Goal: Task Accomplishment & Management: Complete application form

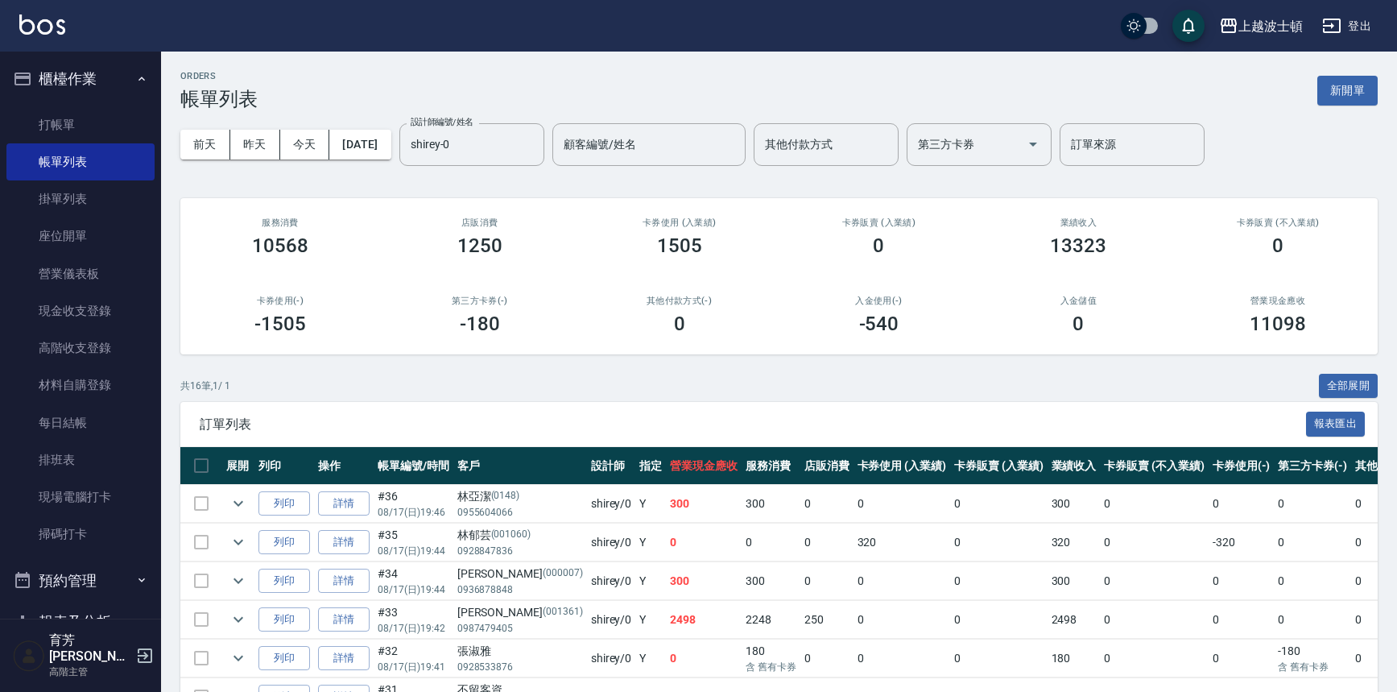
scroll to position [482, 0]
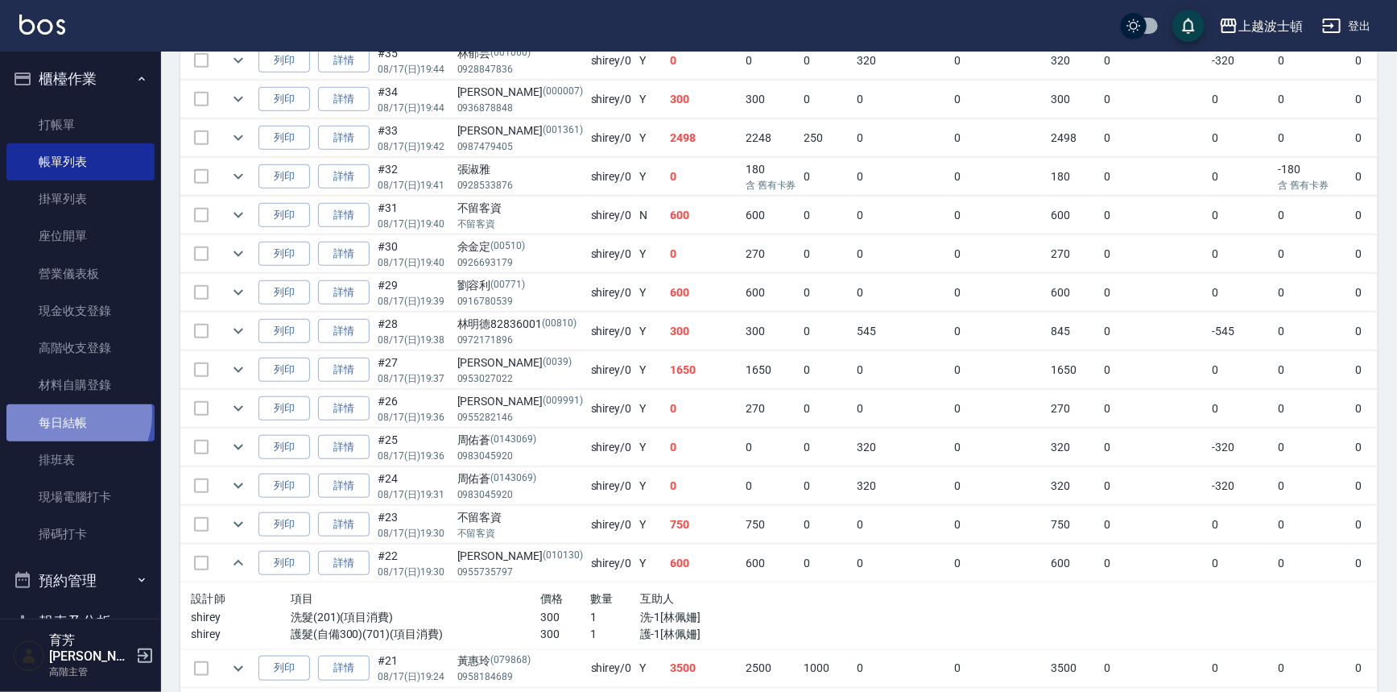
click at [72, 414] on link "每日結帳" at bounding box center [80, 422] width 148 height 37
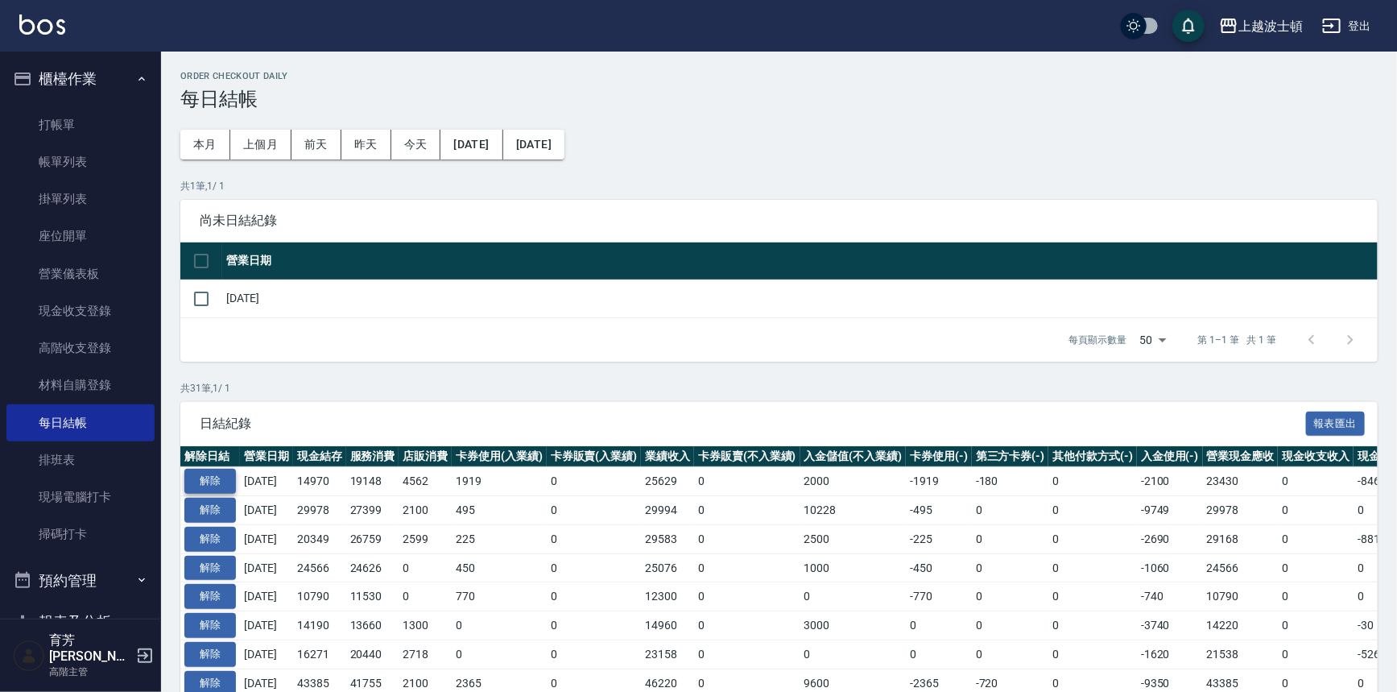
click at [212, 482] on button "解除" at bounding box center [210, 481] width 52 height 25
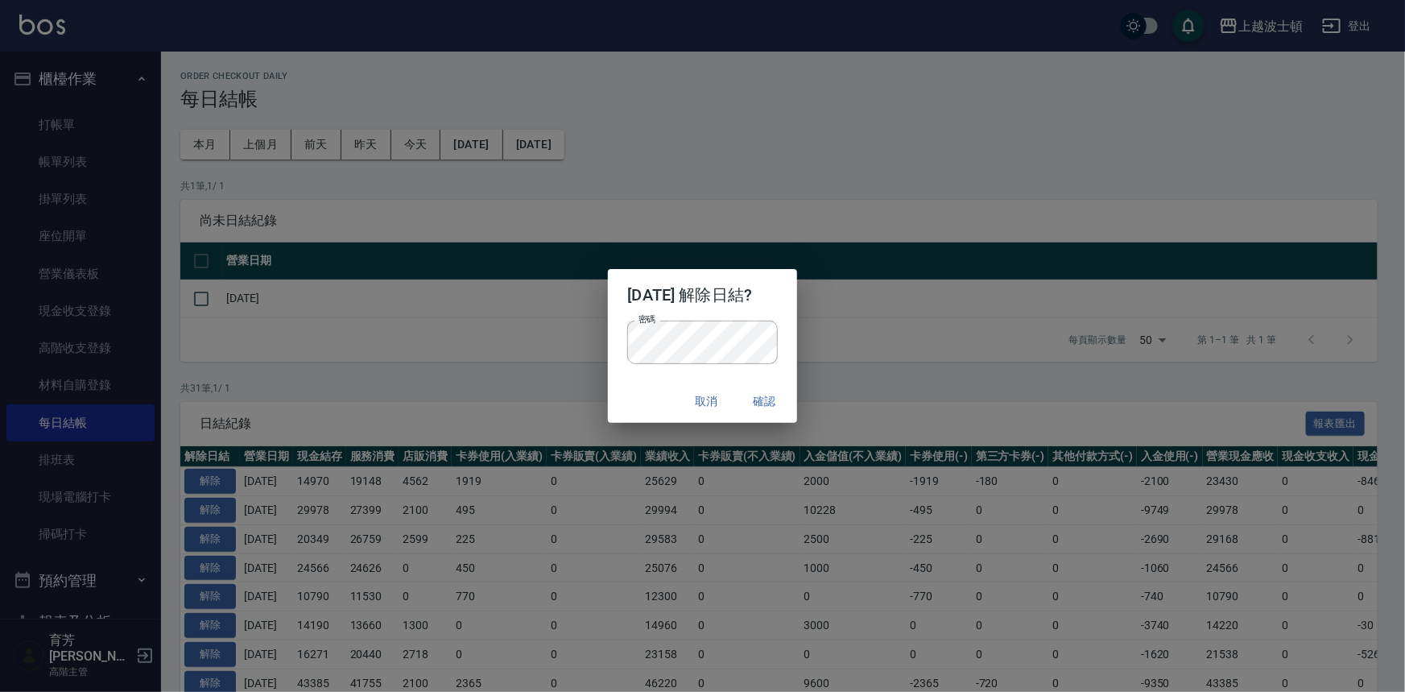
click at [777, 346] on p "密碼 密碼" at bounding box center [702, 341] width 150 height 43
click at [775, 407] on button "確認" at bounding box center [765, 402] width 52 height 30
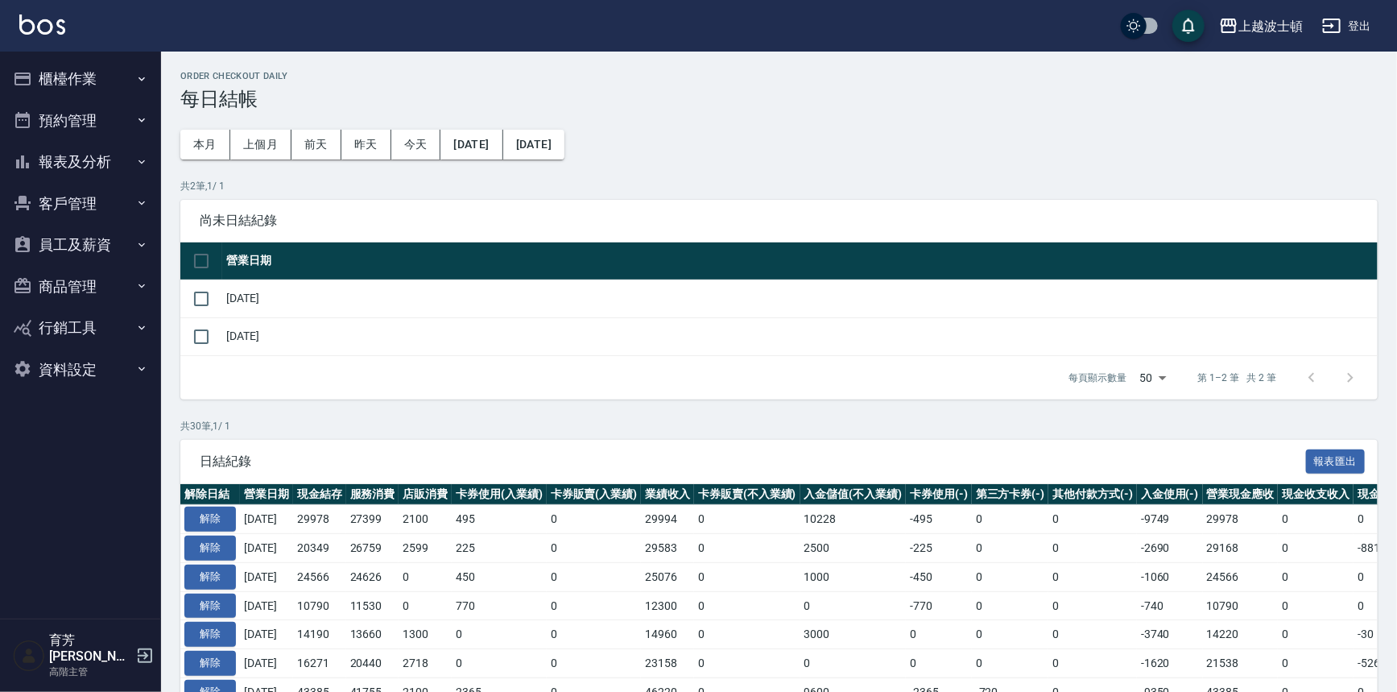
click at [52, 74] on button "櫃檯作業" at bounding box center [80, 79] width 148 height 42
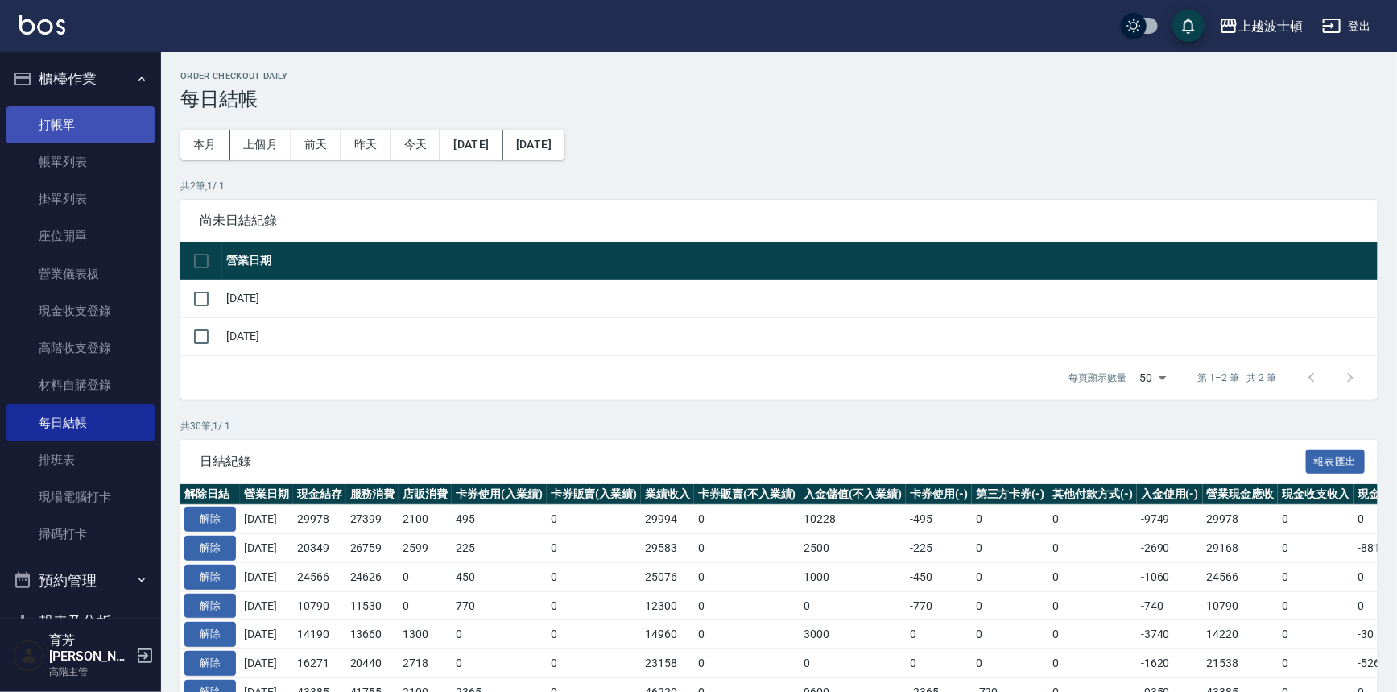
drag, startPoint x: 50, startPoint y: 161, endPoint x: 130, endPoint y: 133, distance: 84.6
click at [50, 161] on link "帳單列表" at bounding box center [80, 161] width 148 height 37
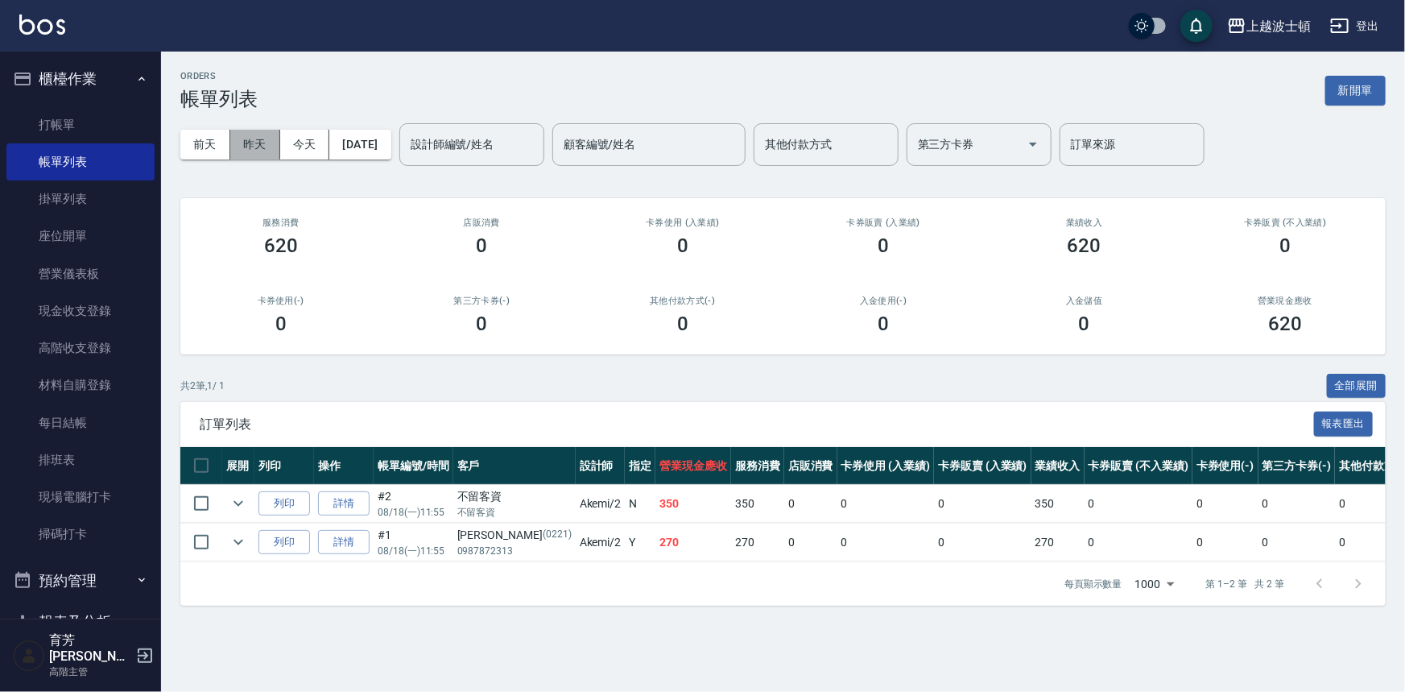
click at [261, 147] on button "昨天" at bounding box center [255, 145] width 50 height 30
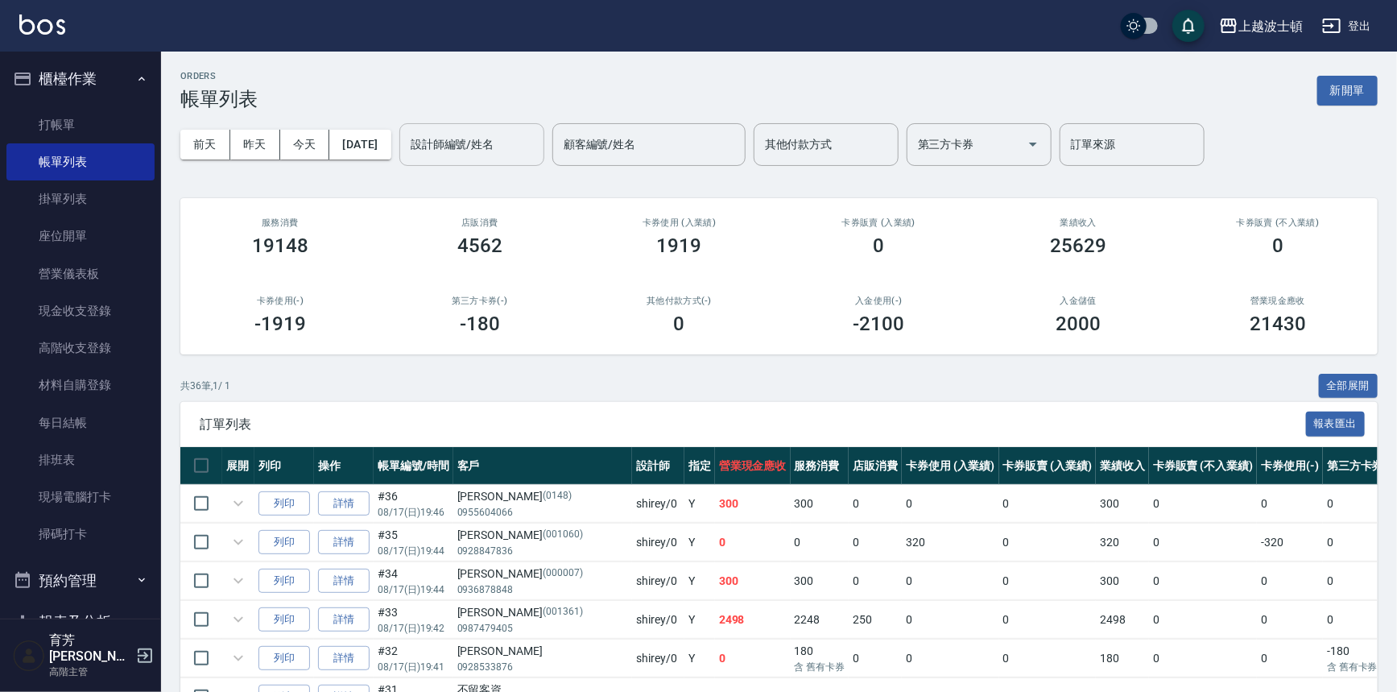
click at [532, 153] on input "設計師編號/姓名" at bounding box center [472, 144] width 130 height 28
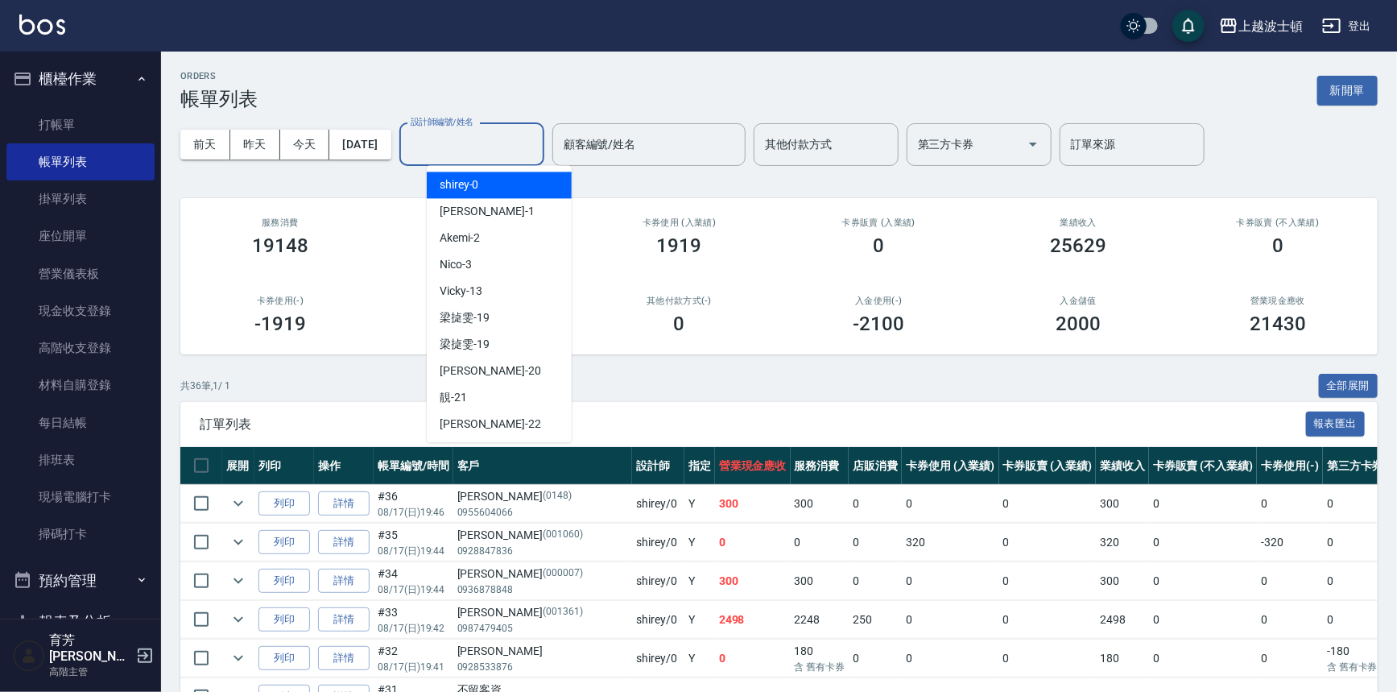
click at [519, 185] on div "shirey -0" at bounding box center [499, 185] width 145 height 27
type input "shirey-0"
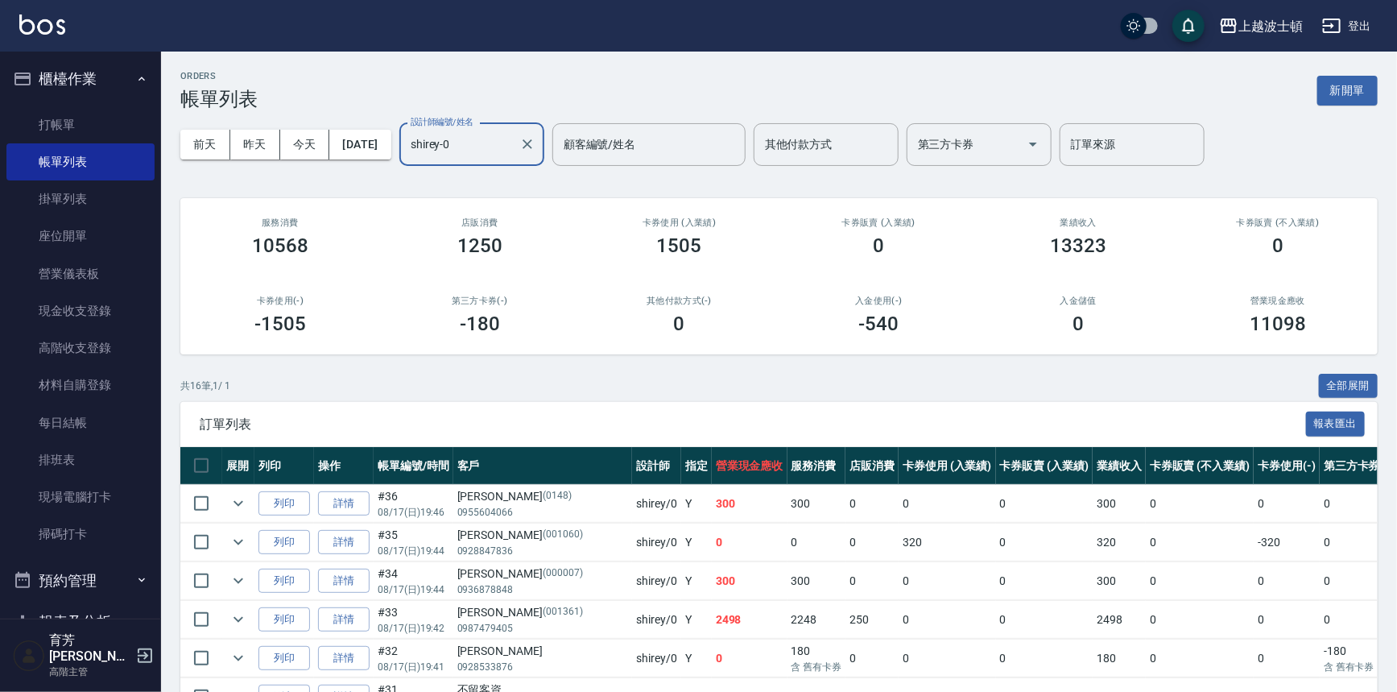
scroll to position [482, 0]
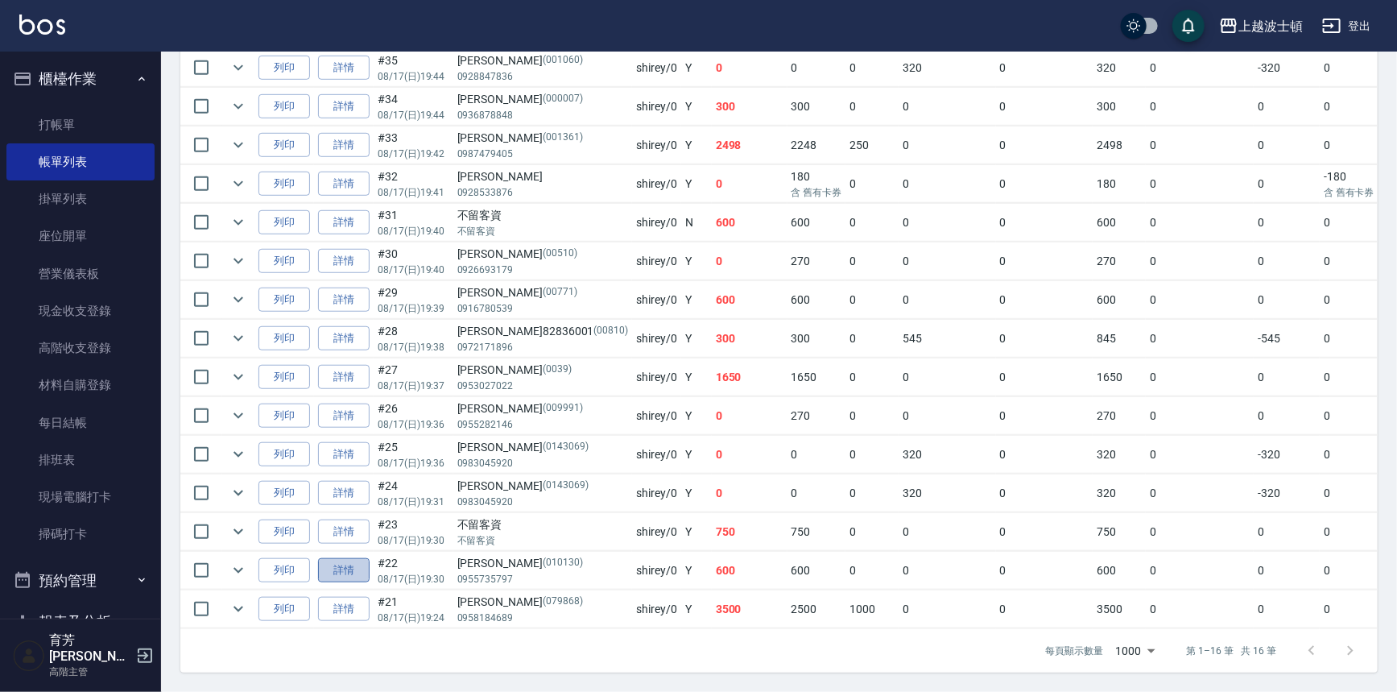
click at [322, 558] on link "詳情" at bounding box center [344, 570] width 52 height 25
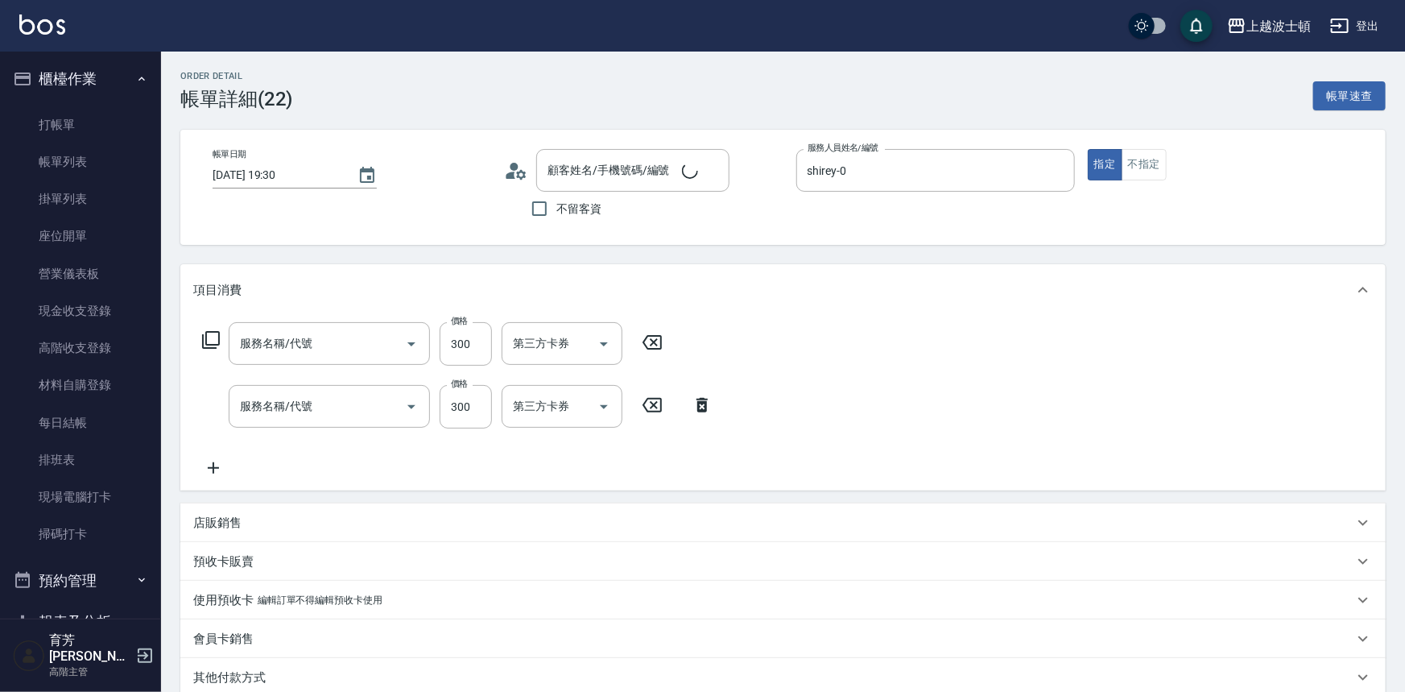
type input "2025/08/17 19:30"
type input "shirey-0"
type input "護髮(自備300)(701)"
type input "洗髮(201)"
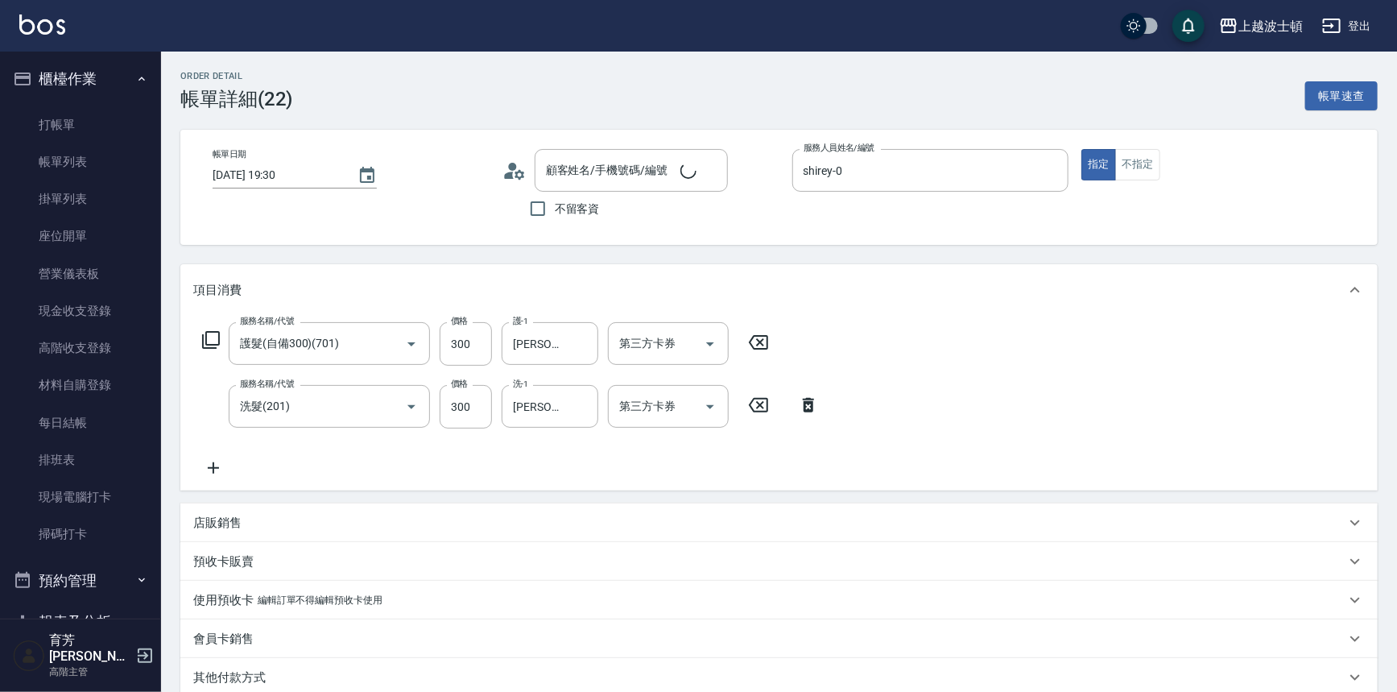
type input "張春玉/0955735797/010130"
click at [467, 350] on input "300" at bounding box center [466, 343] width 52 height 43
type input "400"
click at [1208, 355] on div "服務名稱/代號 護髮(自備300)(701) 服務名稱/代號 價格 400 價格 護-1 林佩姍-25 護-1 第三方卡券 第三方卡券 服務名稱/代號 洗髮(…" at bounding box center [778, 403] width 1197 height 175
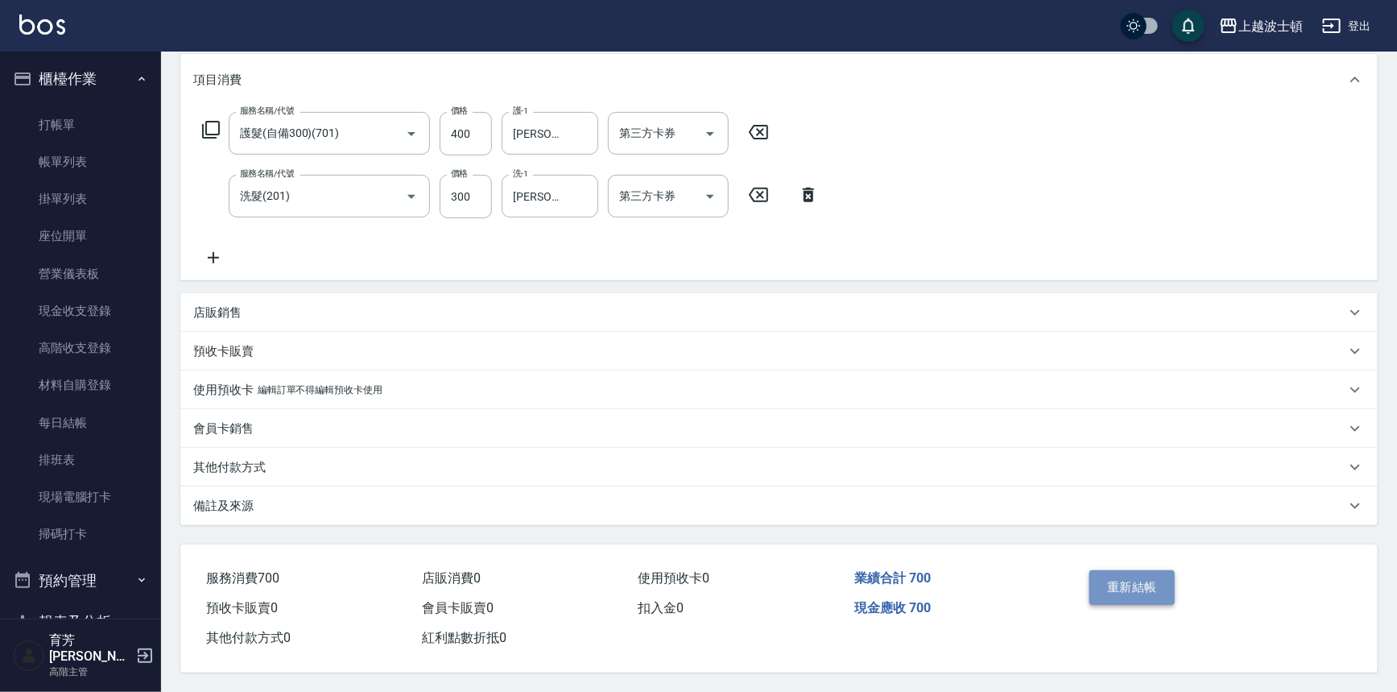
click at [1156, 581] on button "重新結帳" at bounding box center [1132, 587] width 85 height 34
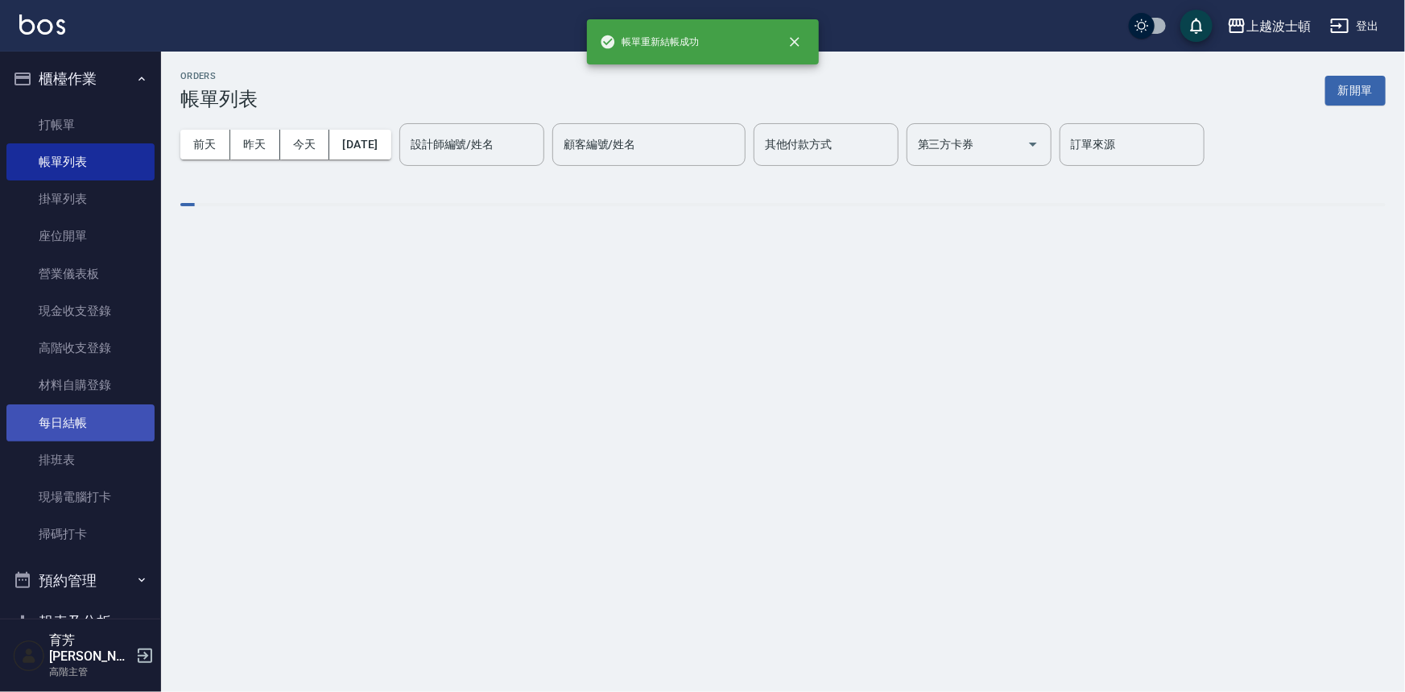
click at [51, 421] on link "每日結帳" at bounding box center [80, 422] width 148 height 37
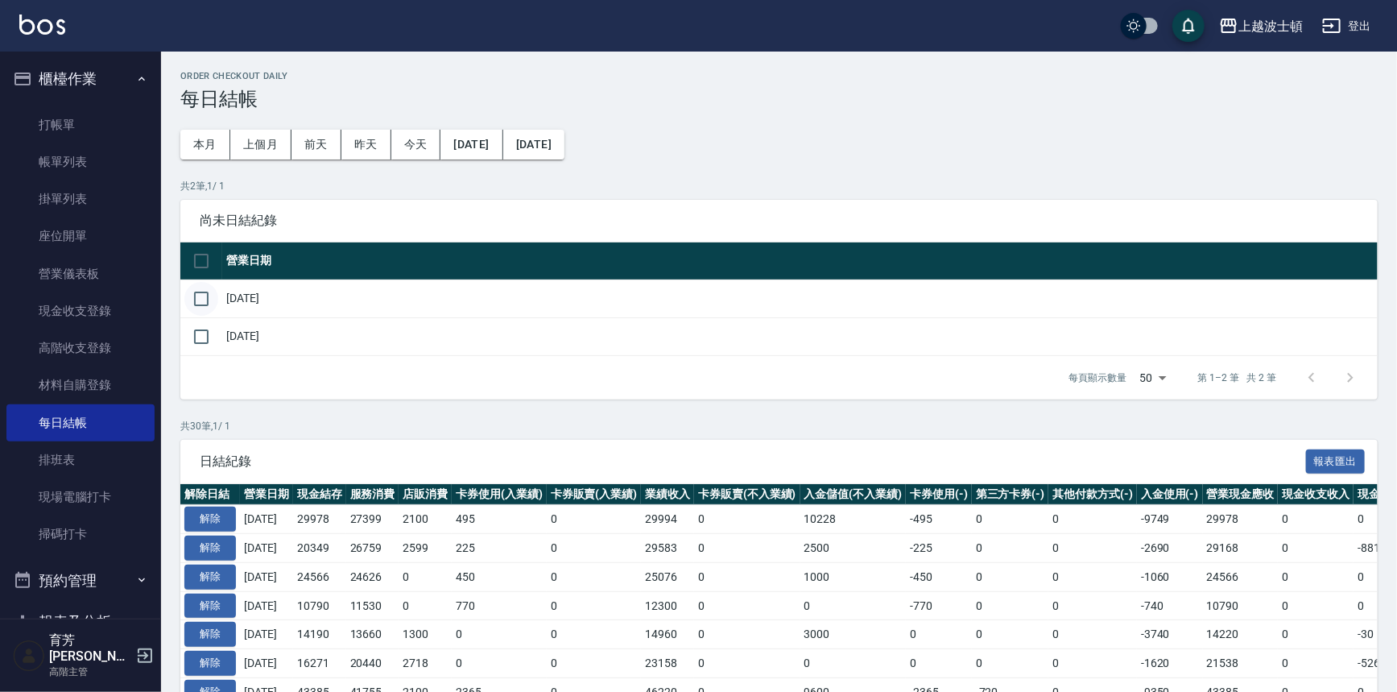
click at [203, 305] on input "checkbox" at bounding box center [201, 299] width 34 height 34
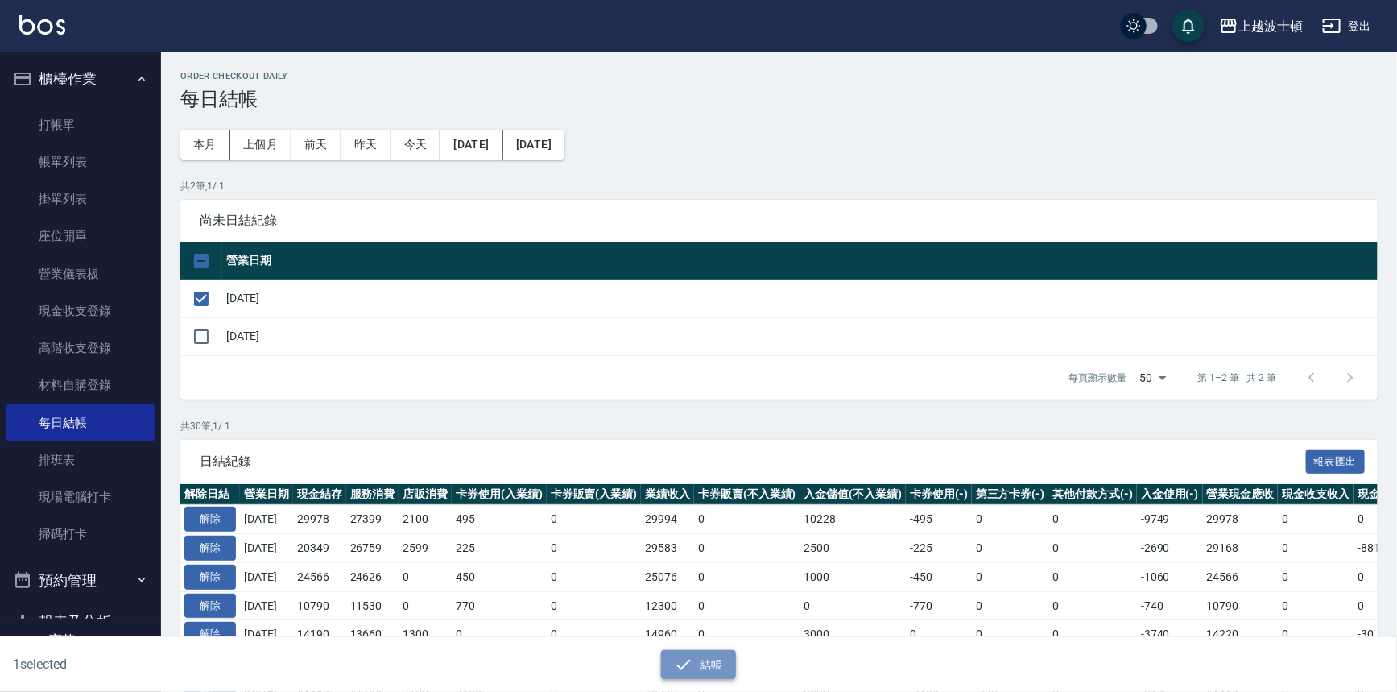
click at [716, 656] on button "結帳" at bounding box center [698, 665] width 75 height 30
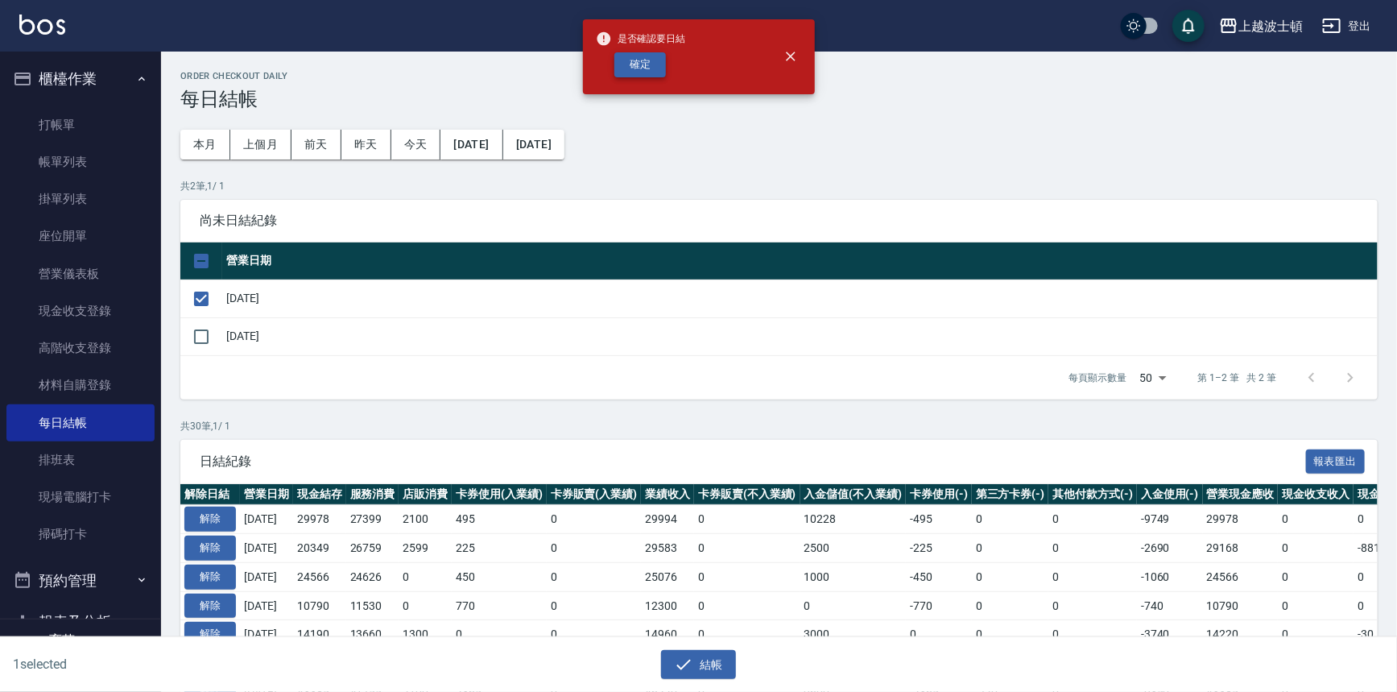
click at [647, 67] on button "確定" at bounding box center [640, 64] width 52 height 25
checkbox input "false"
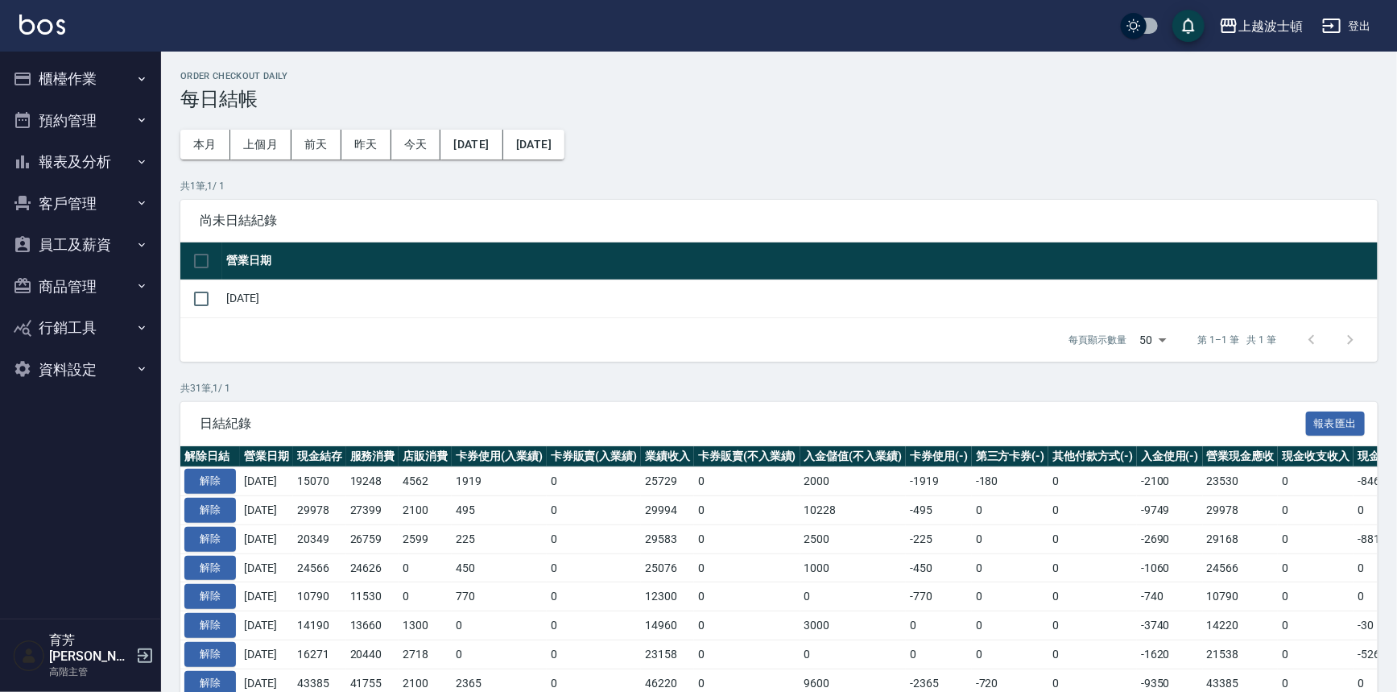
click at [59, 82] on button "櫃檯作業" at bounding box center [80, 79] width 148 height 42
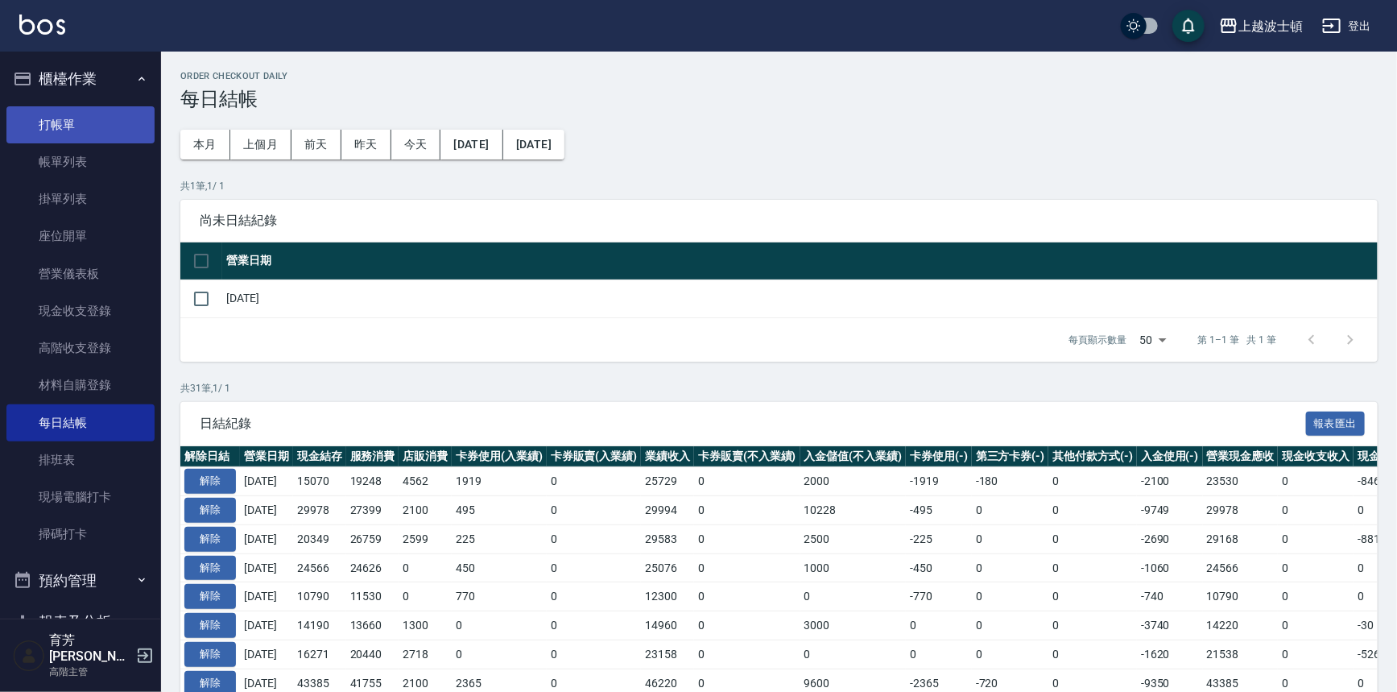
drag, startPoint x: 56, startPoint y: 131, endPoint x: 65, endPoint y: 108, distance: 25.3
click at [56, 131] on link "打帳單" at bounding box center [80, 124] width 148 height 37
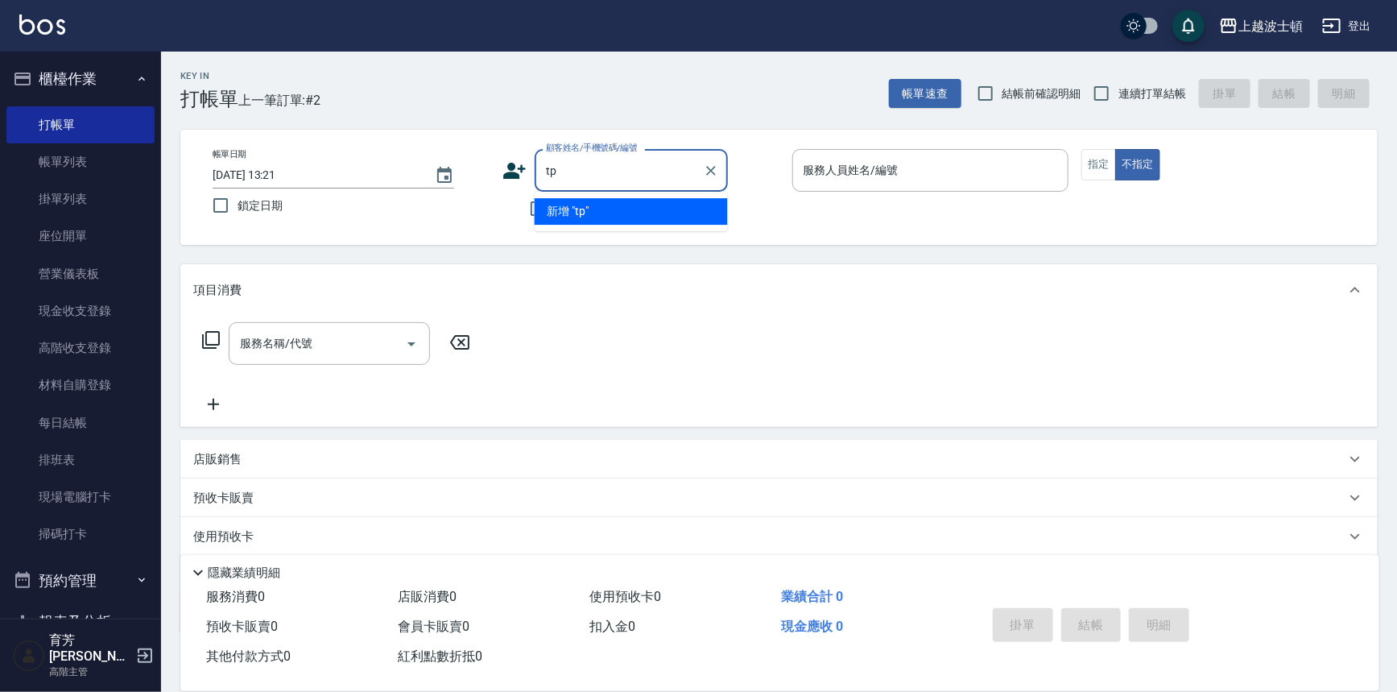
type input "t"
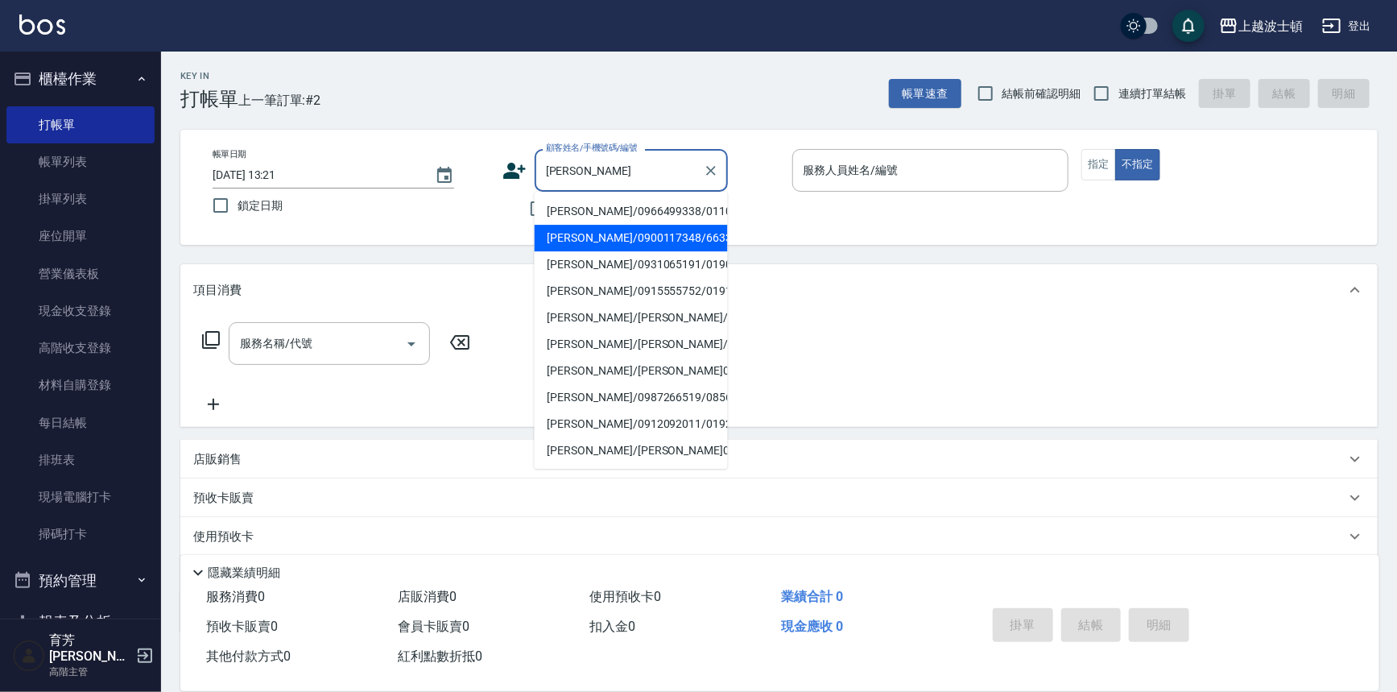
click at [576, 244] on li "[PERSON_NAME]/0900117348/663355" at bounding box center [631, 238] width 193 height 27
type input "[PERSON_NAME]/0900117348/663355"
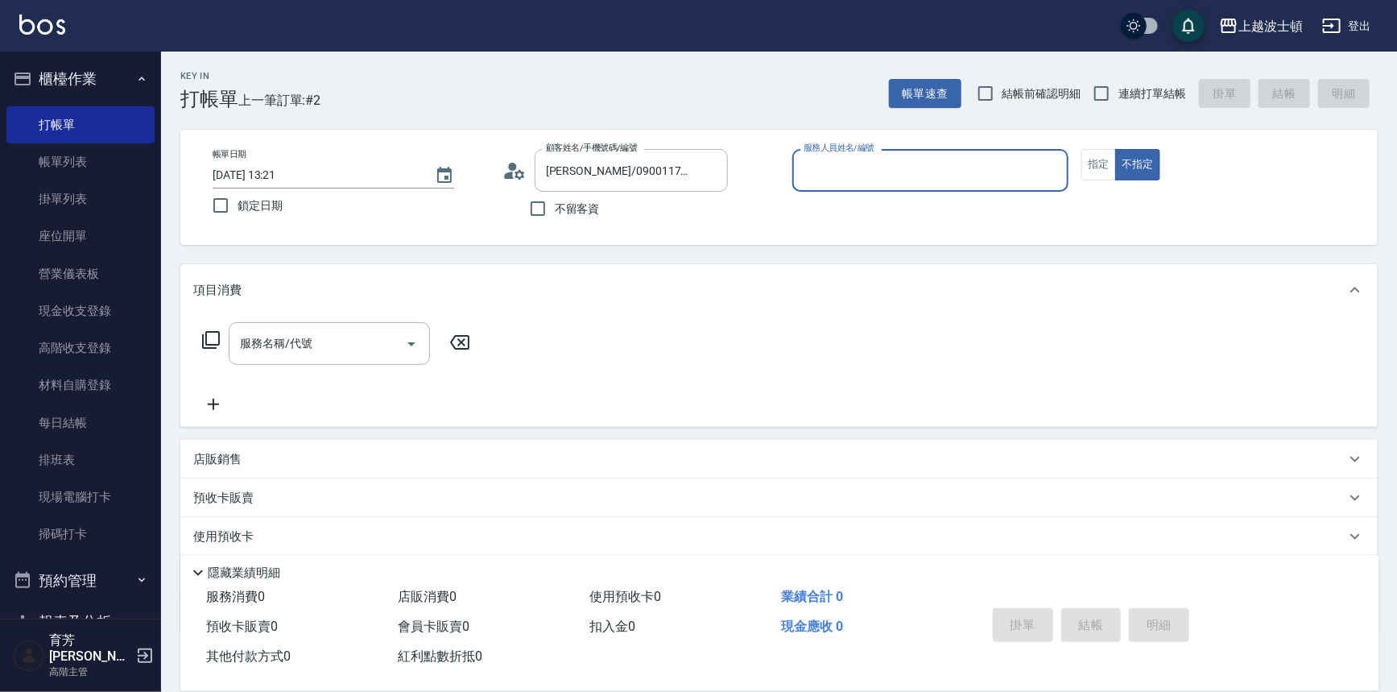
type input "Vicky-13"
click at [1093, 162] on button "指定" at bounding box center [1098, 164] width 35 height 31
click at [312, 340] on input "服務名稱/代號" at bounding box center [317, 343] width 163 height 28
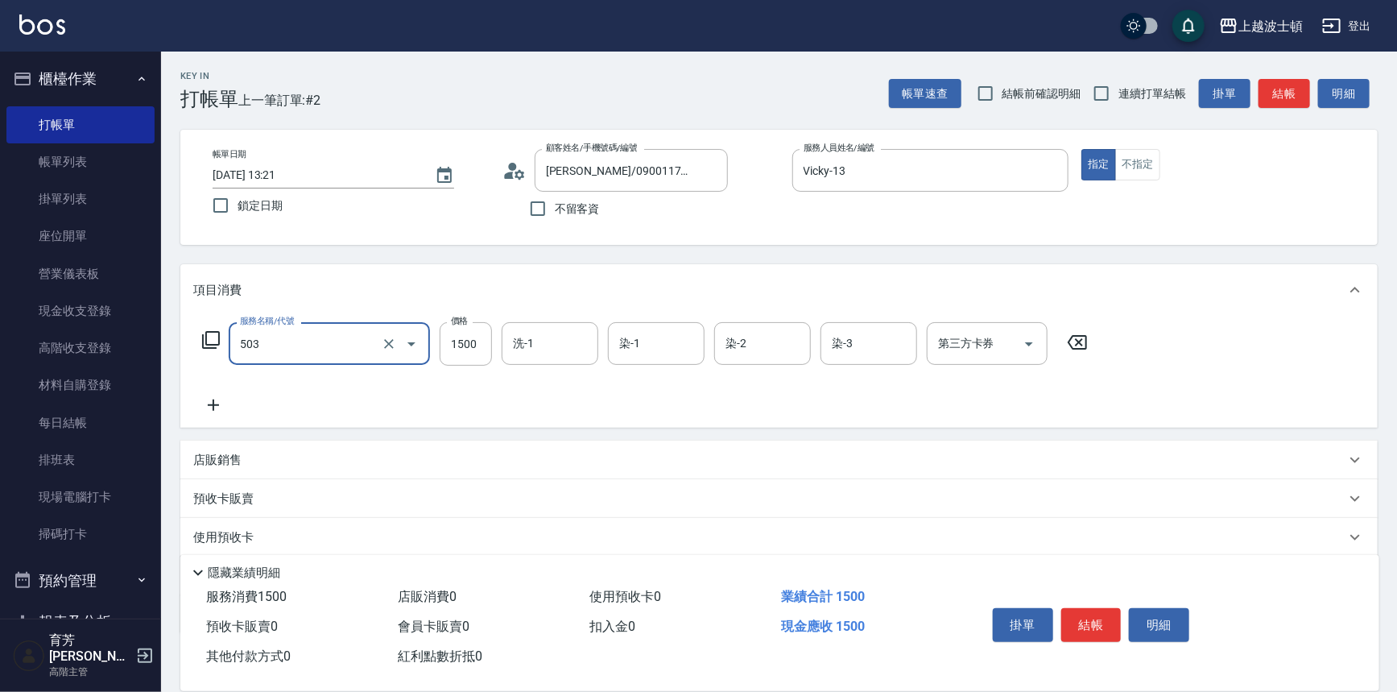
type input "洗+染髮(底染)(503)"
click at [210, 409] on icon at bounding box center [213, 404] width 40 height 19
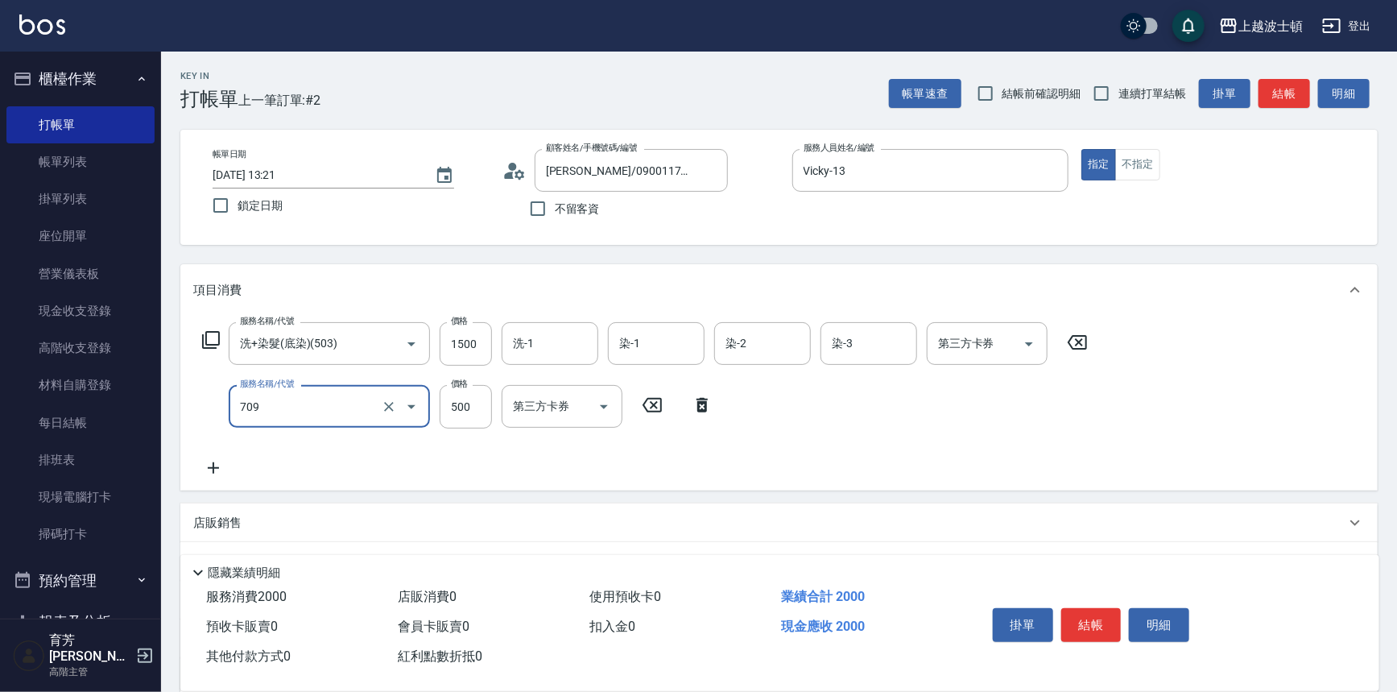
type input "自備防護(709)"
click at [219, 467] on icon at bounding box center [213, 467] width 40 height 19
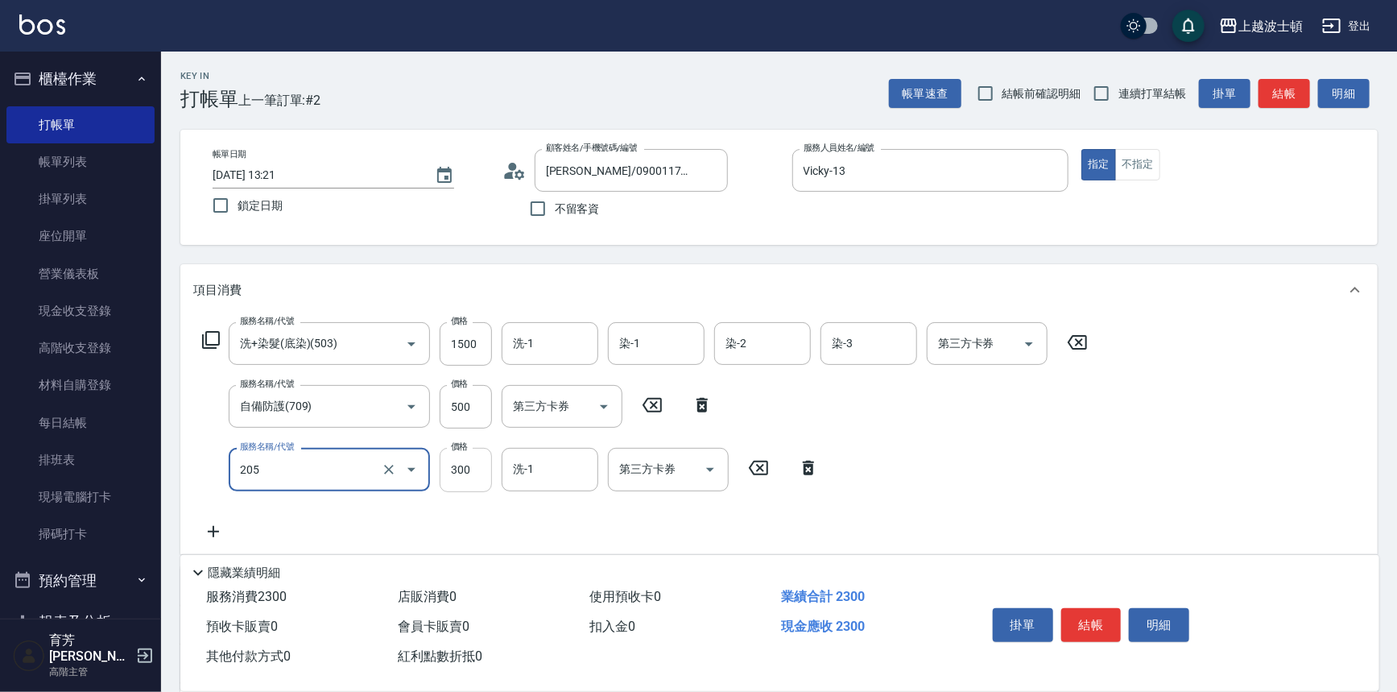
type input "洗髮(205)"
click at [468, 476] on input "300" at bounding box center [466, 469] width 52 height 43
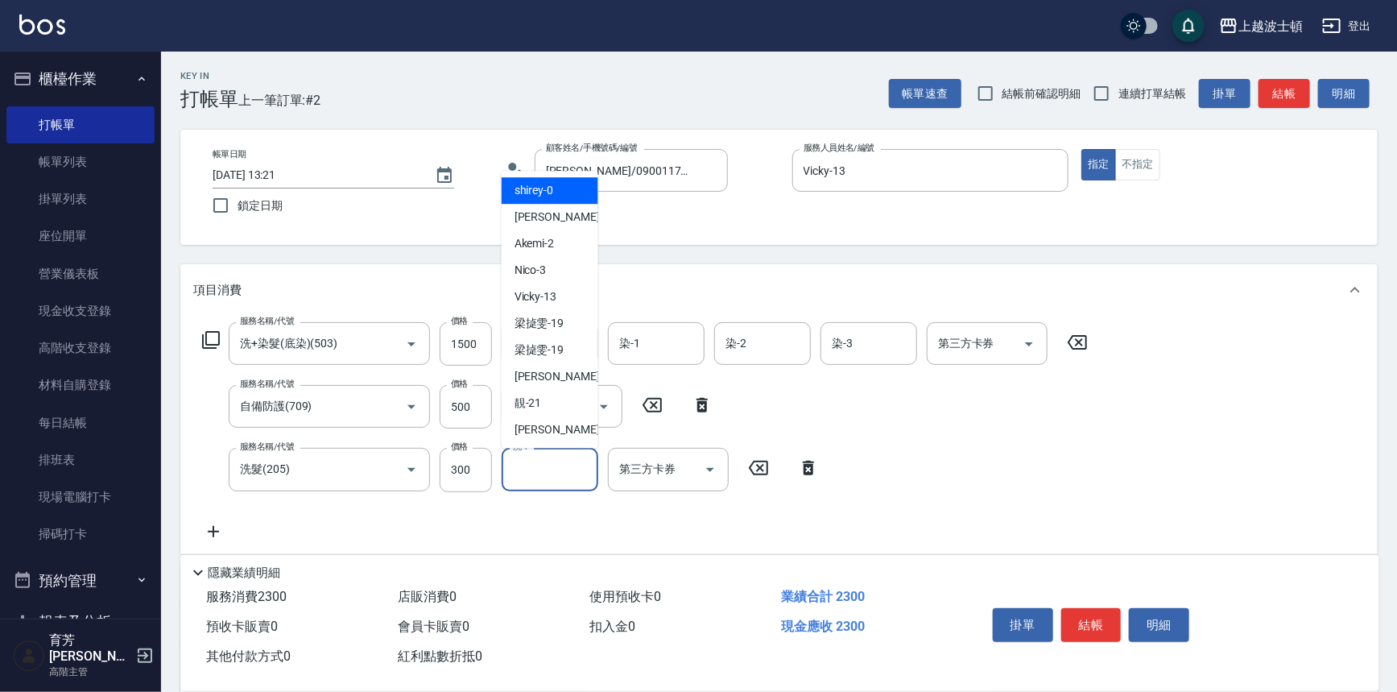
click at [580, 476] on input "洗-1" at bounding box center [550, 469] width 82 height 28
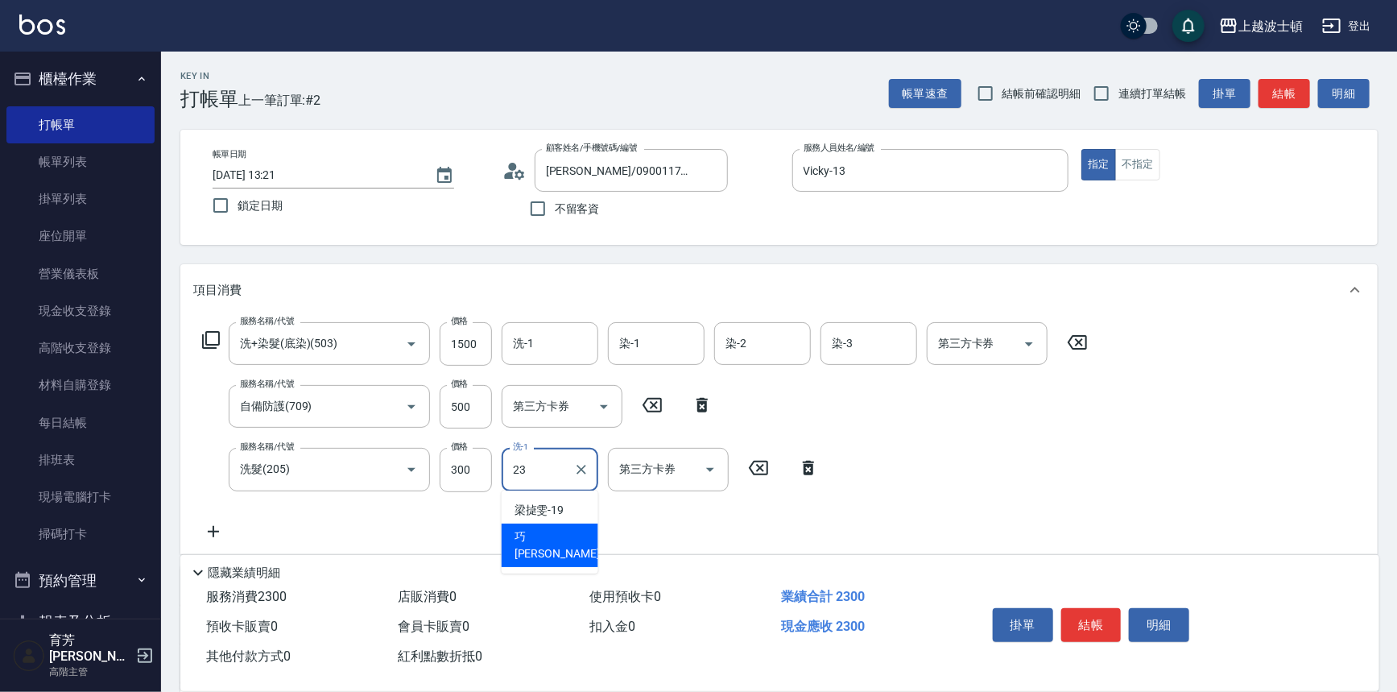
type input "[PERSON_NAME]-23"
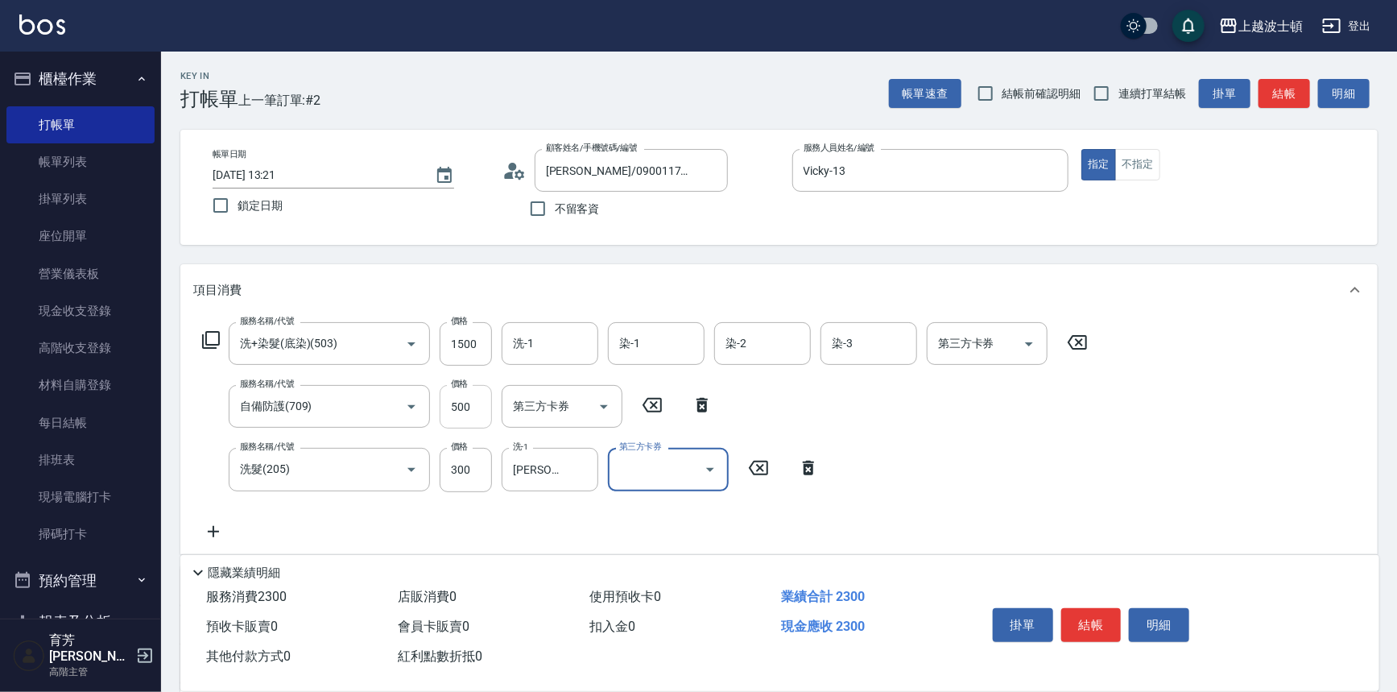
click at [445, 397] on input "500" at bounding box center [466, 406] width 52 height 43
click at [457, 407] on input "500" at bounding box center [466, 406] width 52 height 43
type input "300"
click at [476, 351] on input "1500" at bounding box center [466, 343] width 52 height 43
type input "1200"
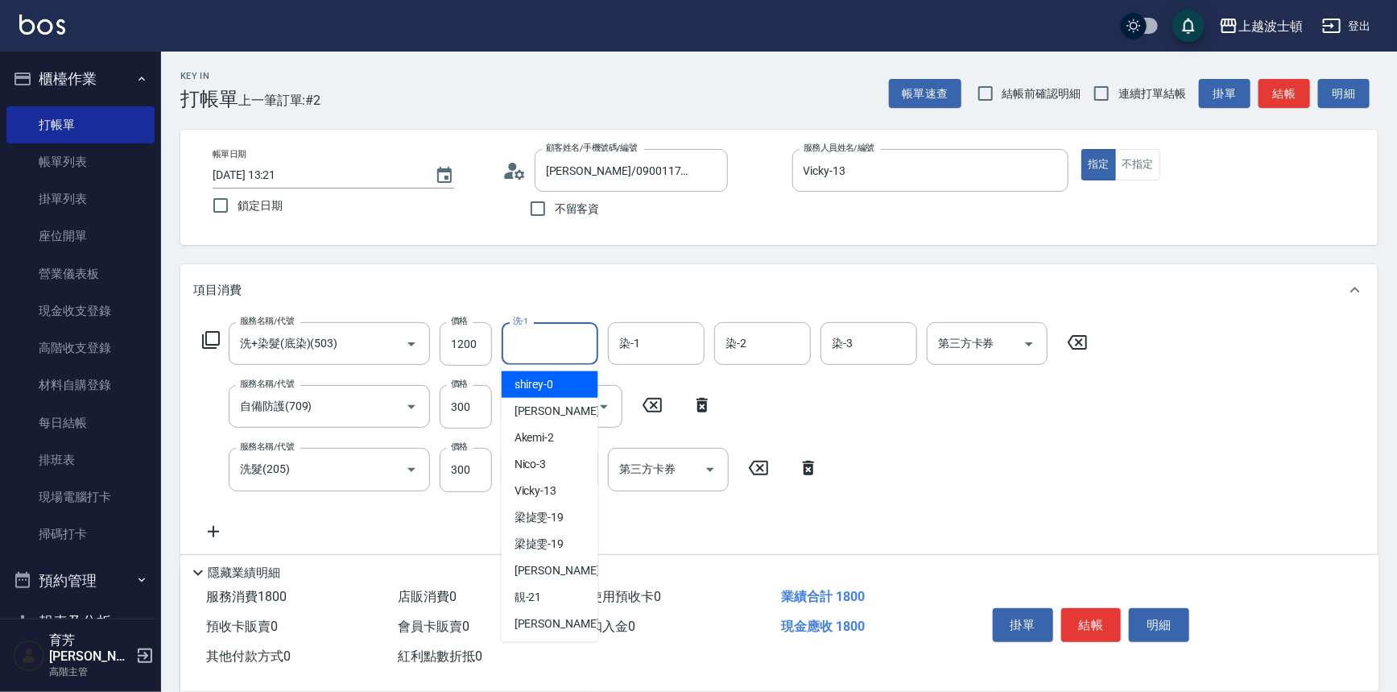
click at [535, 348] on input "洗-1" at bounding box center [550, 343] width 82 height 28
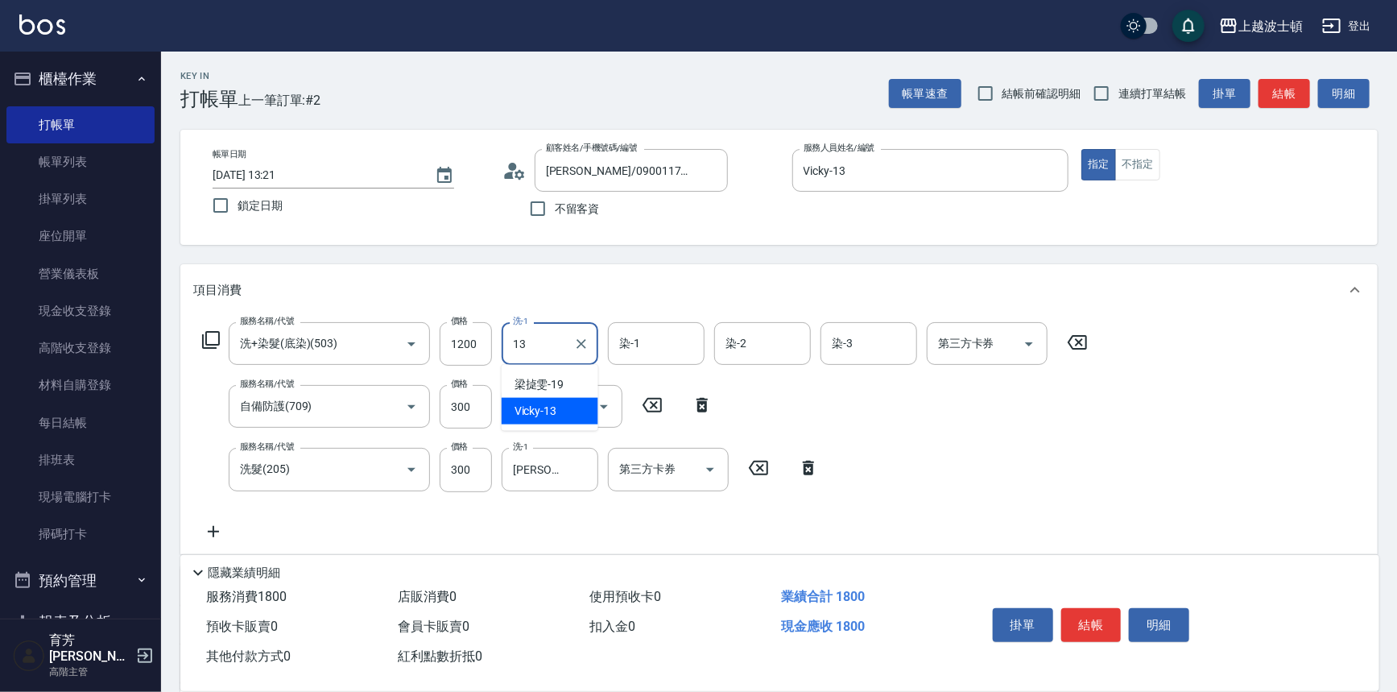
type input "Vicky-13"
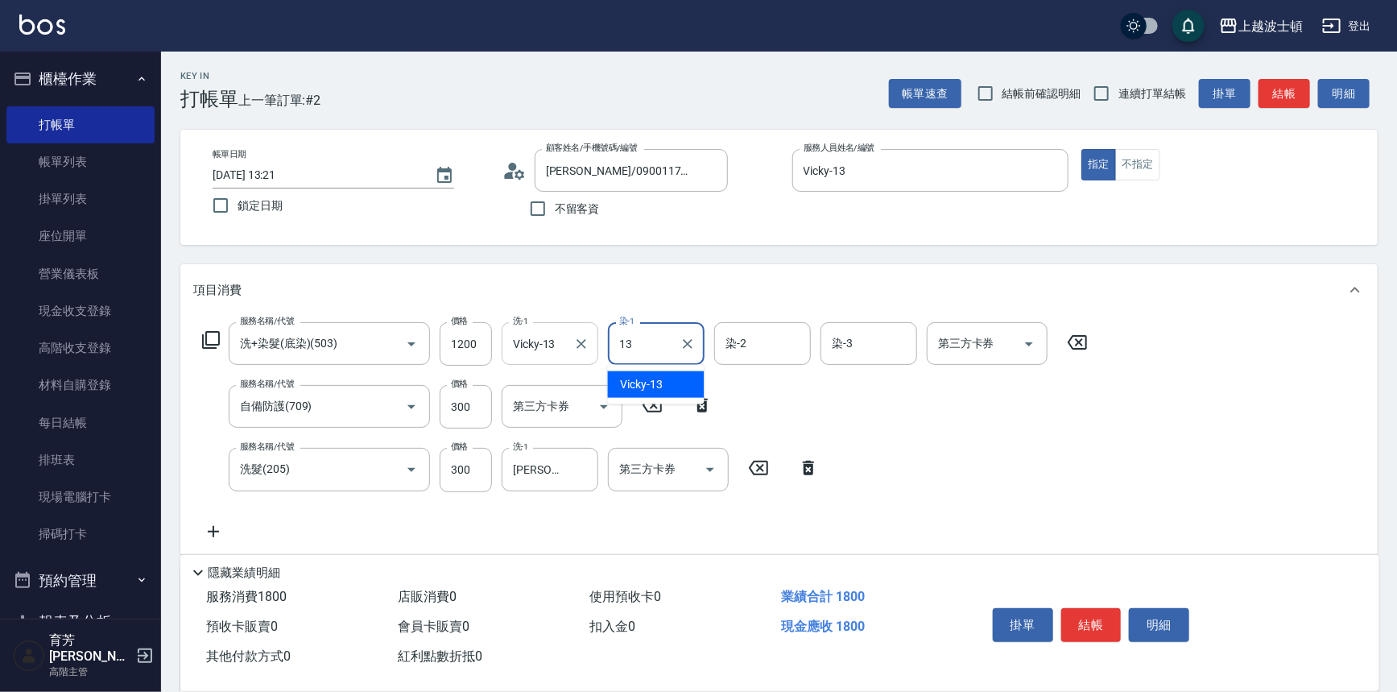
type input "Vicky-13"
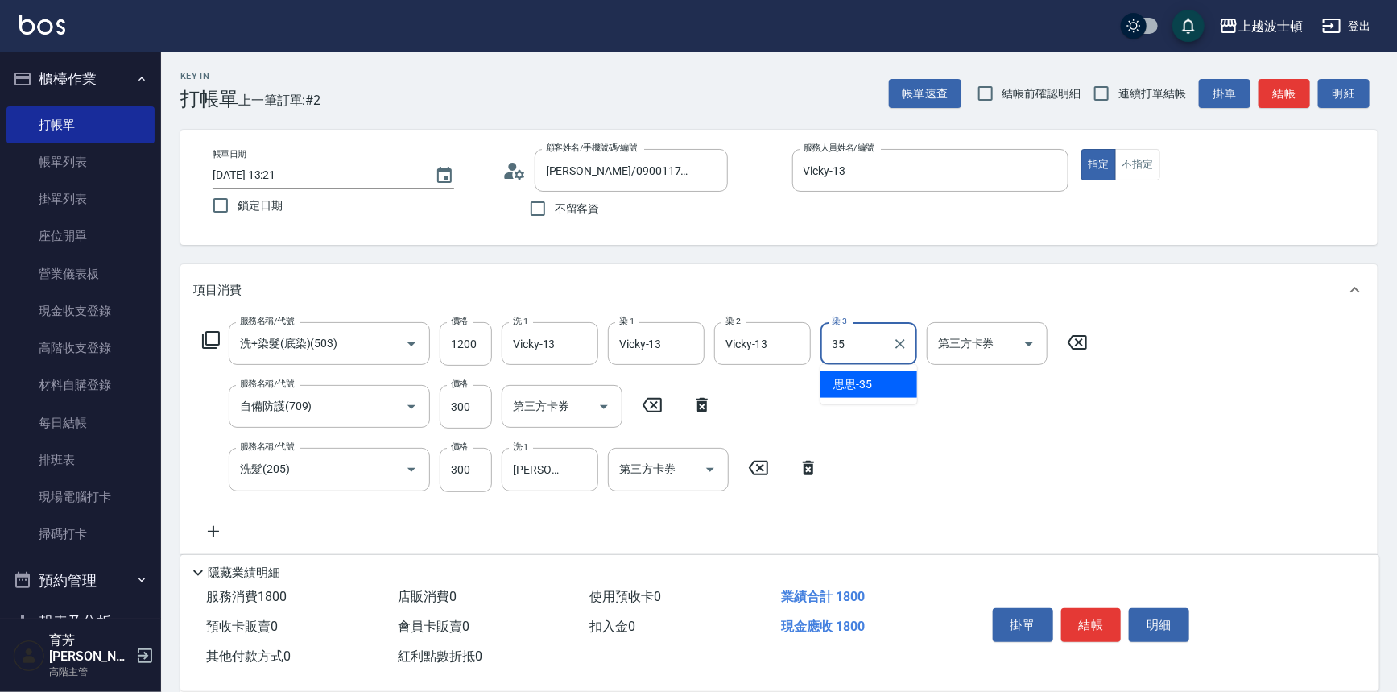
type input "思思-35"
click at [1094, 608] on button "結帳" at bounding box center [1091, 625] width 60 height 34
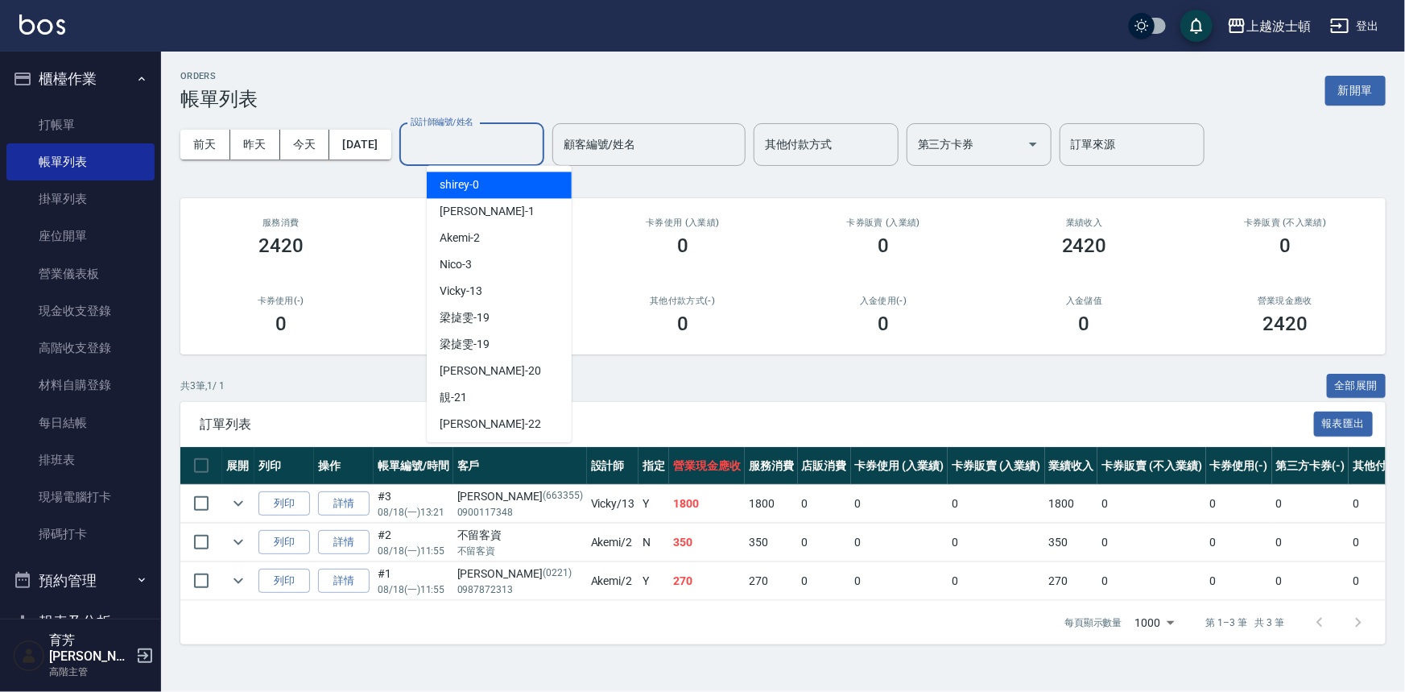
click at [507, 141] on input "設計師編號/姓名" at bounding box center [472, 144] width 130 height 28
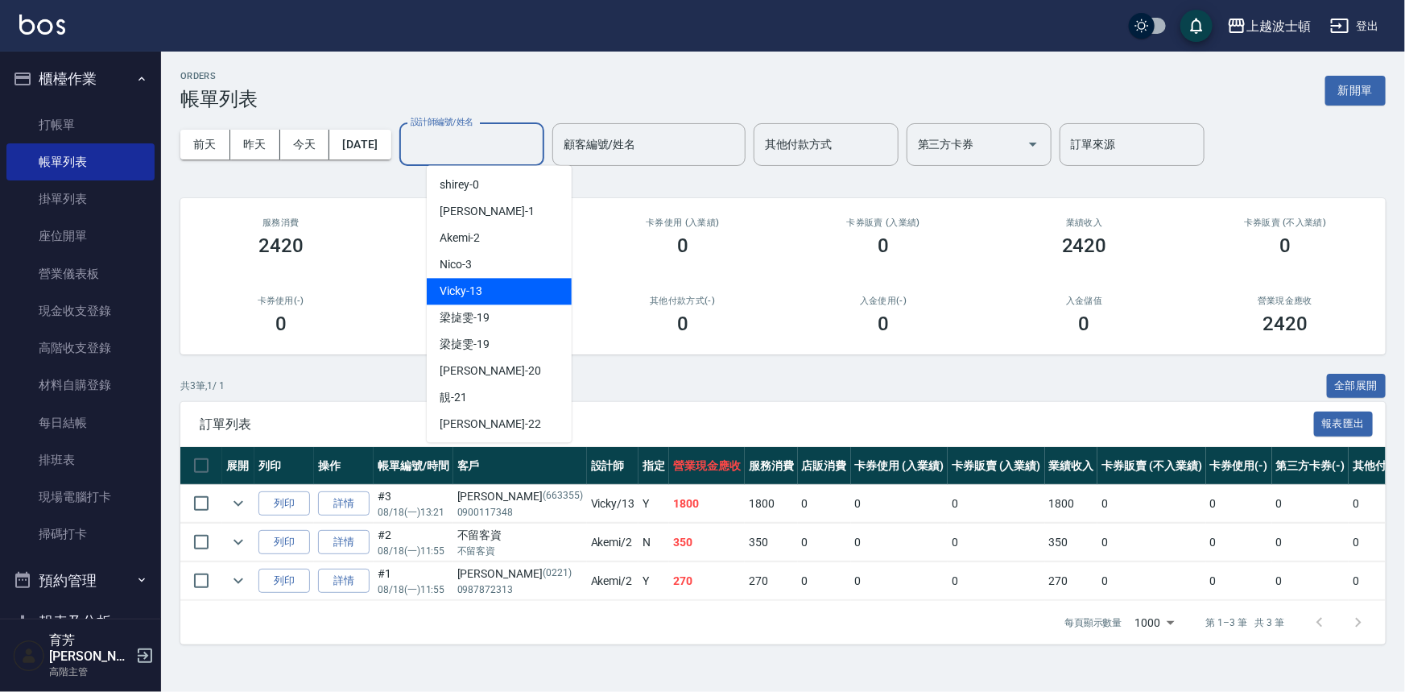
click at [482, 293] on span "Vicky -13" at bounding box center [461, 291] width 43 height 17
type input "Vicky-13"
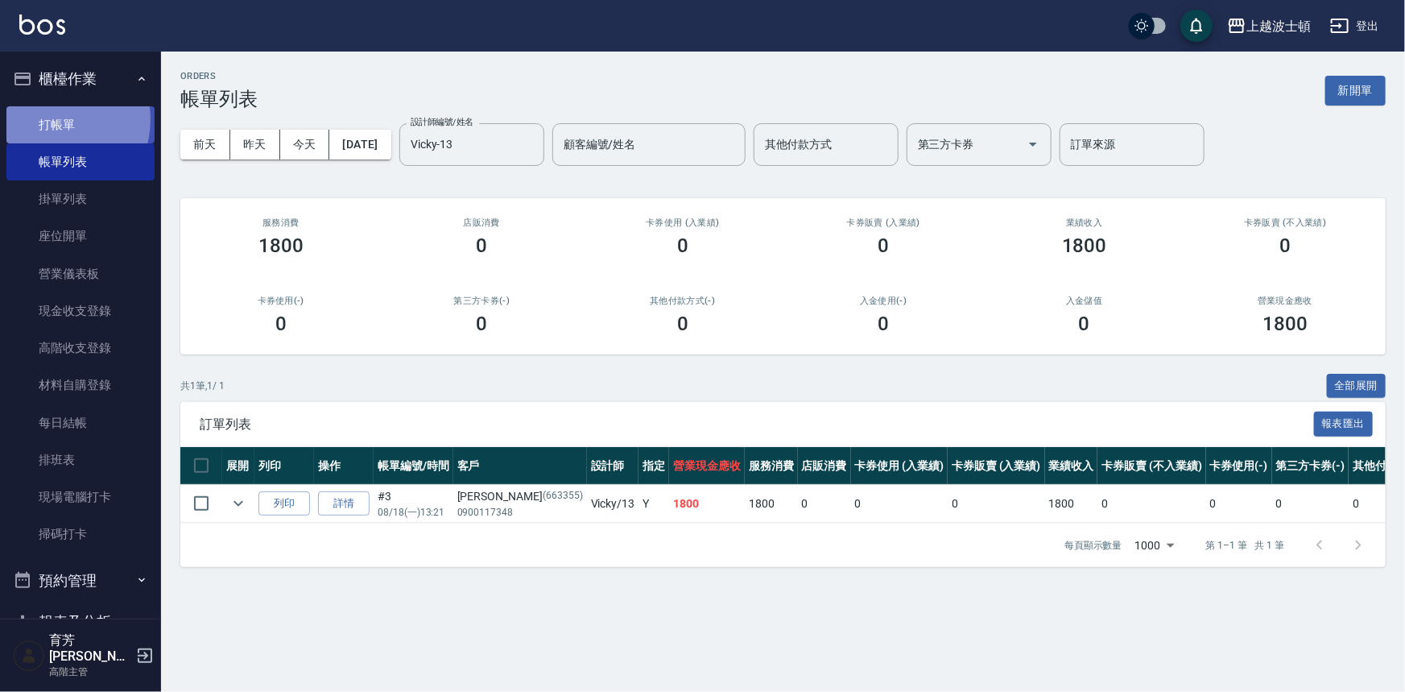
click at [53, 119] on link "打帳單" at bounding box center [80, 124] width 148 height 37
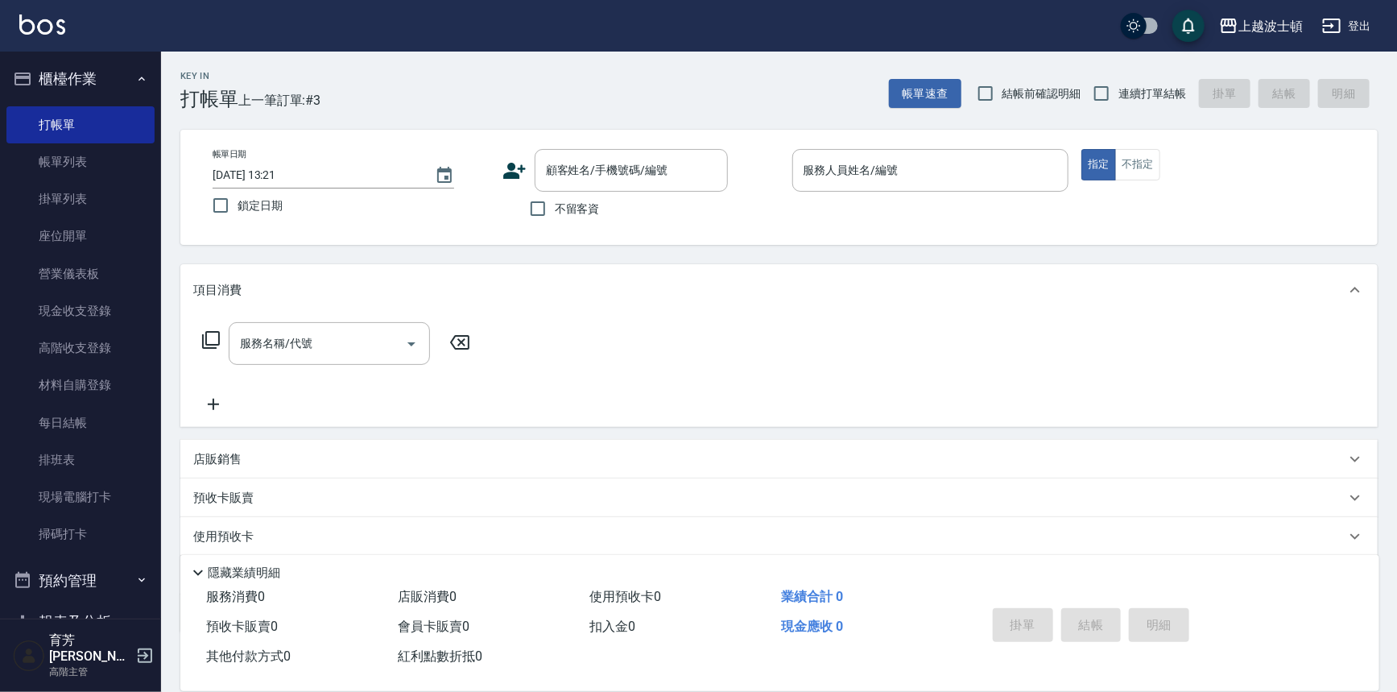
click at [577, 198] on label "不留客資" at bounding box center [560, 209] width 79 height 34
click at [555, 198] on input "不留客資" at bounding box center [538, 209] width 34 height 34
checkbox input "true"
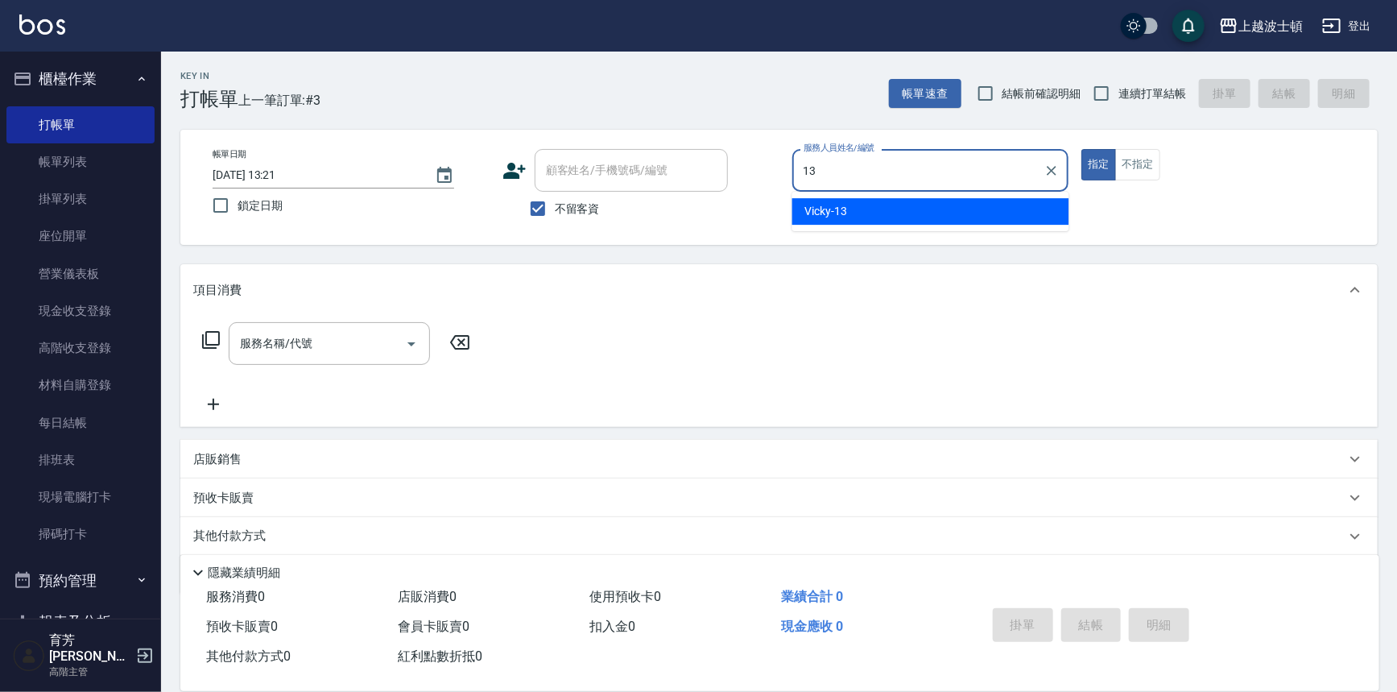
type input "Vicky-13"
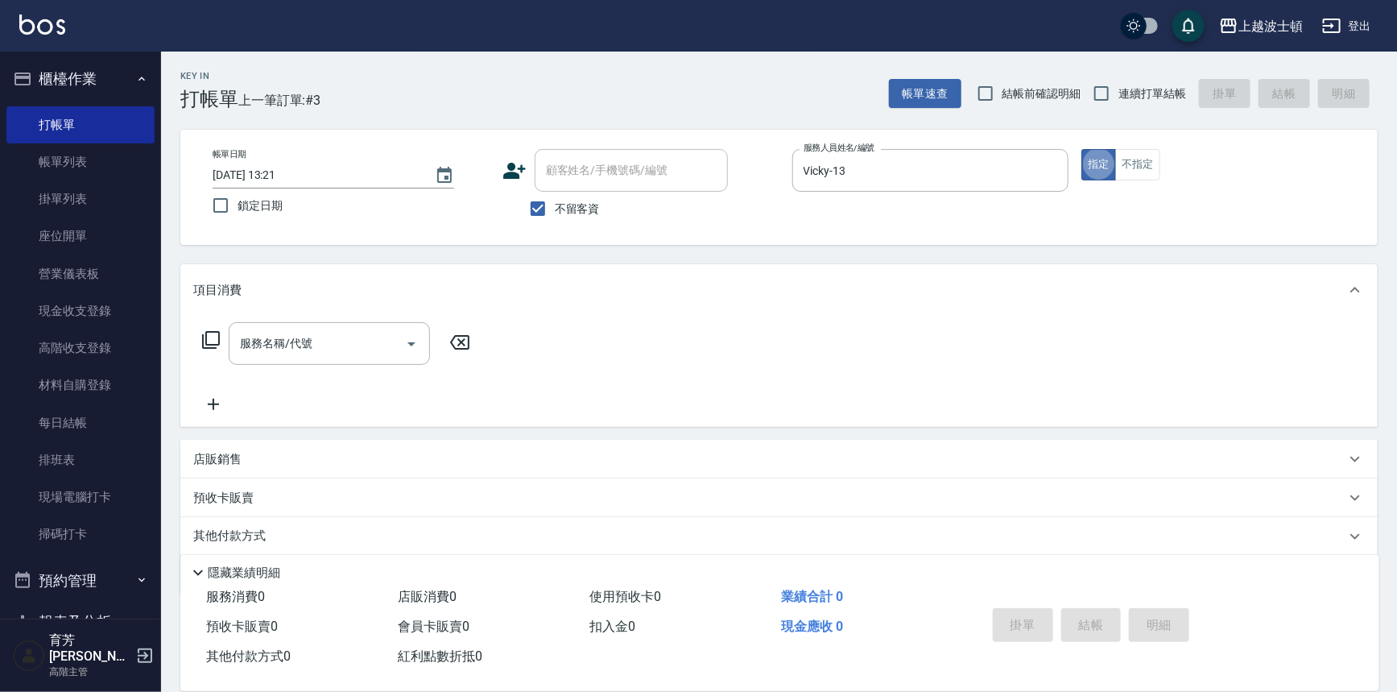
type button "true"
click at [334, 325] on div "服務名稱/代號 服務名稱/代號" at bounding box center [778, 371] width 1197 height 111
click at [334, 325] on div "服務名稱/代號" at bounding box center [329, 343] width 201 height 43
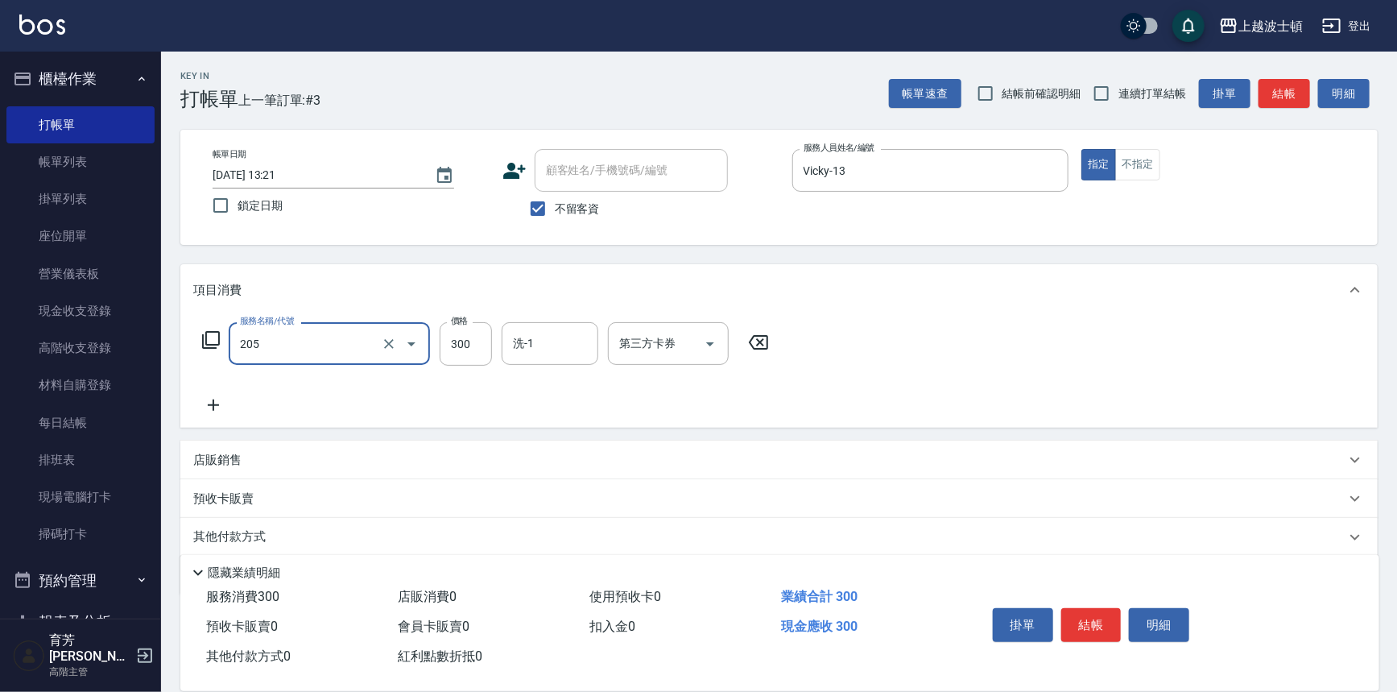
type input "洗髮(205)"
click at [219, 402] on icon at bounding box center [213, 404] width 40 height 19
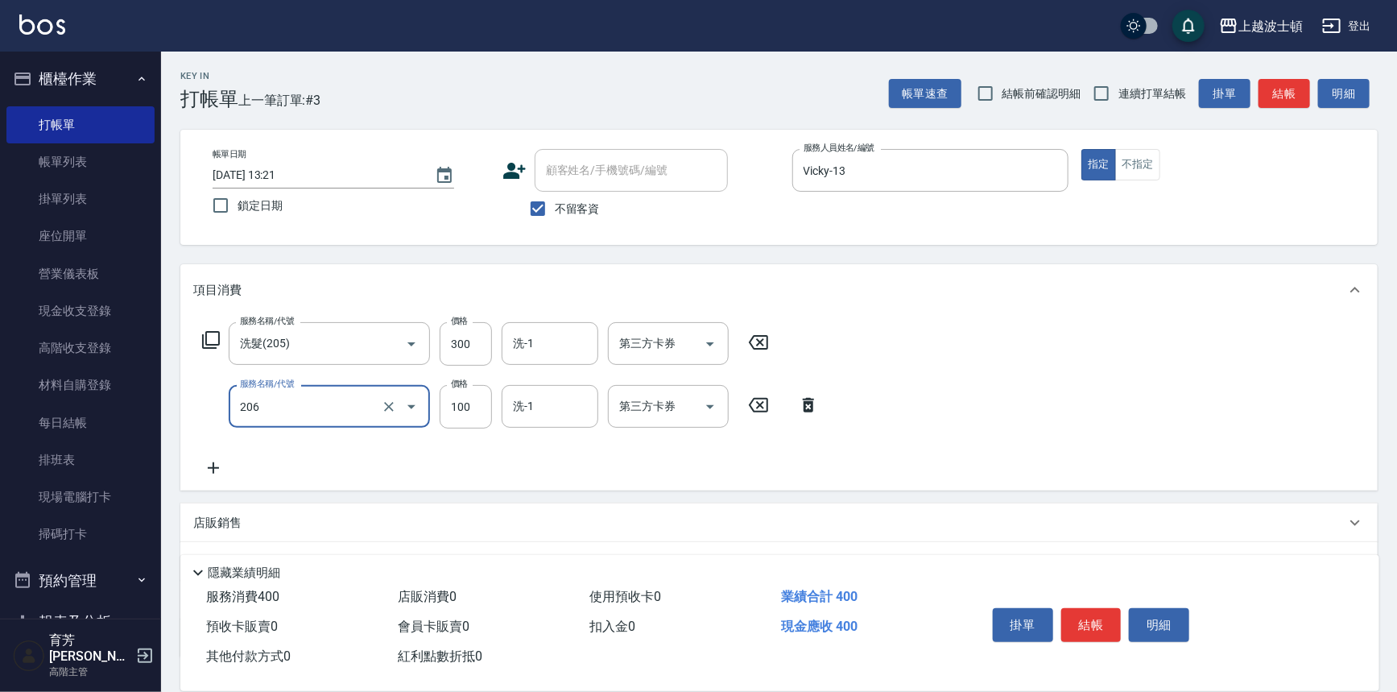
type input "洗髮加錢升等(206)"
click at [216, 473] on icon at bounding box center [213, 467] width 40 height 19
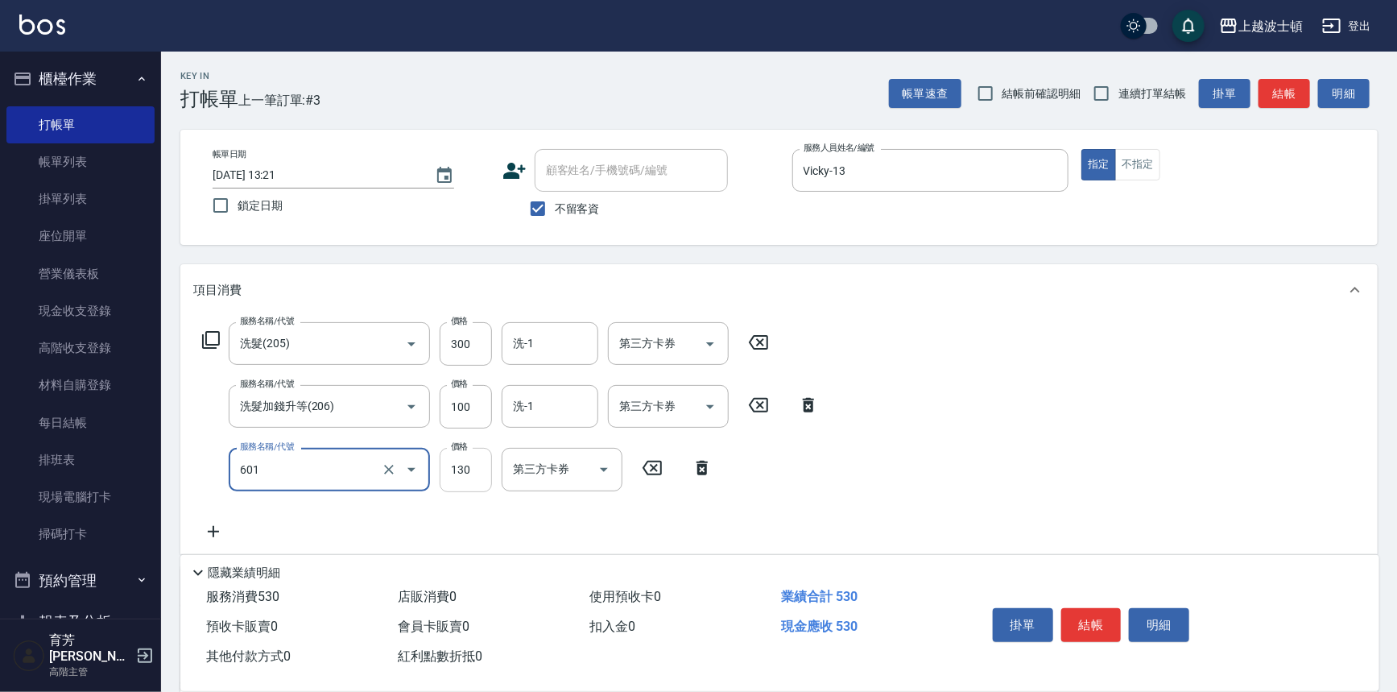
type input "單梳(601)"
click at [459, 465] on input "130" at bounding box center [466, 469] width 52 height 43
type input "100"
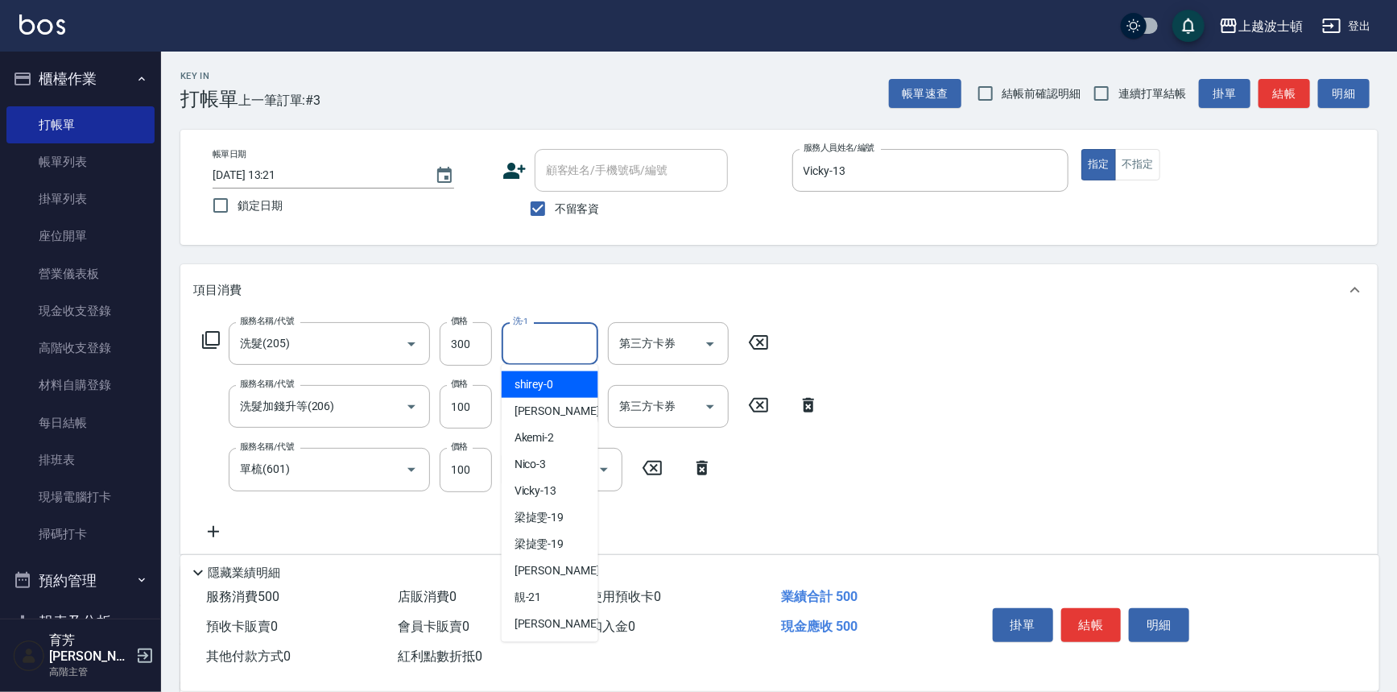
click at [548, 344] on input "洗-1" at bounding box center [550, 343] width 82 height 28
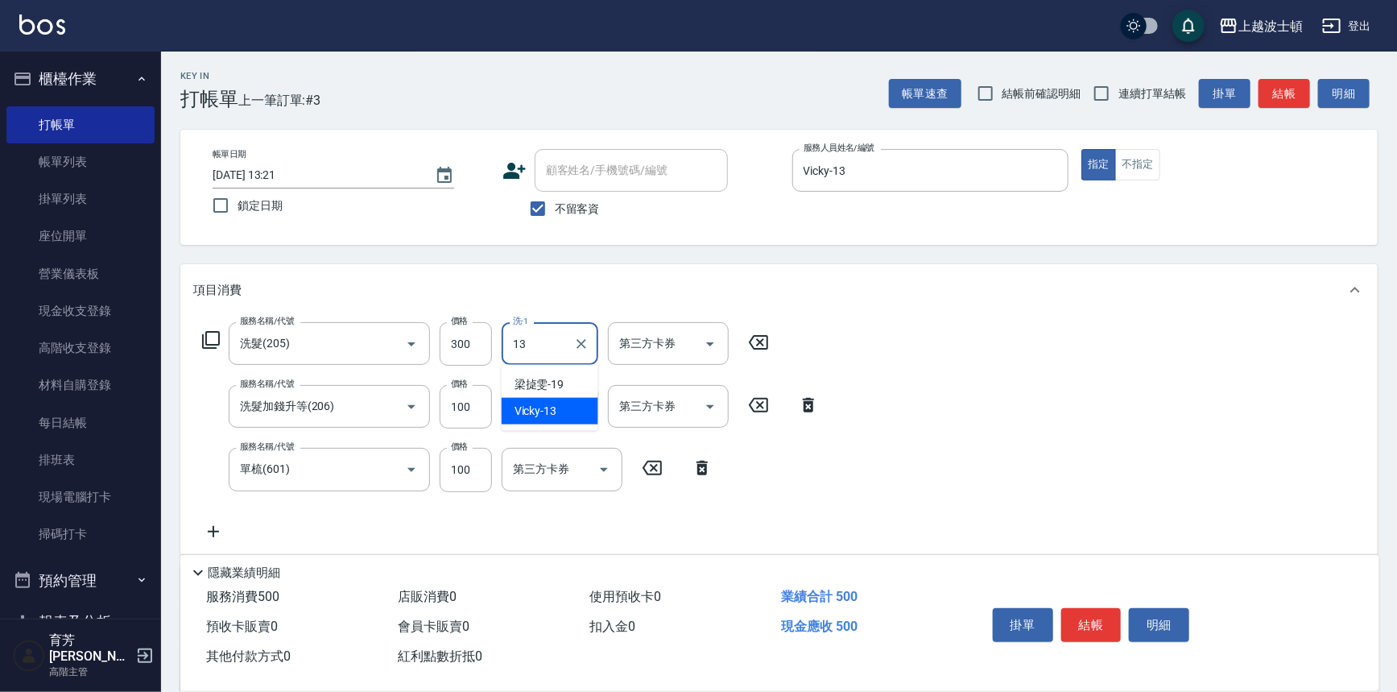
type input "Vicky-13"
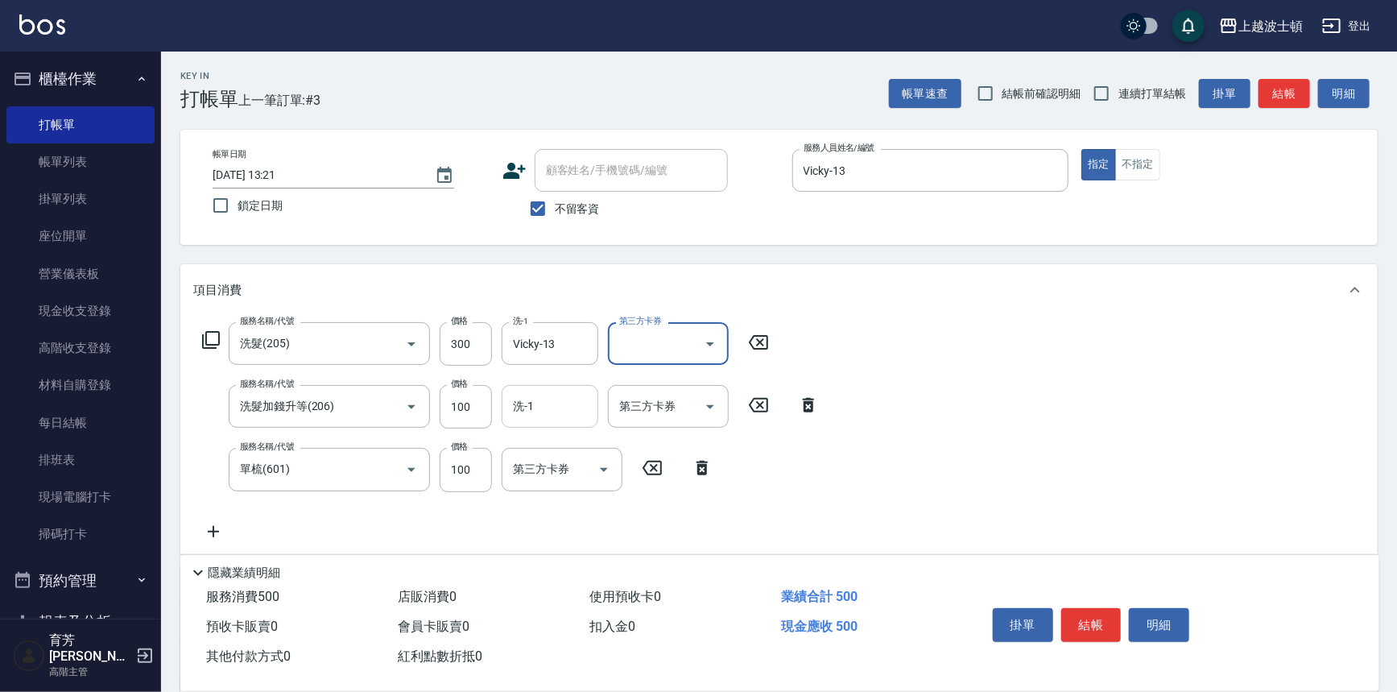
click at [540, 410] on input "洗-1" at bounding box center [550, 406] width 82 height 28
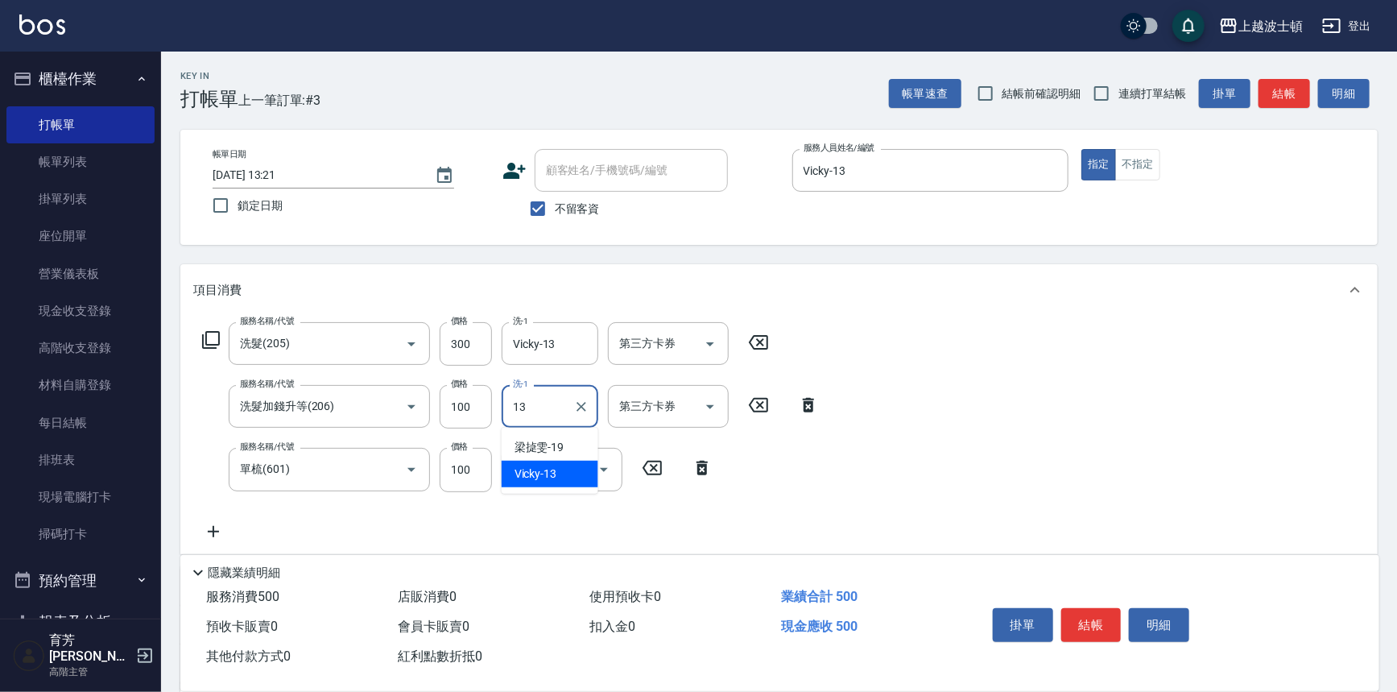
type input "Vicky-13"
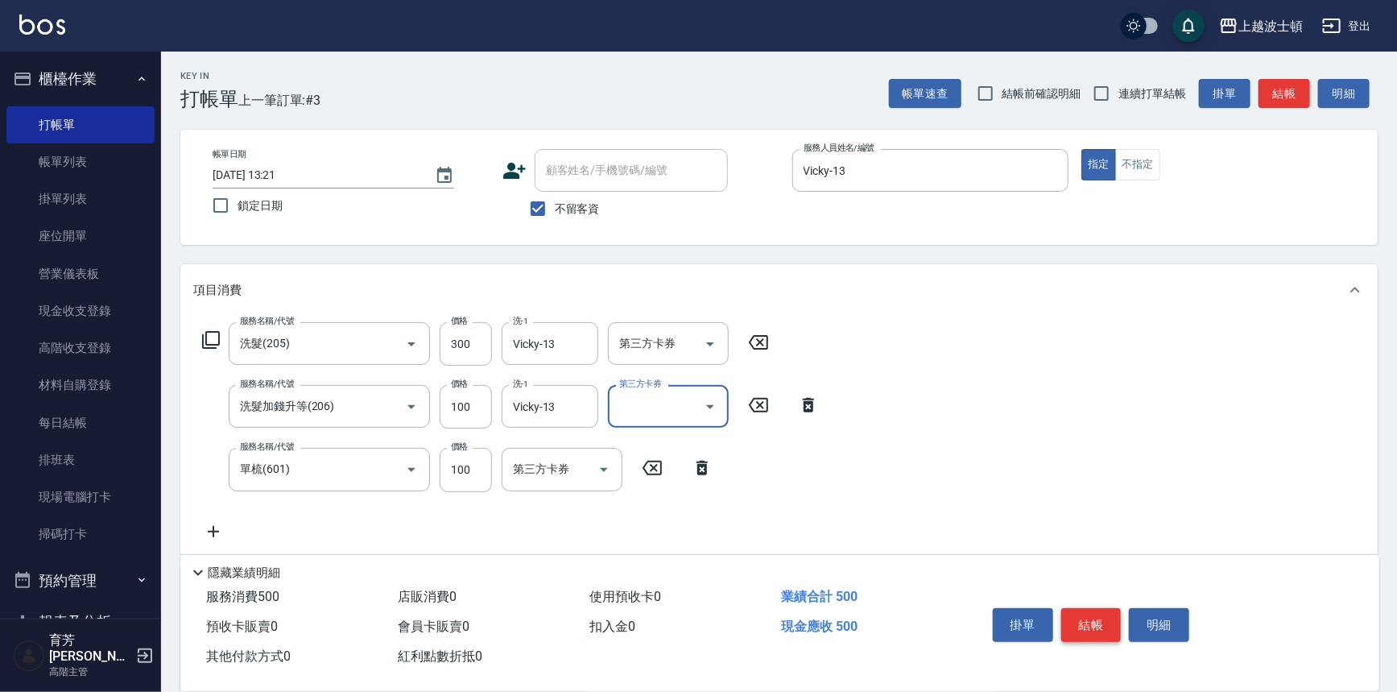
click at [1081, 618] on button "結帳" at bounding box center [1091, 625] width 60 height 34
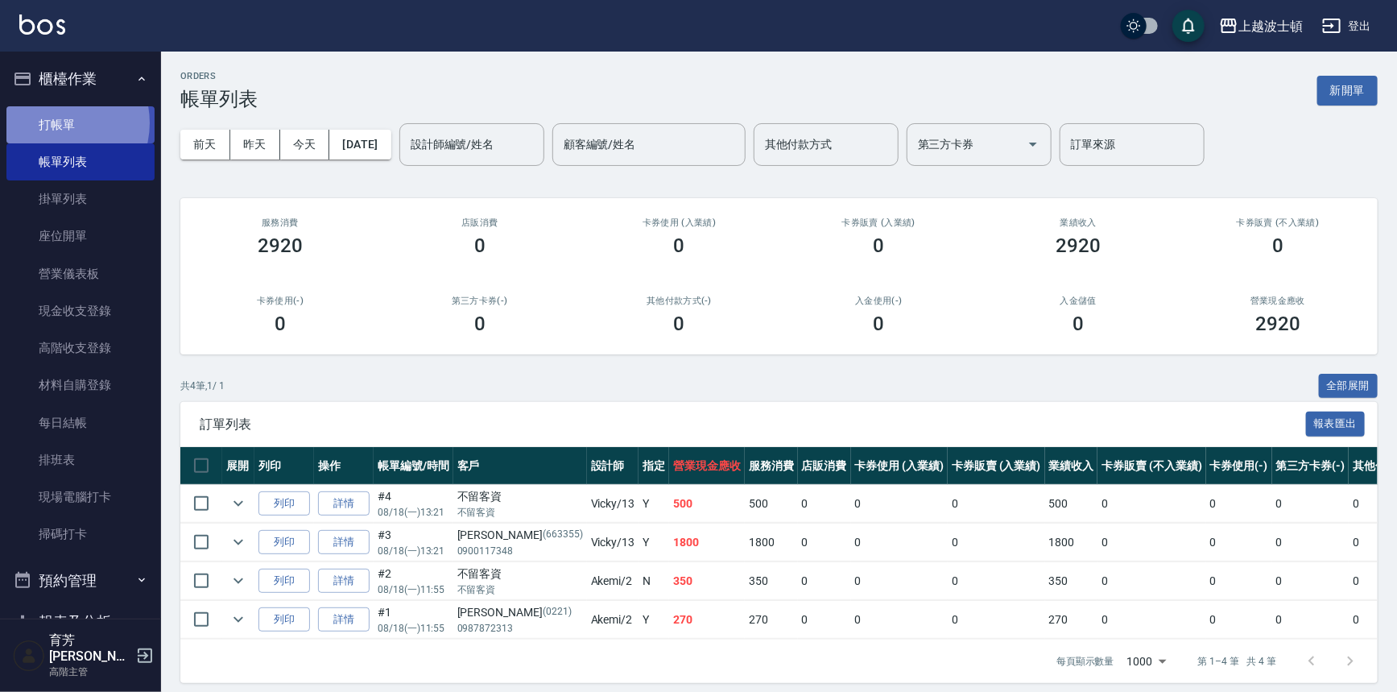
click at [55, 122] on link "打帳單" at bounding box center [80, 124] width 148 height 37
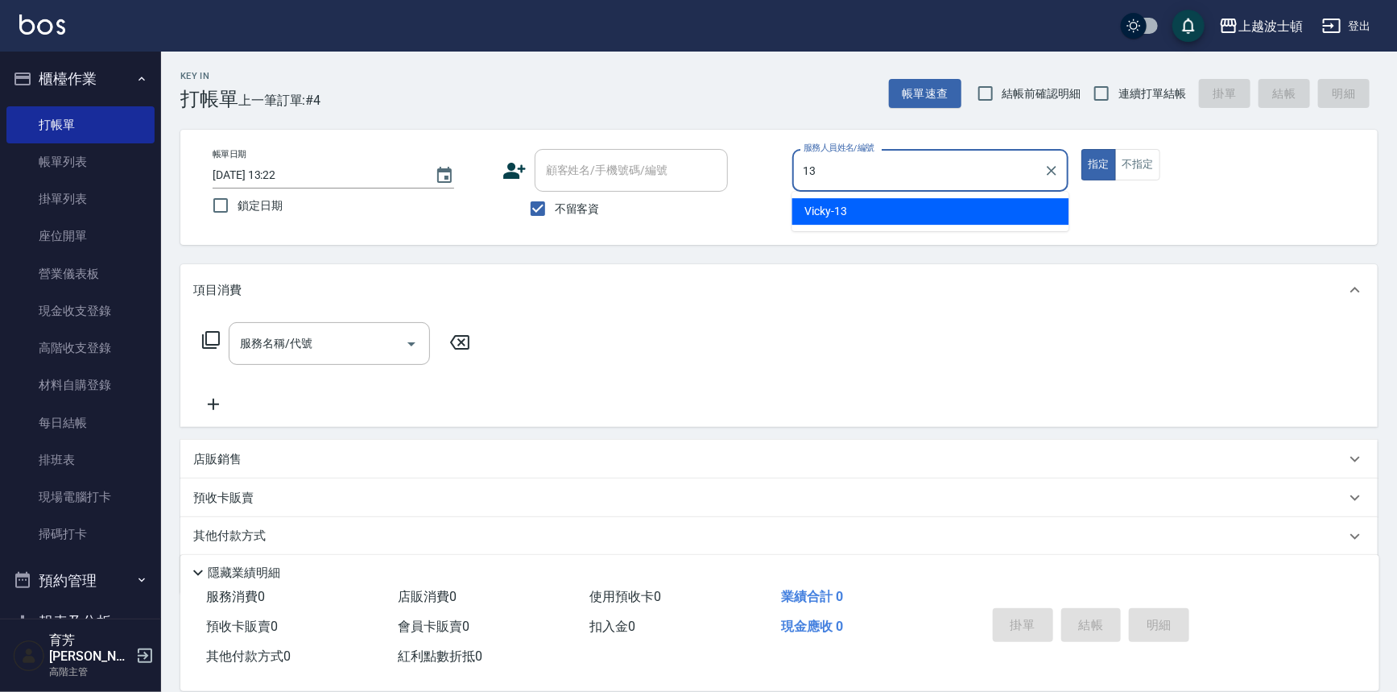
type input "Vicky-13"
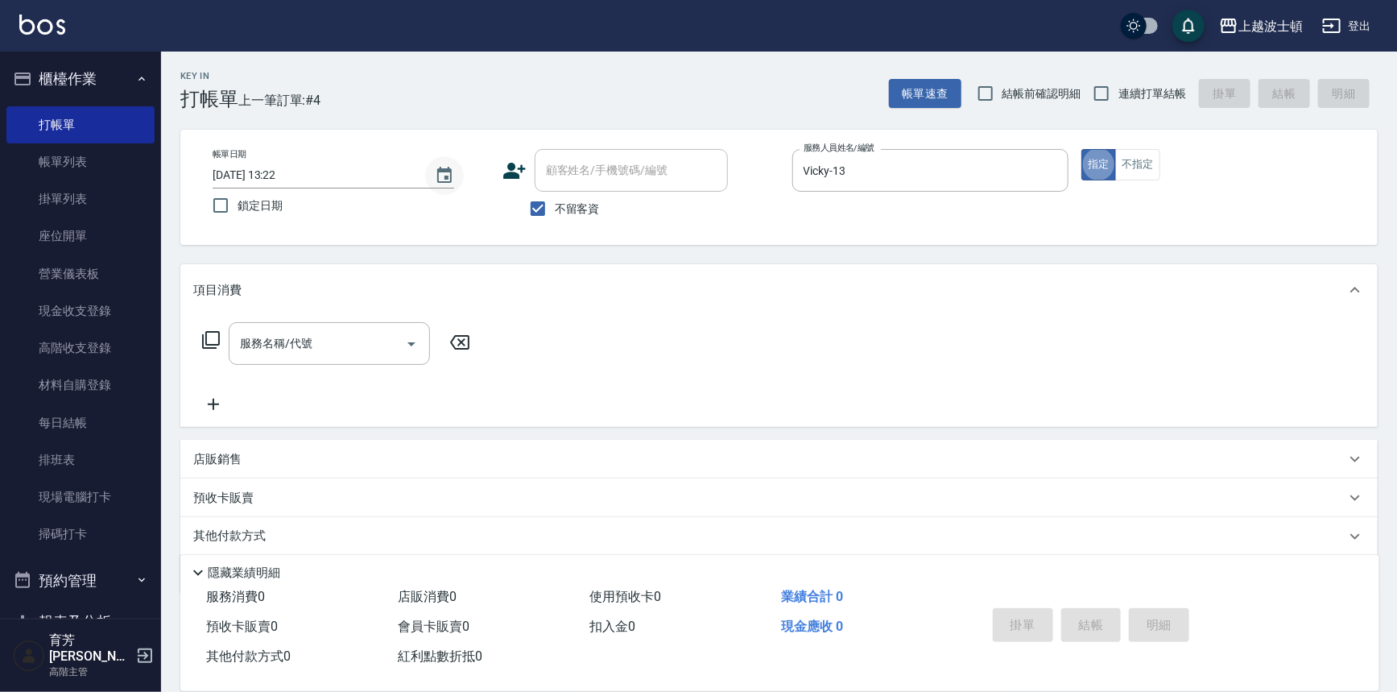
type button "true"
click at [263, 338] on input "服務名稱/代號" at bounding box center [317, 343] width 163 height 28
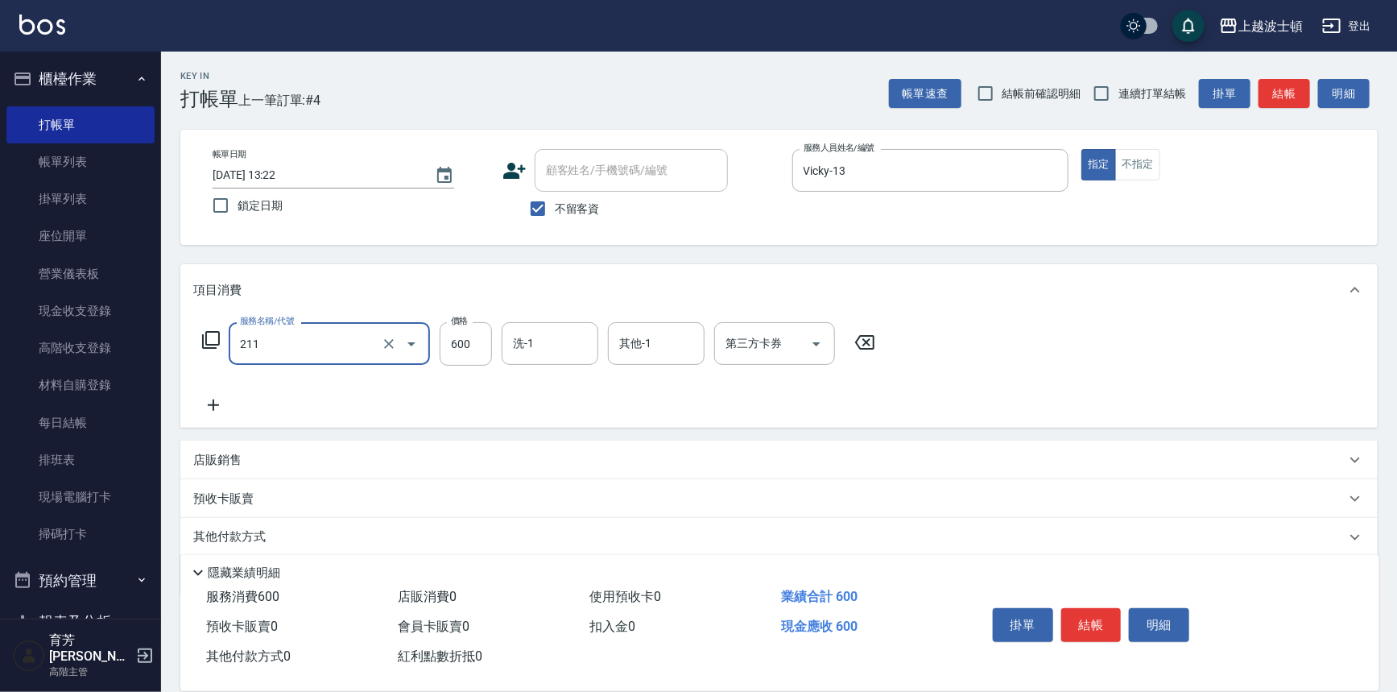
type input "舒壓洗髮(211)"
click at [211, 410] on icon at bounding box center [213, 404] width 40 height 19
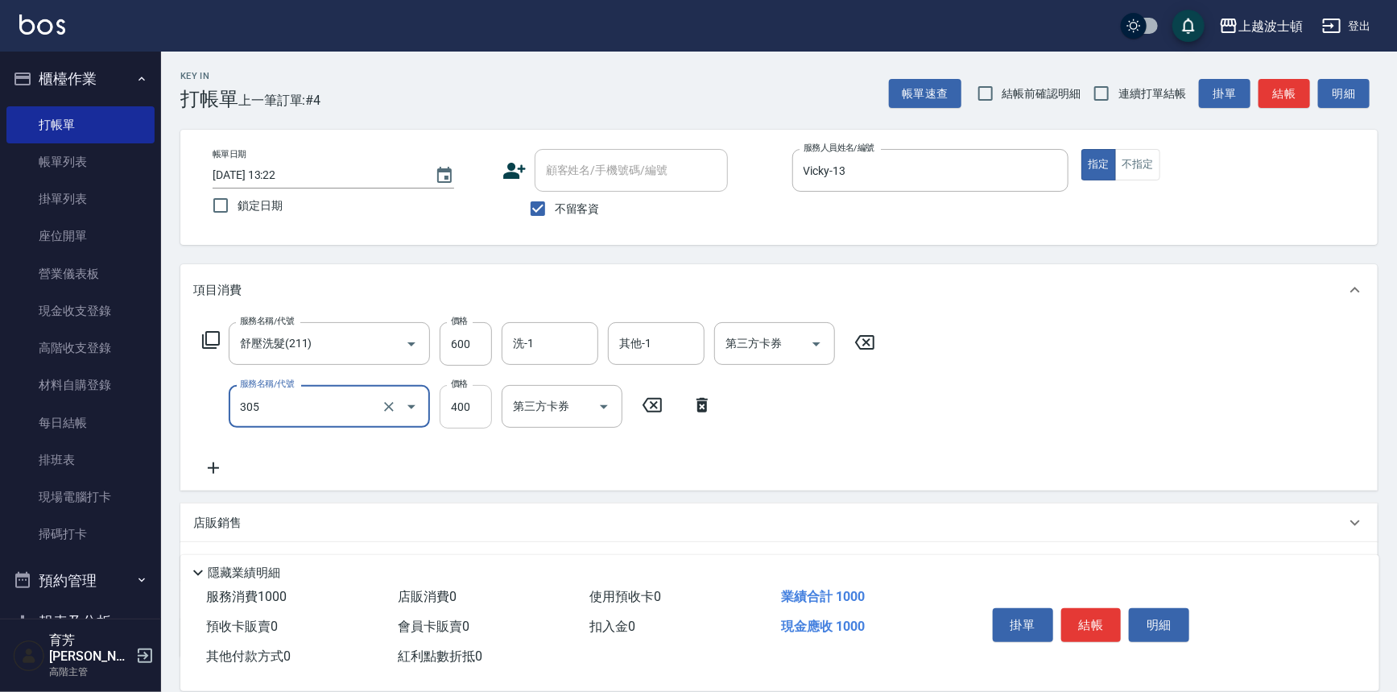
type input "剪髮(305)"
click at [484, 419] on input "400" at bounding box center [466, 406] width 52 height 43
type input "350"
click at [526, 354] on input "洗-1" at bounding box center [550, 343] width 82 height 28
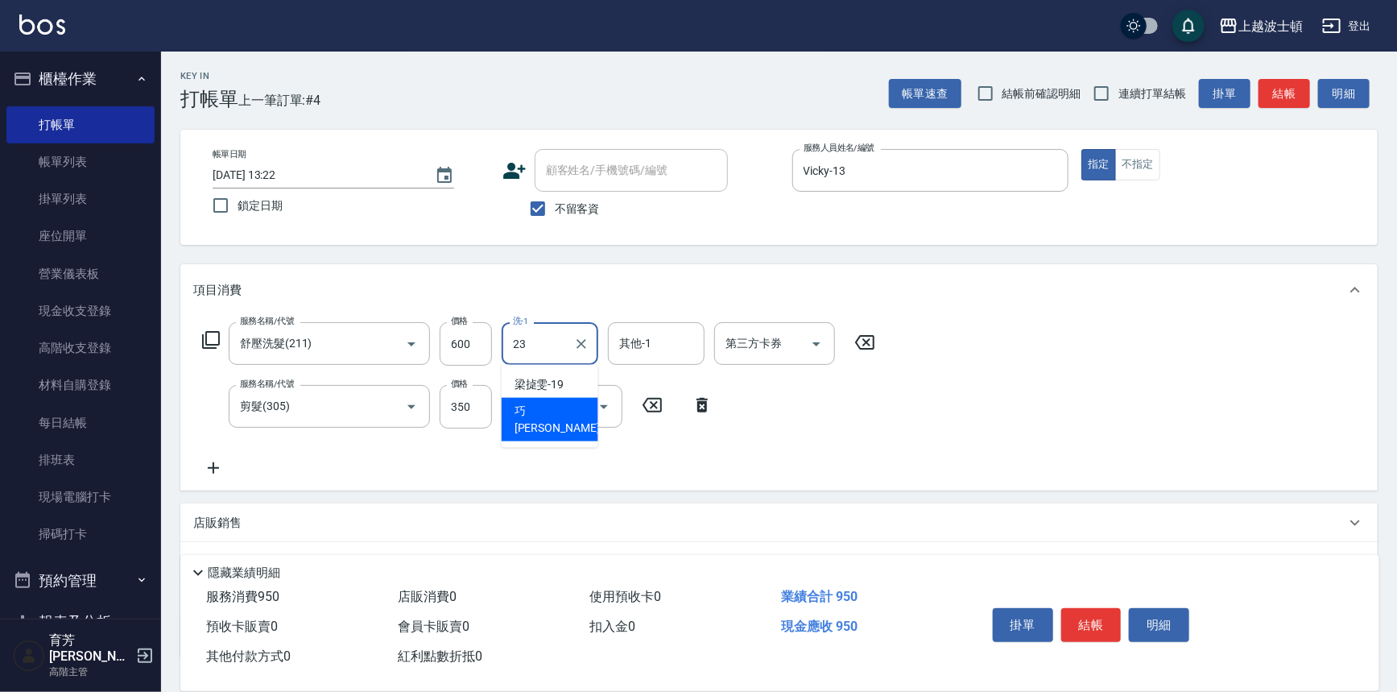
type input "[PERSON_NAME]-23"
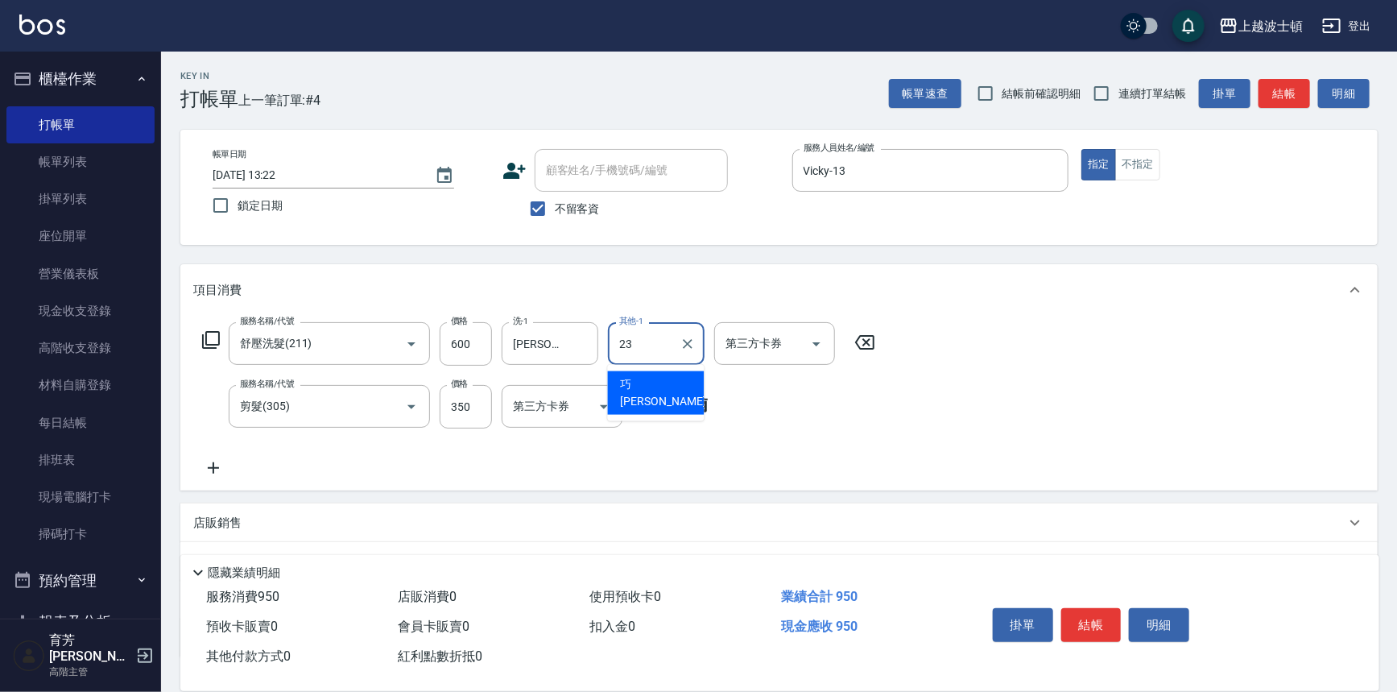
type input "[PERSON_NAME]-23"
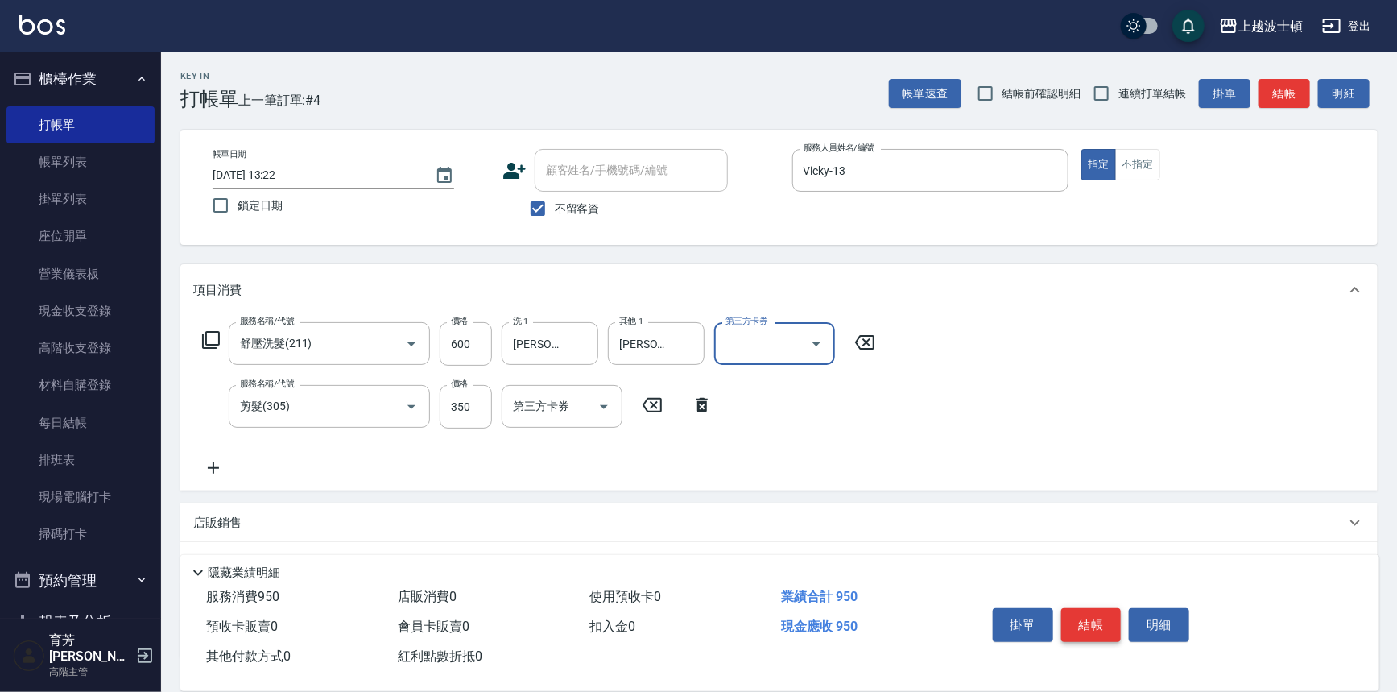
click at [1103, 626] on button "結帳" at bounding box center [1091, 625] width 60 height 34
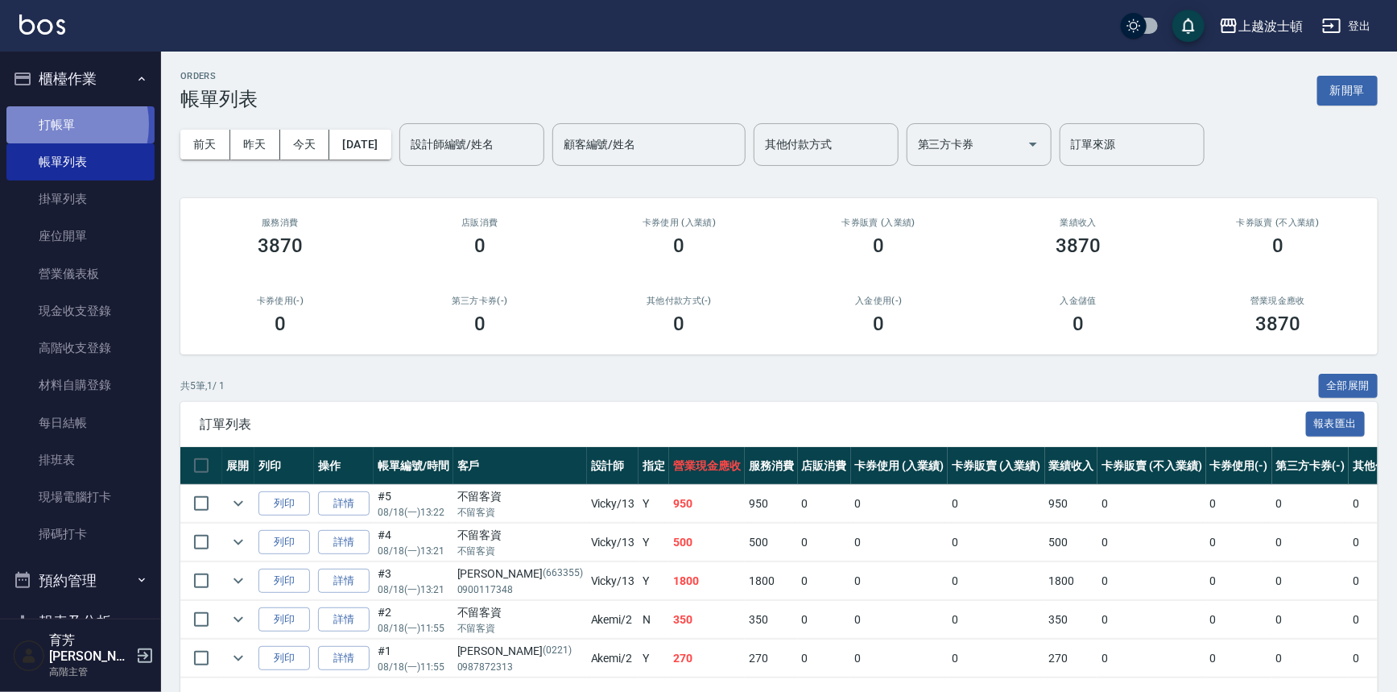
click at [53, 124] on link "打帳單" at bounding box center [80, 124] width 148 height 37
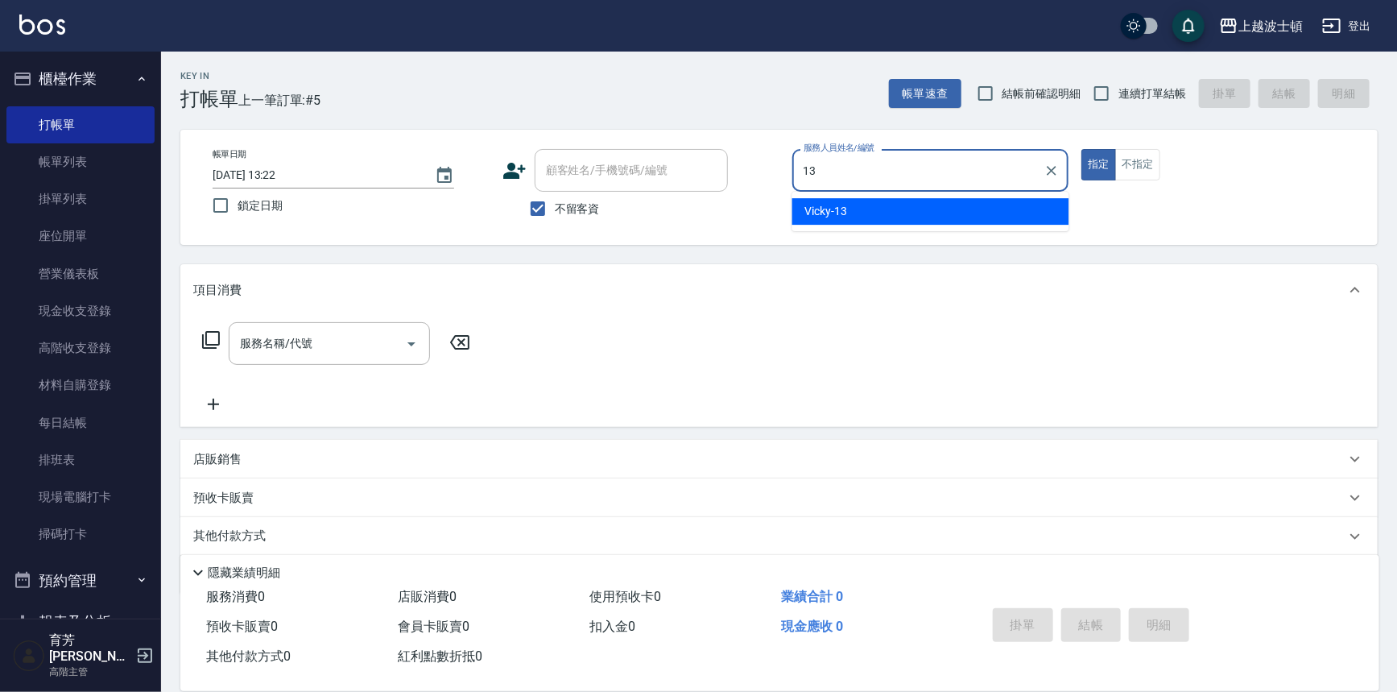
type input "Vicky-13"
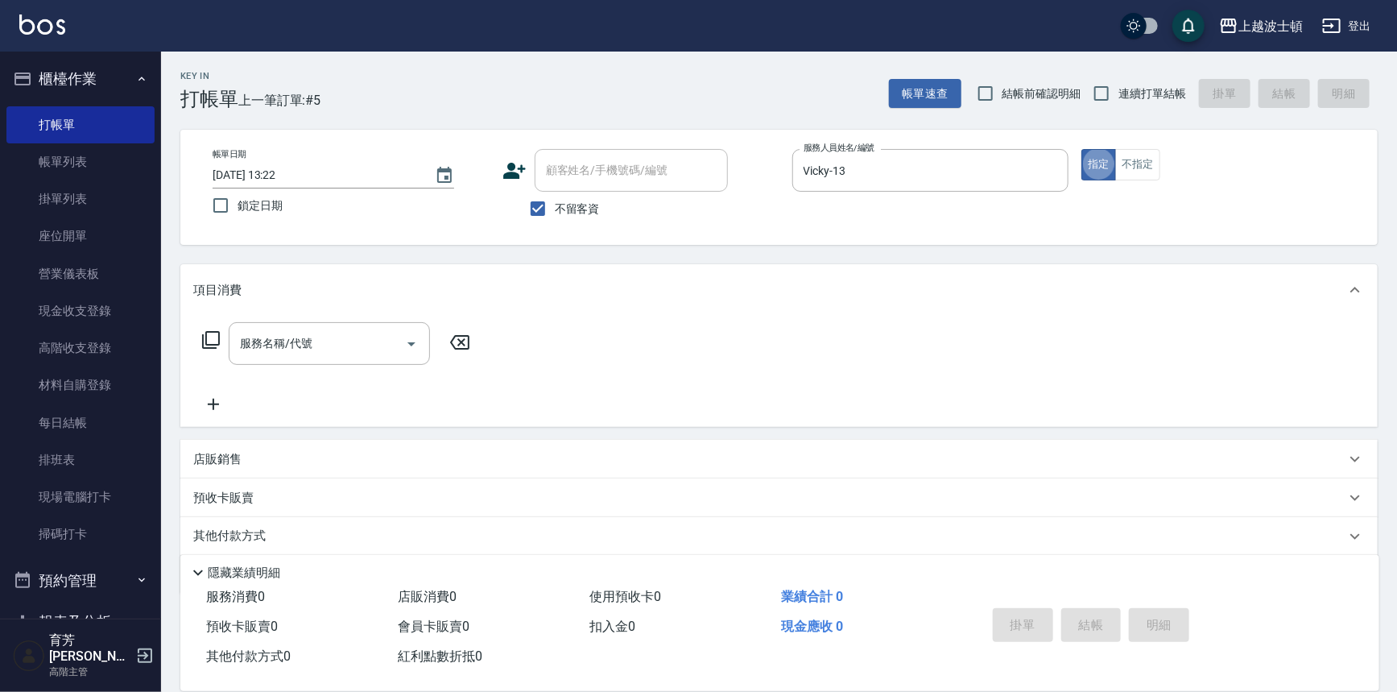
type button "true"
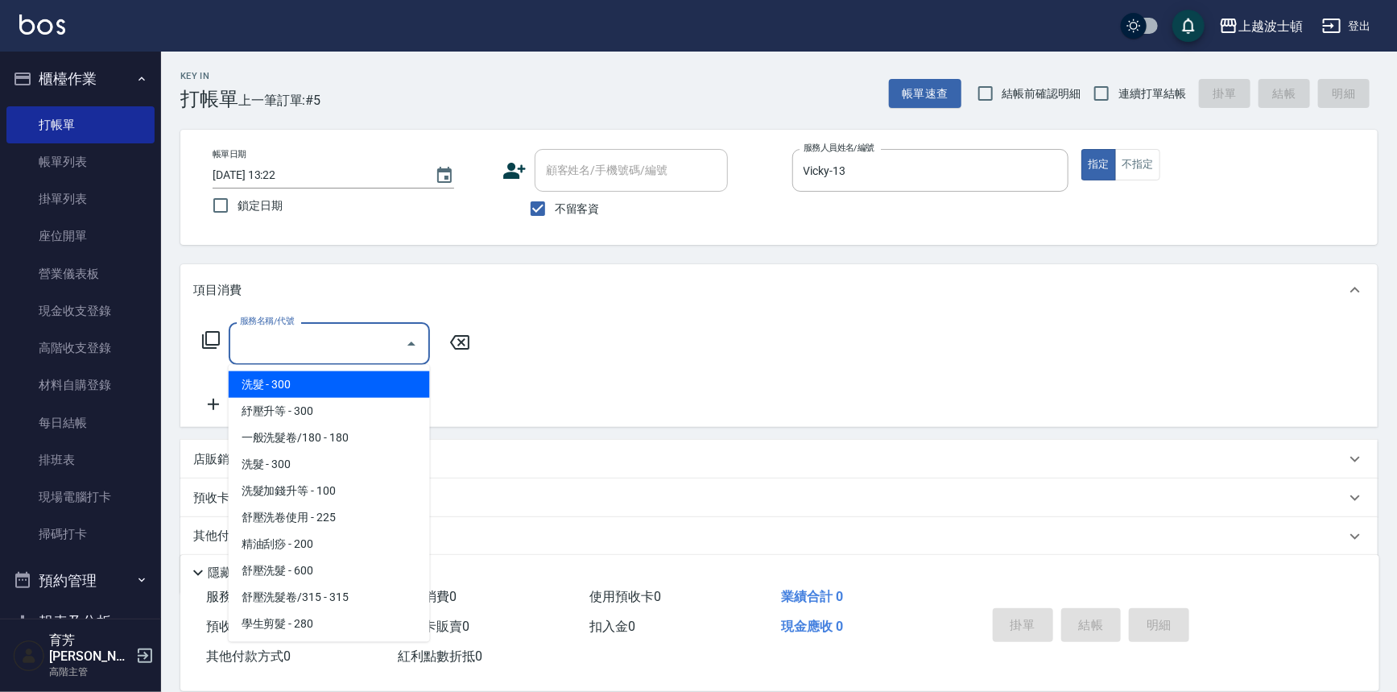
click at [354, 334] on input "服務名稱/代號" at bounding box center [317, 343] width 163 height 28
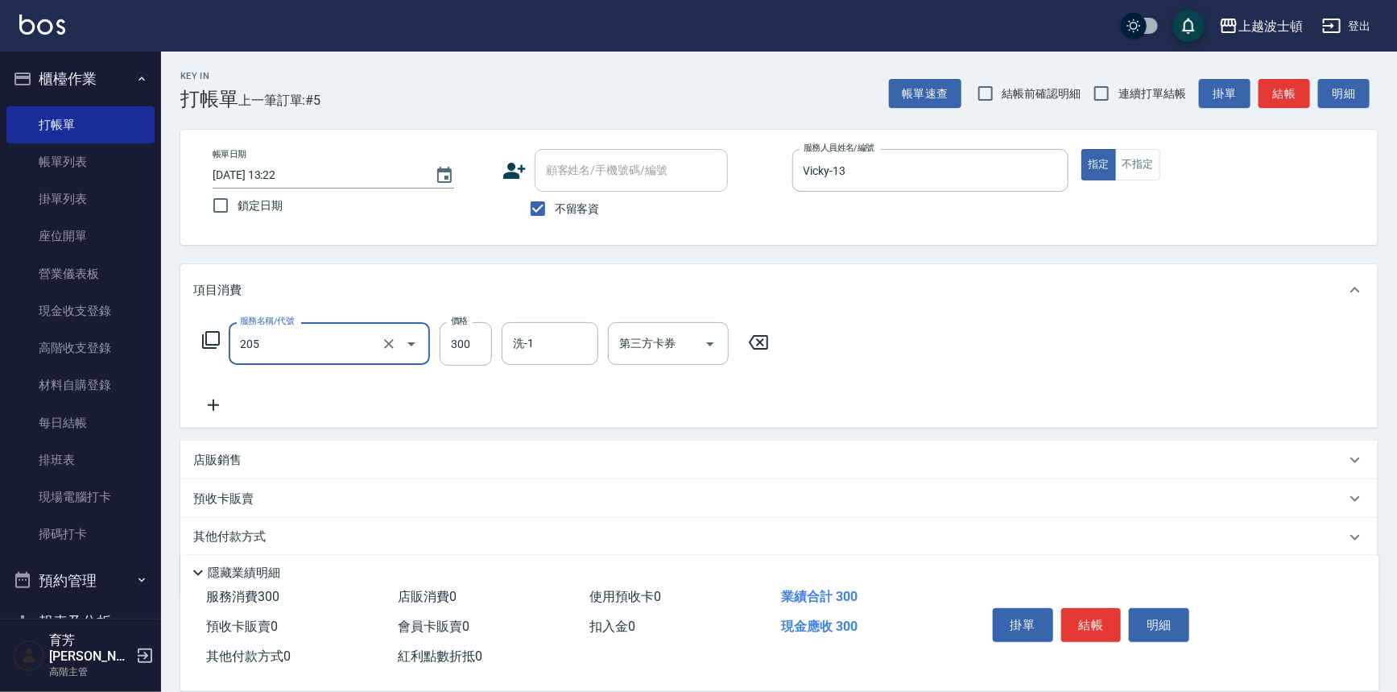
type input "洗髮(205)"
click at [216, 403] on icon at bounding box center [213, 404] width 40 height 19
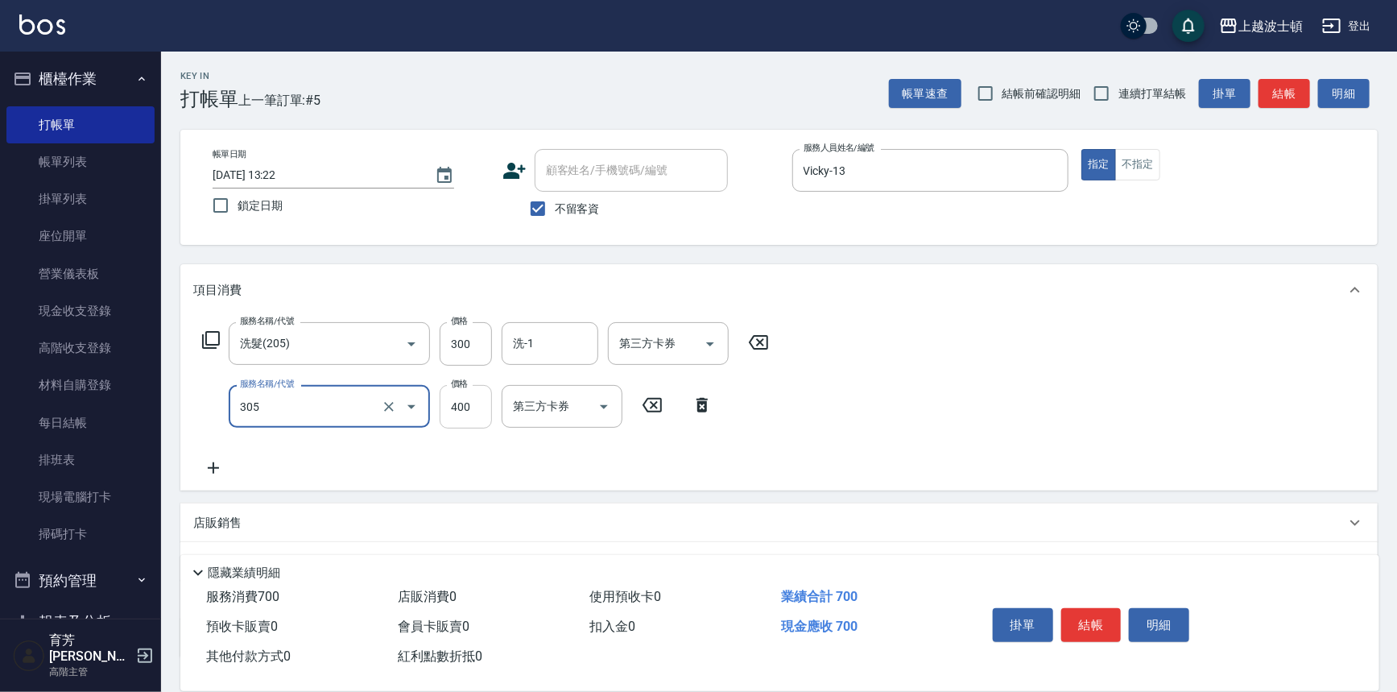
type input "剪髮(305)"
click at [482, 409] on input "400" at bounding box center [466, 406] width 52 height 43
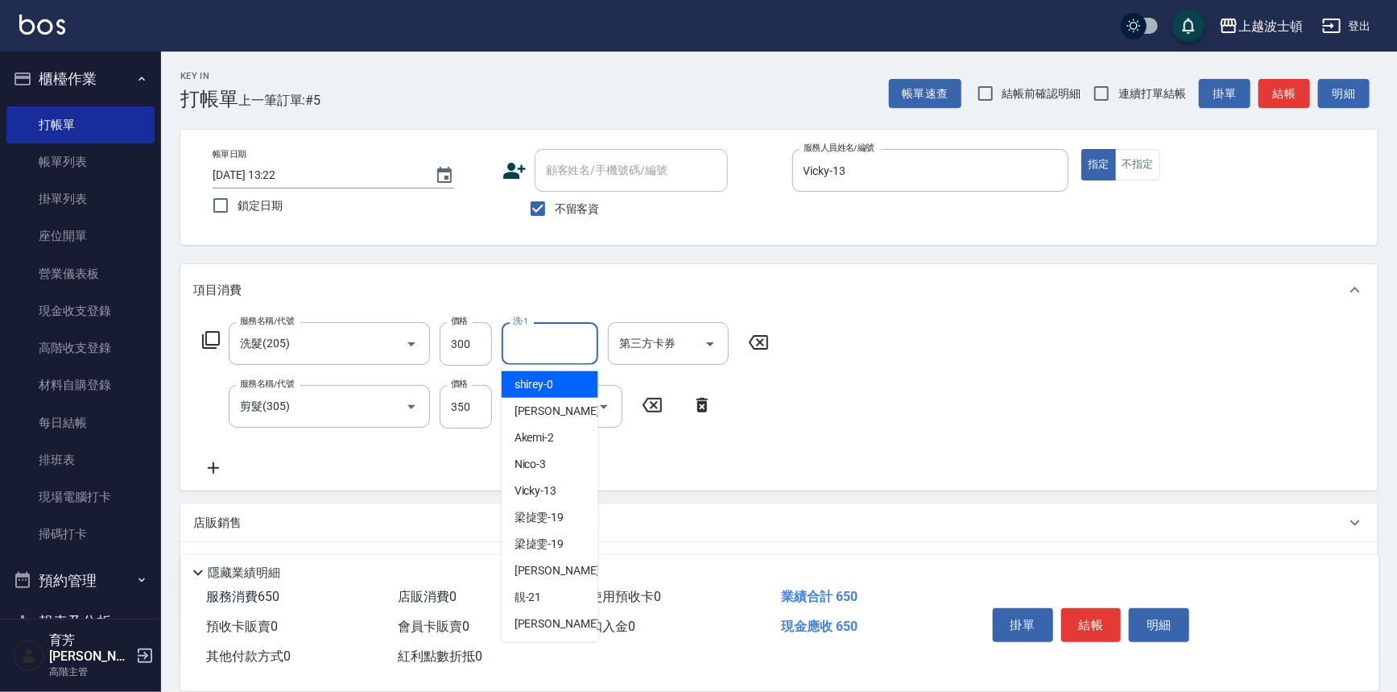
click at [521, 350] on input "洗-1" at bounding box center [550, 343] width 82 height 28
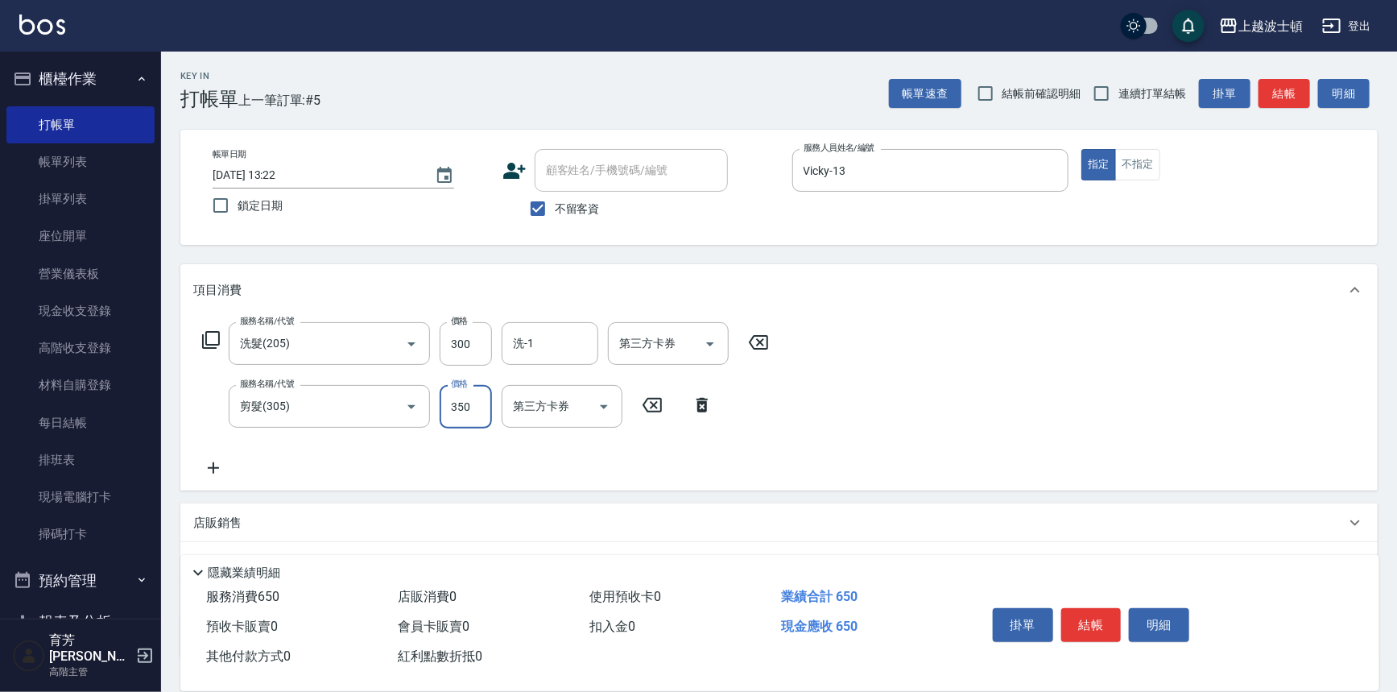
click at [483, 395] on input "350" at bounding box center [466, 406] width 52 height 43
type input "400"
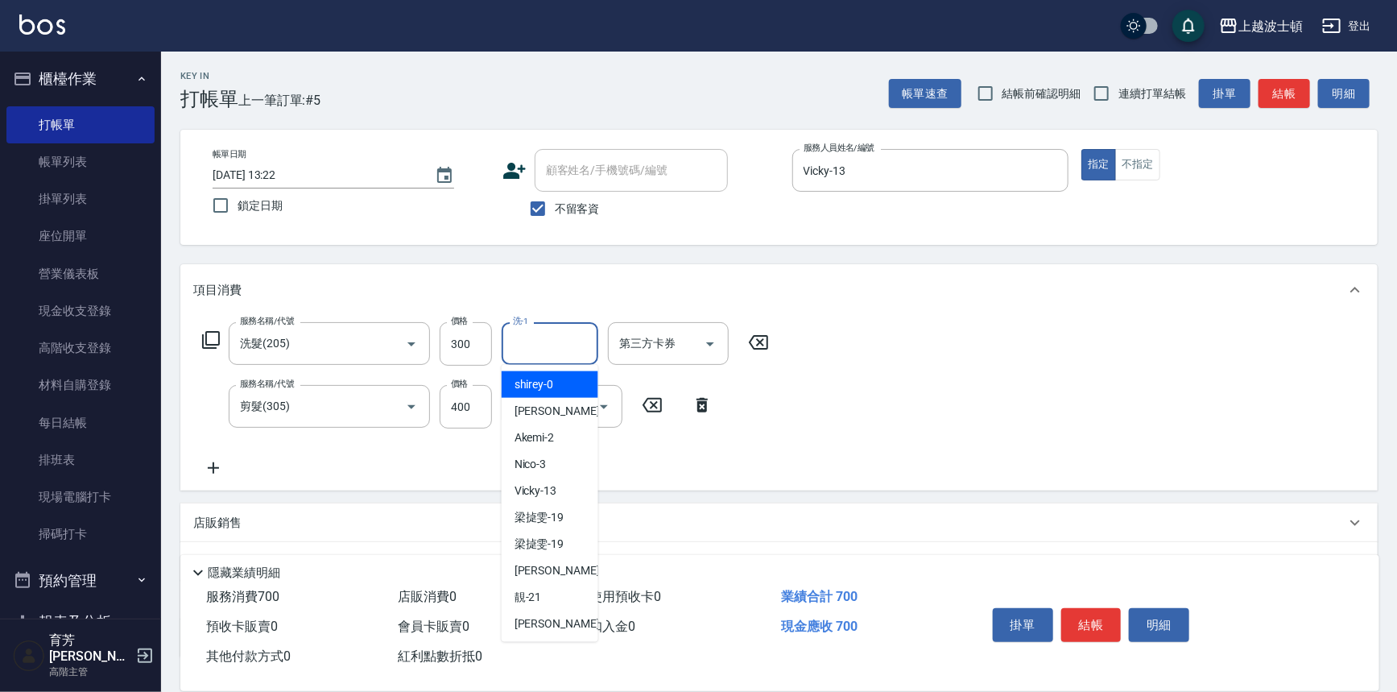
click at [539, 351] on input "洗-1" at bounding box center [550, 343] width 82 height 28
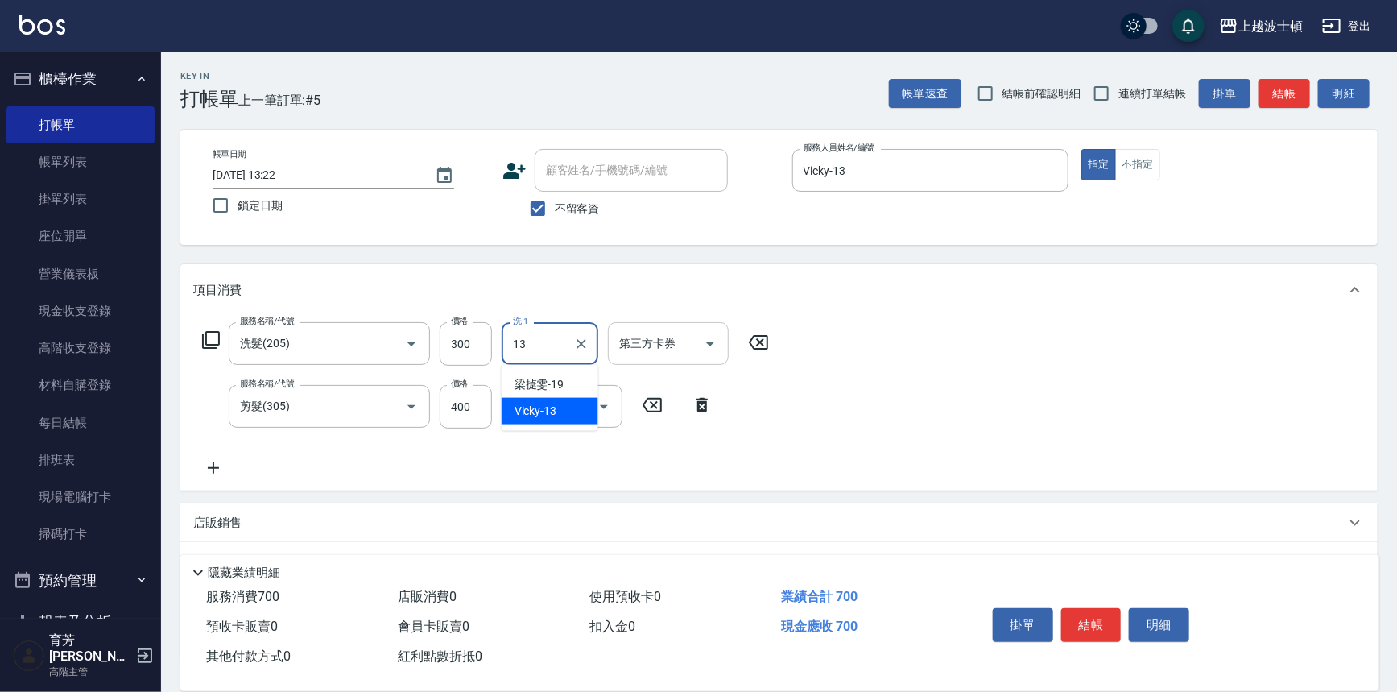
type input "Vicky-13"
click at [1087, 623] on button "結帳" at bounding box center [1091, 625] width 60 height 34
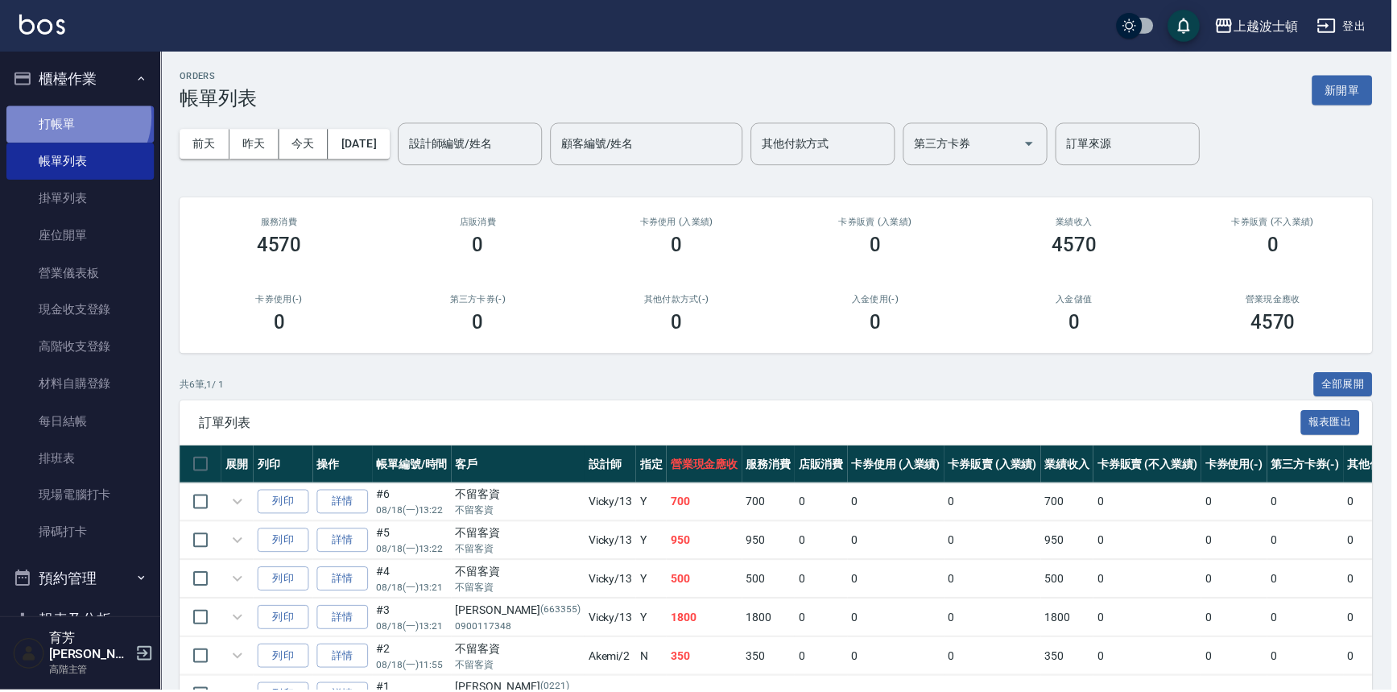
click at [71, 117] on link "打帳單" at bounding box center [80, 124] width 148 height 37
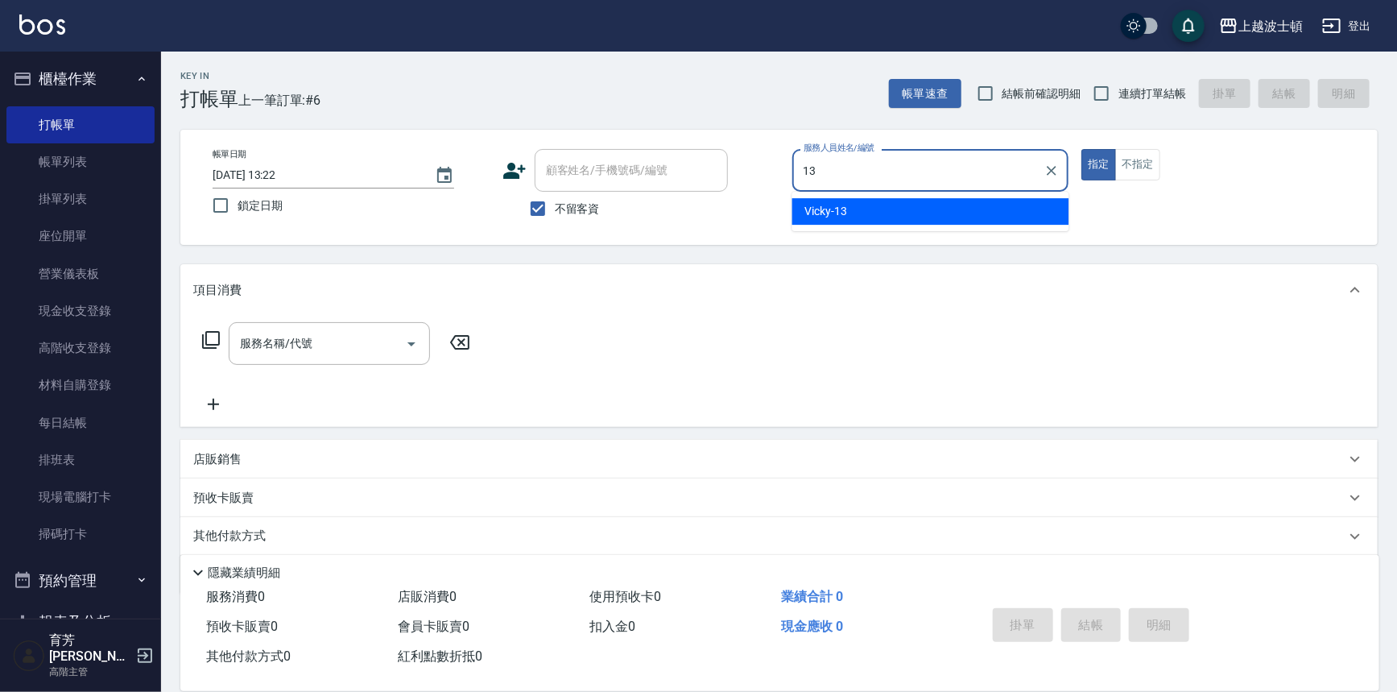
type input "Vicky-13"
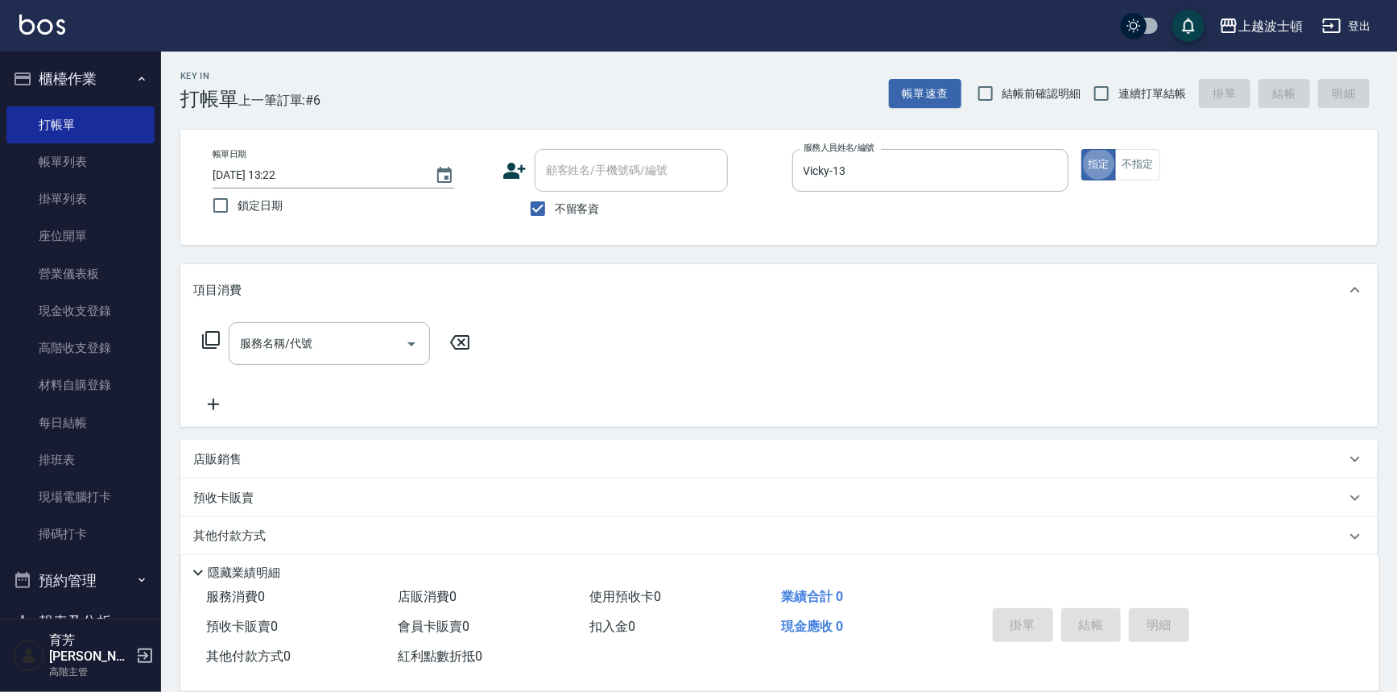
type button "true"
click at [1120, 167] on button "不指定" at bounding box center [1137, 164] width 45 height 31
click at [290, 344] on input "服務名稱/代號" at bounding box center [317, 343] width 163 height 28
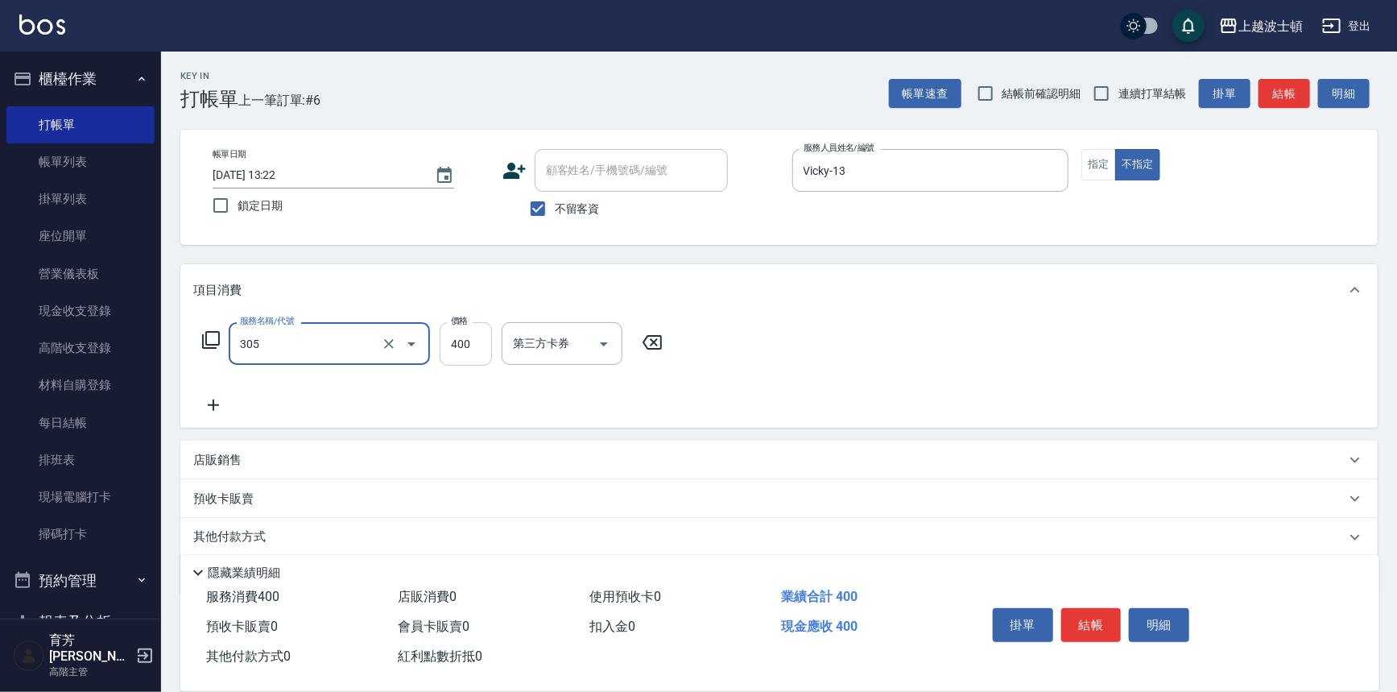
type input "剪髮(305)"
type input "350"
click at [1068, 618] on button "結帳" at bounding box center [1091, 625] width 60 height 34
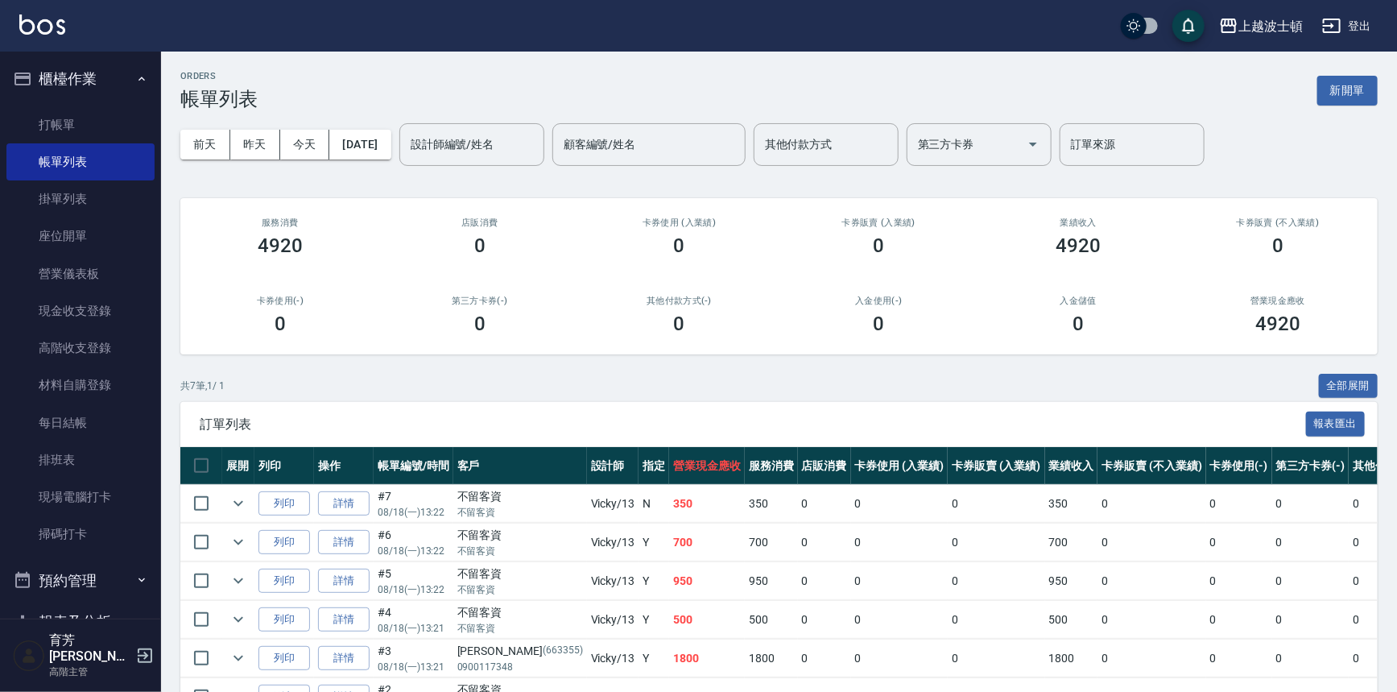
scroll to position [136, 0]
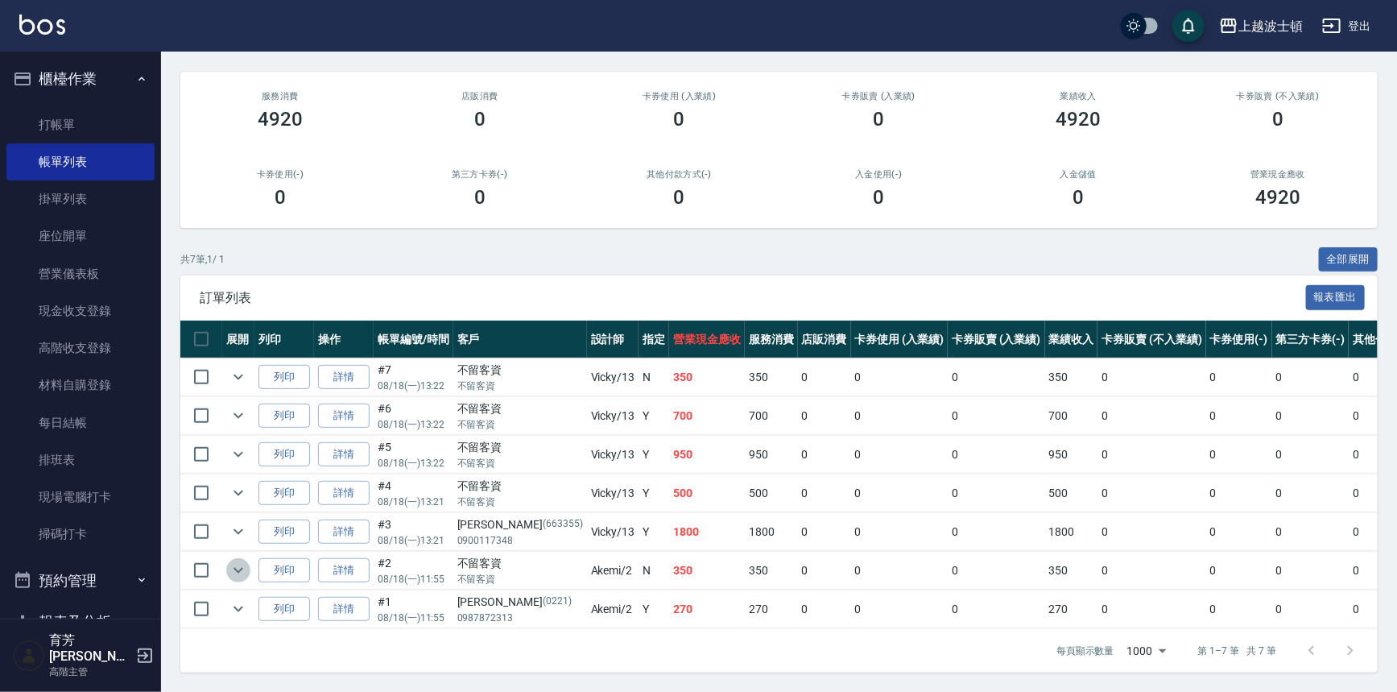
click at [240, 560] on icon "expand row" at bounding box center [238, 569] width 19 height 19
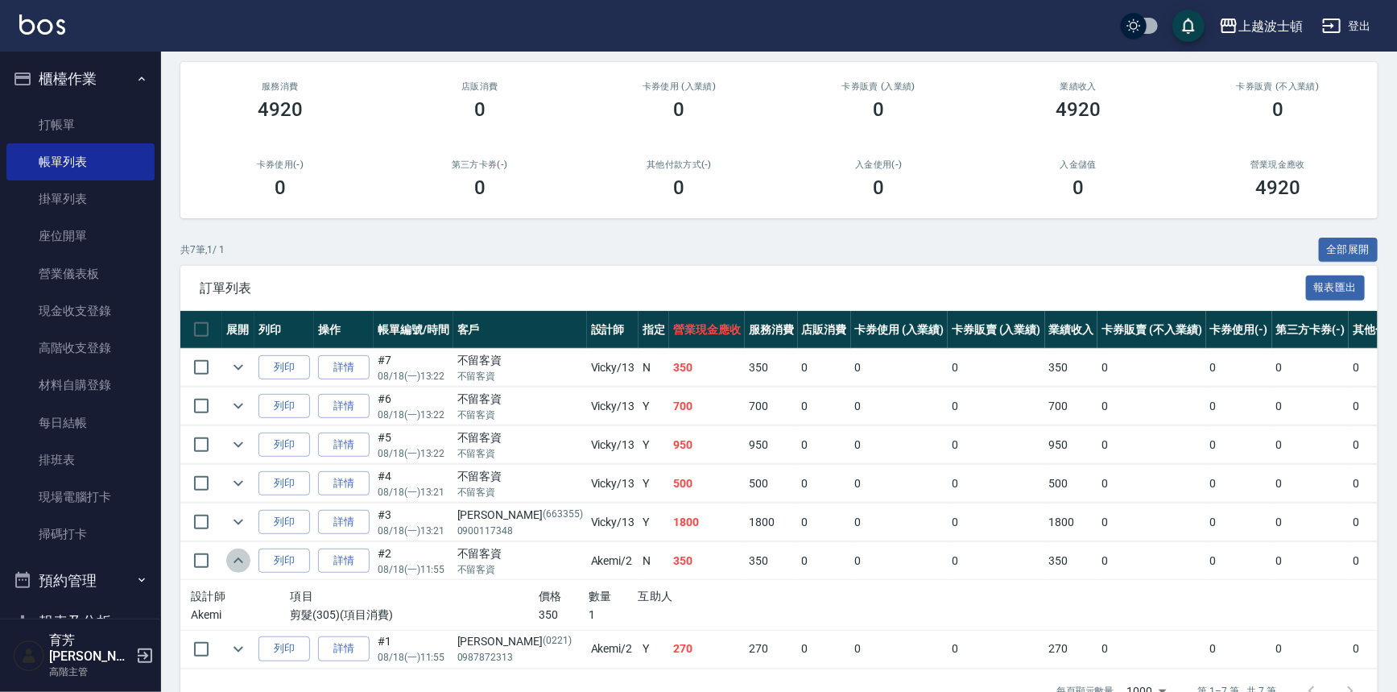
click at [239, 552] on icon "expand row" at bounding box center [238, 560] width 19 height 19
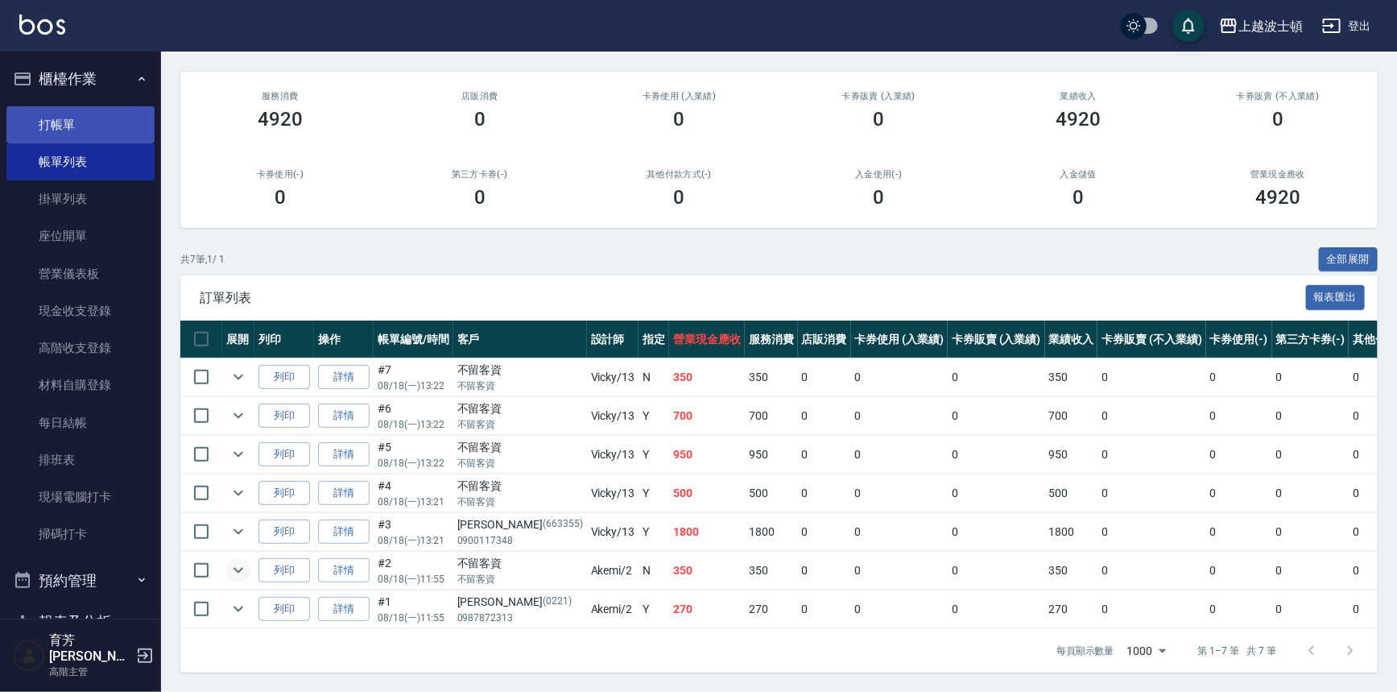
click at [85, 122] on link "打帳單" at bounding box center [80, 124] width 148 height 37
